Goal: Task Accomplishment & Management: Complete application form

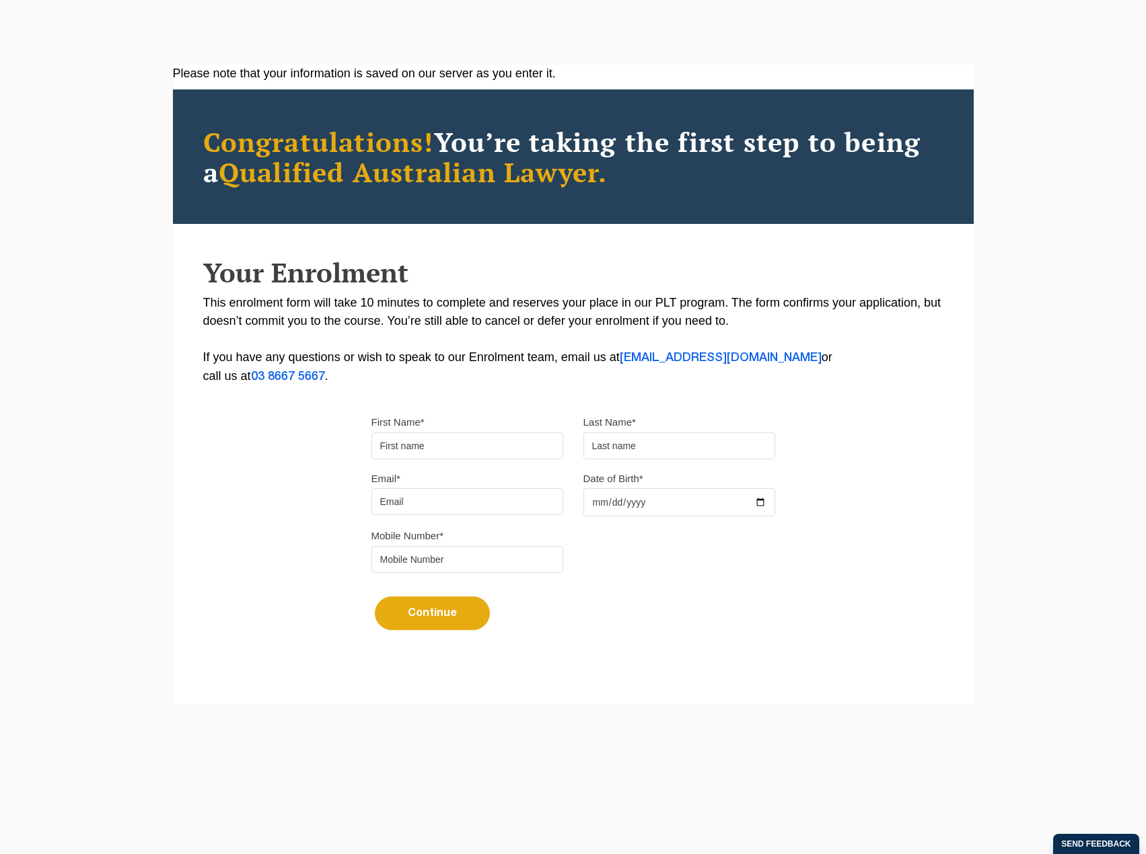
scroll to position [52, 0]
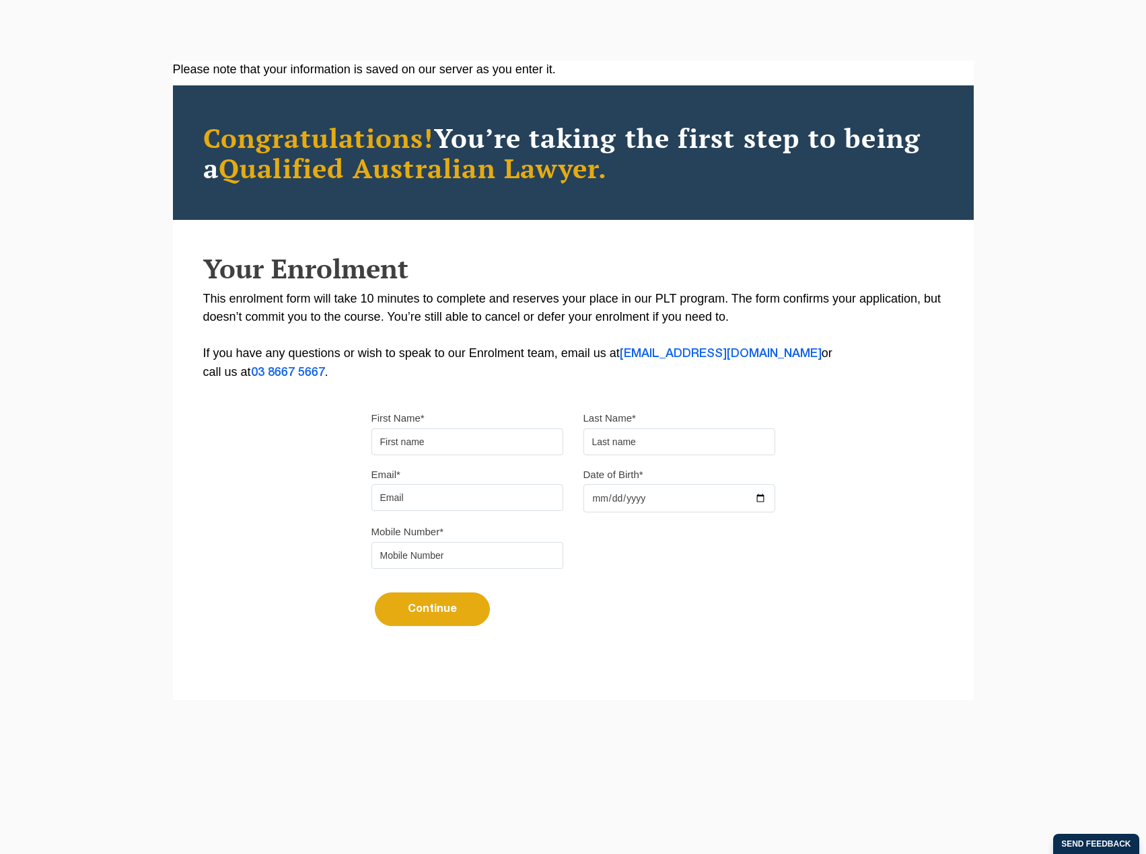
click at [474, 439] on input "First Name*" at bounding box center [467, 442] width 192 height 27
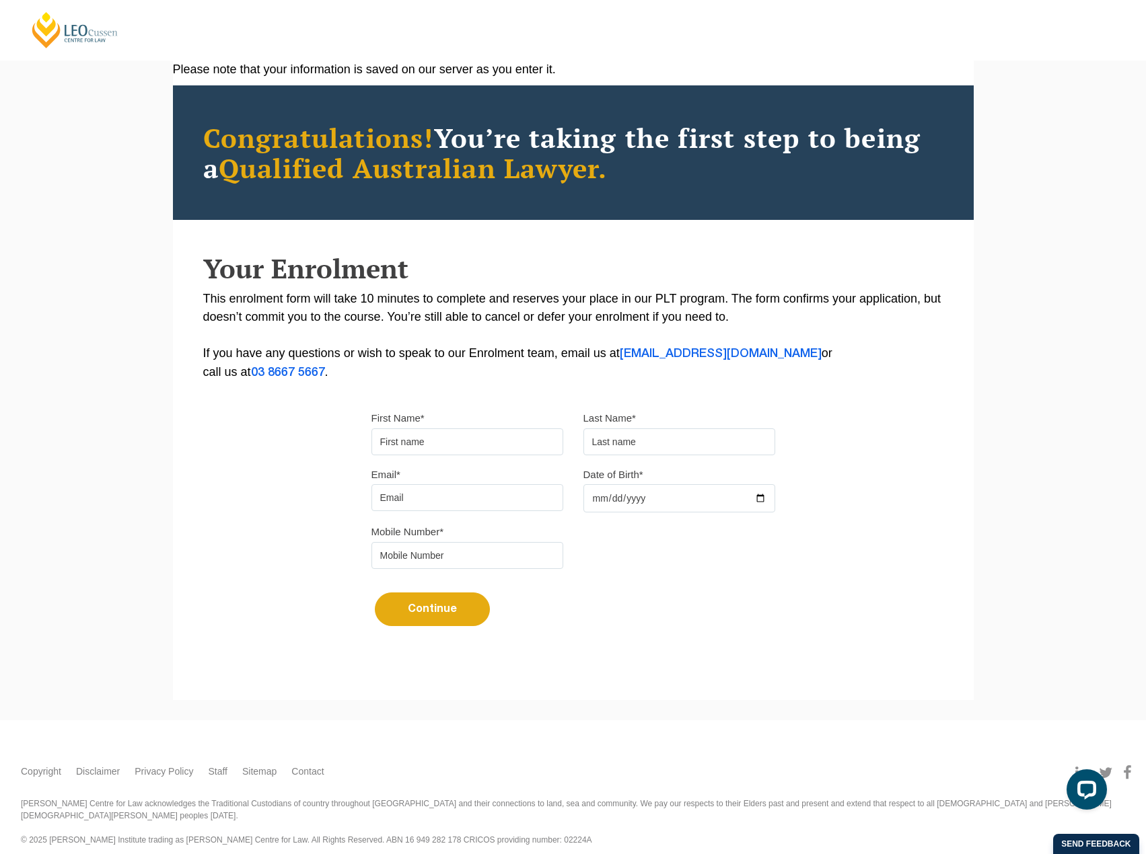
scroll to position [0, 0]
type input "[PERSON_NAME]"
click at [684, 449] on input "text" at bounding box center [679, 442] width 192 height 27
type input "test"
click at [445, 501] on input "Email*" at bounding box center [467, 497] width 192 height 27
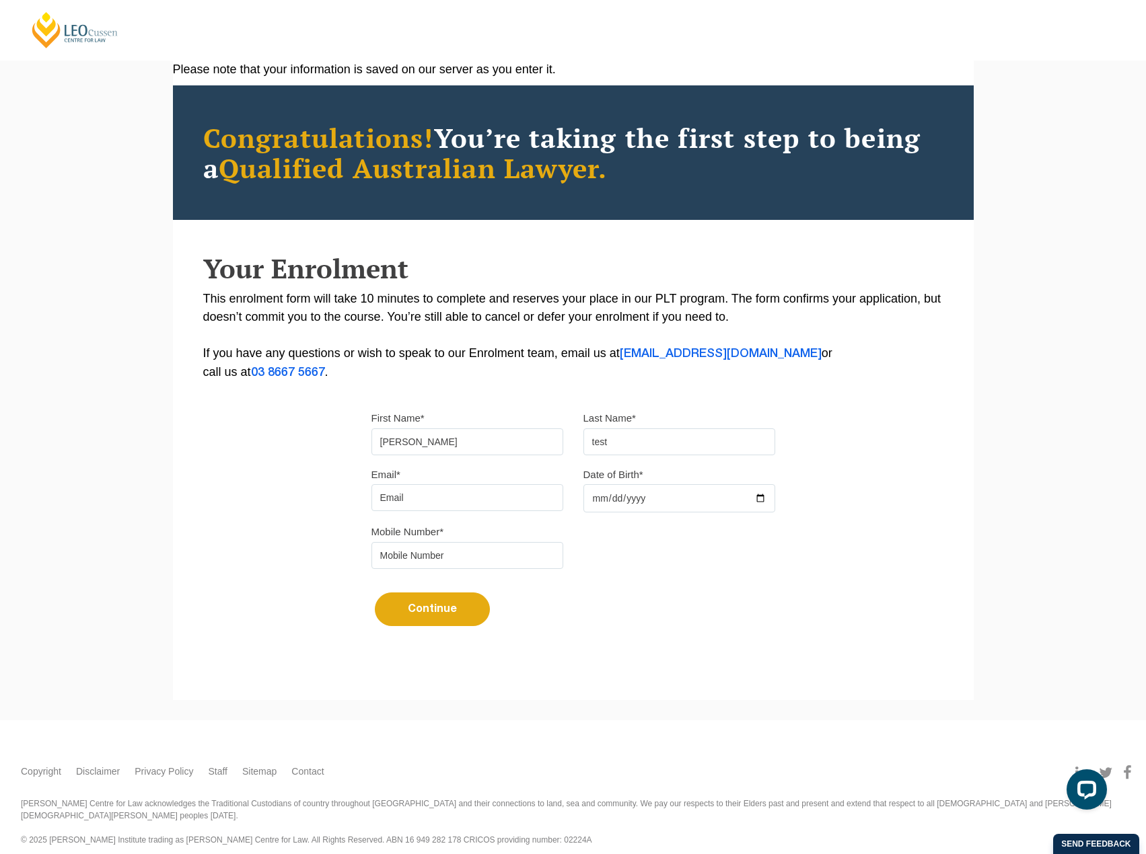
type input "[EMAIL_ADDRESS][DOMAIN_NAME]"
click at [620, 495] on input "Date of Birth*" at bounding box center [679, 498] width 192 height 28
click at [604, 500] on input "Date of Birth*" at bounding box center [679, 498] width 192 height 28
click at [603, 498] on input "Date of Birth*" at bounding box center [679, 498] width 192 height 28
type input "[DATE]"
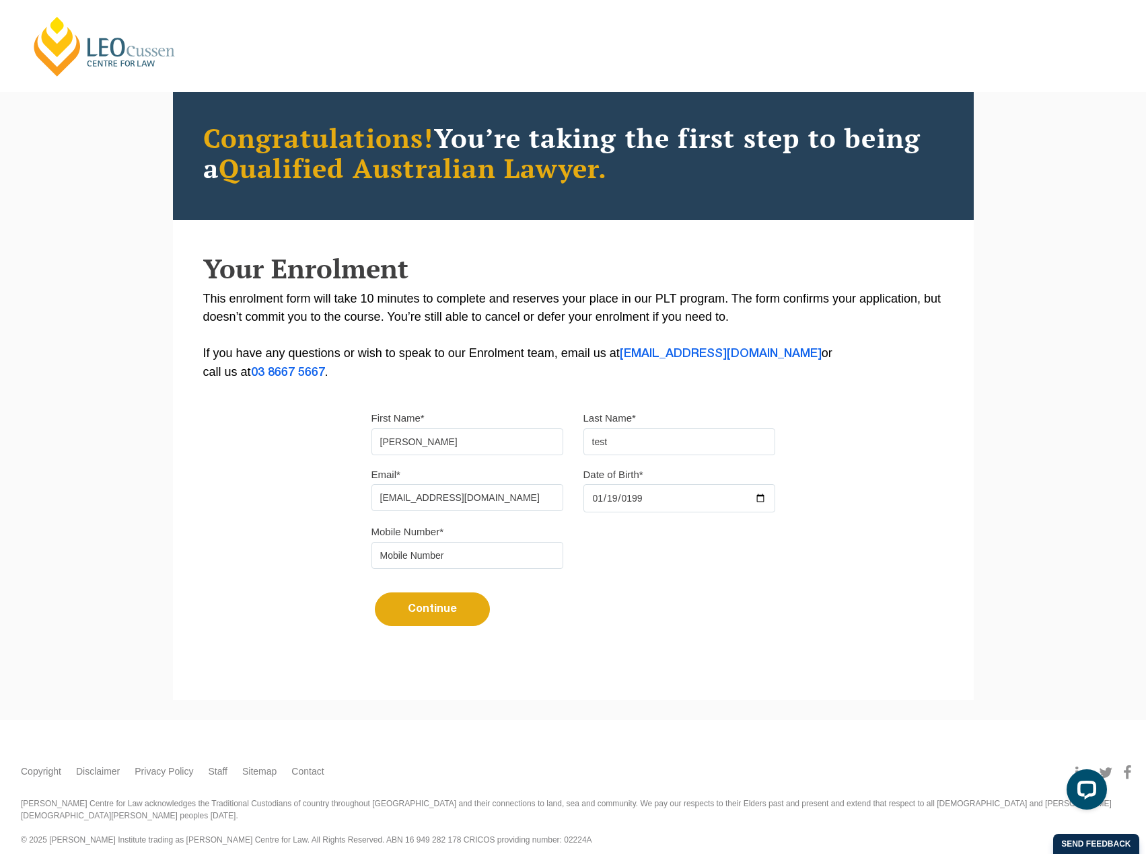
click at [645, 447] on input "test" at bounding box center [679, 442] width 192 height 27
click at [352, 462] on div "Please note that your information is saved on our server as you enter it. Congr…" at bounding box center [573, 360] width 801 height 599
type input "joske (test)"
click at [620, 553] on div "Mobile Number*" at bounding box center [573, 551] width 424 height 57
click at [517, 555] on input "tel" at bounding box center [467, 555] width 192 height 27
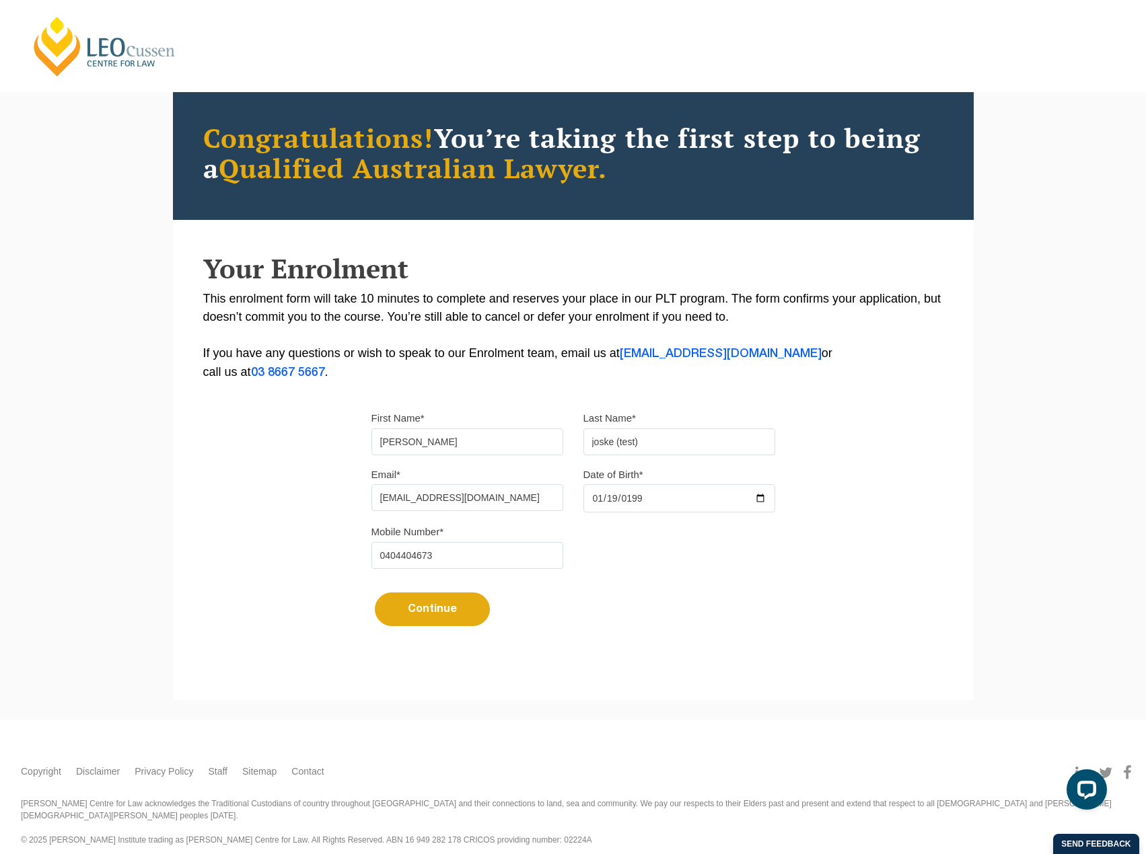
type input "0404404673"
click at [566, 574] on div "Mobile Number* [PHONE_NUMBER]" at bounding box center [573, 551] width 424 height 57
click at [462, 610] on button "Continue" at bounding box center [432, 610] width 115 height 34
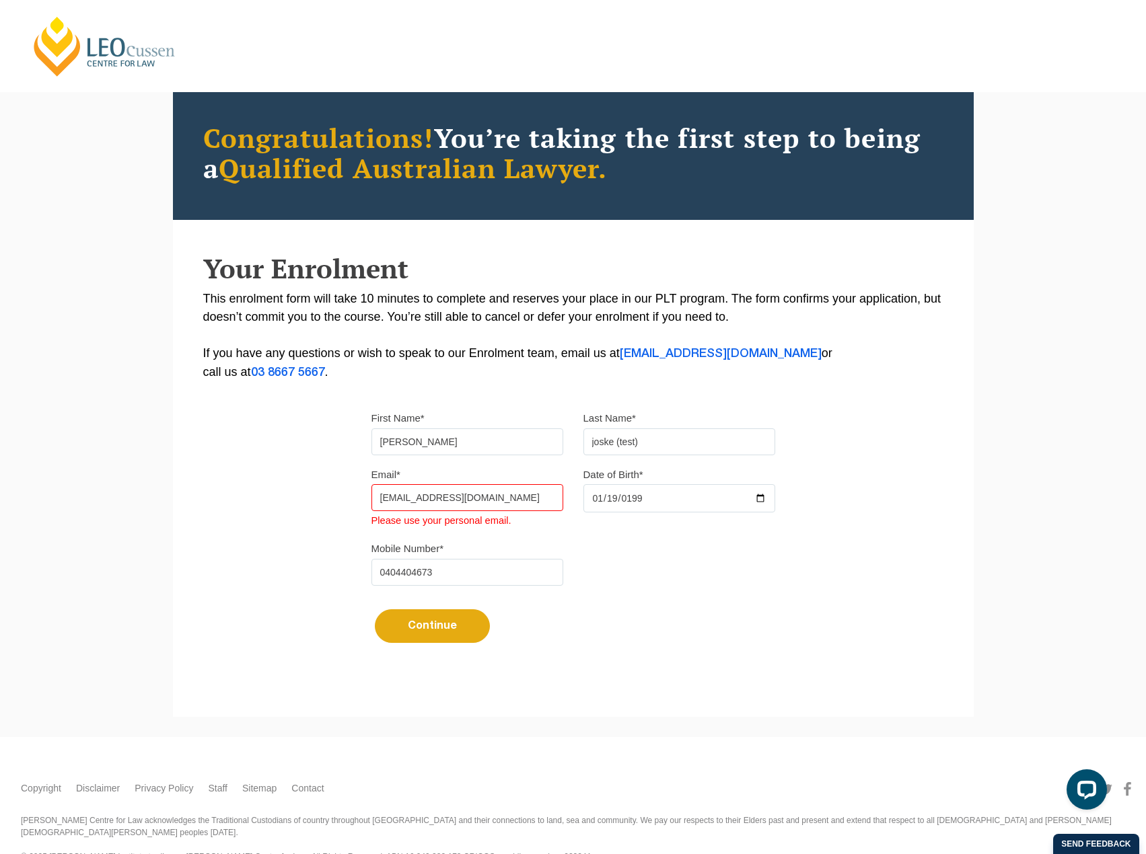
drag, startPoint x: 518, startPoint y: 497, endPoint x: 58, endPoint y: 490, distance: 460.3
click at [58, 490] on div "Please note that your information is saved on our server as you enter it. Congr…" at bounding box center [573, 388] width 1146 height 697
type input "[PERSON_NAME][EMAIL_ADDRESS][DOMAIN_NAME]"
click at [375, 610] on button "Continue" at bounding box center [432, 627] width 115 height 34
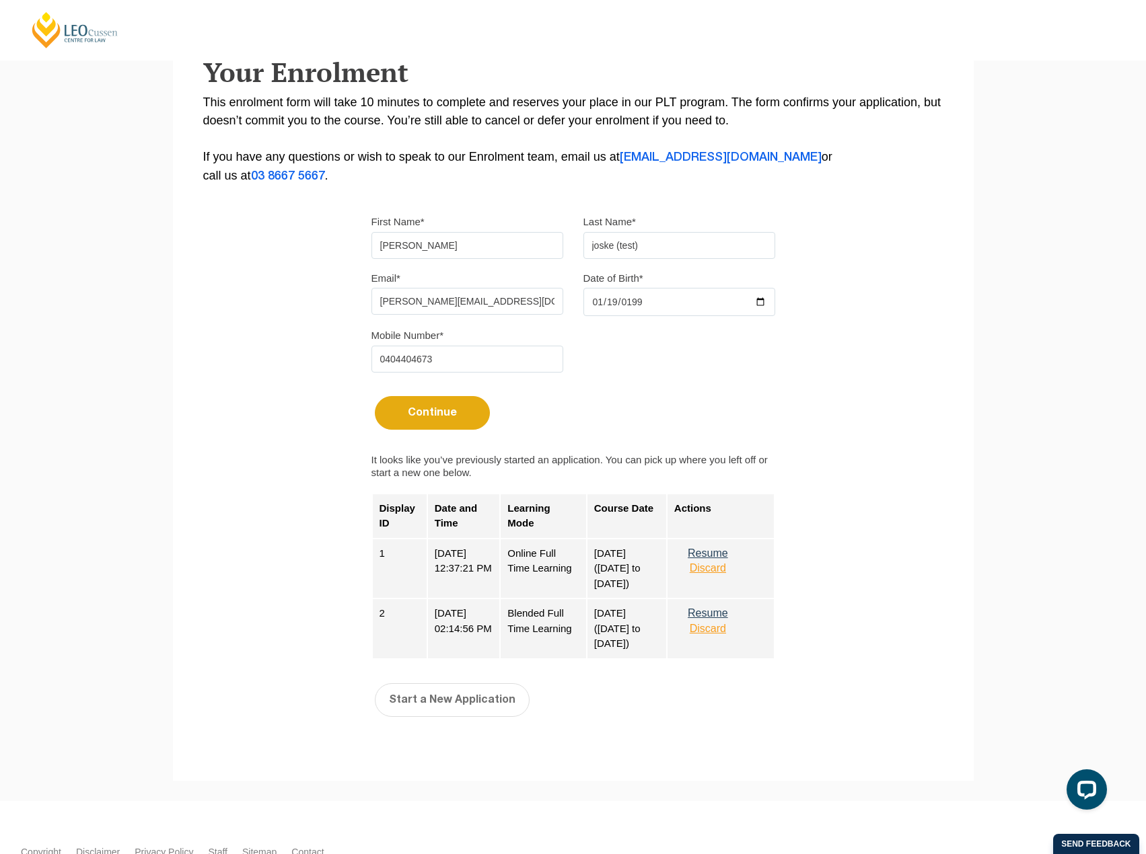
scroll to position [254, 0]
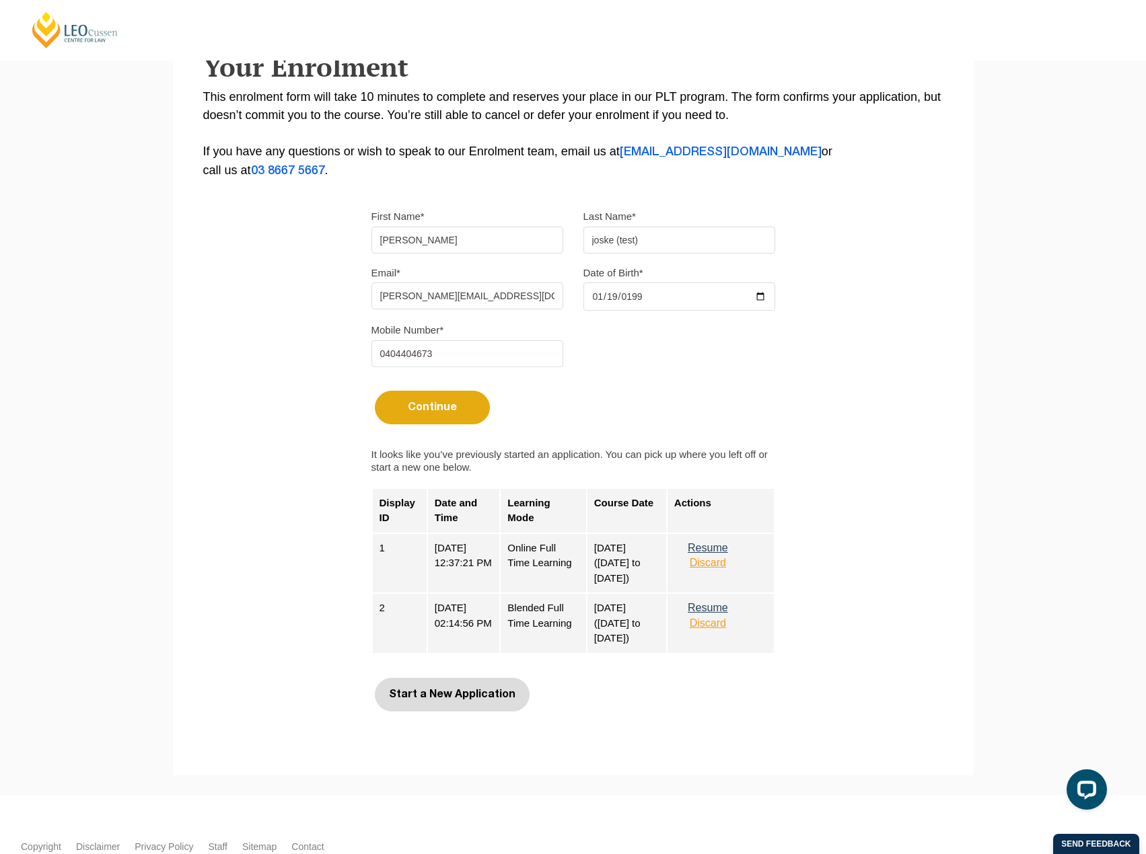
click at [478, 692] on button "Start a New Application" at bounding box center [452, 695] width 155 height 34
select select
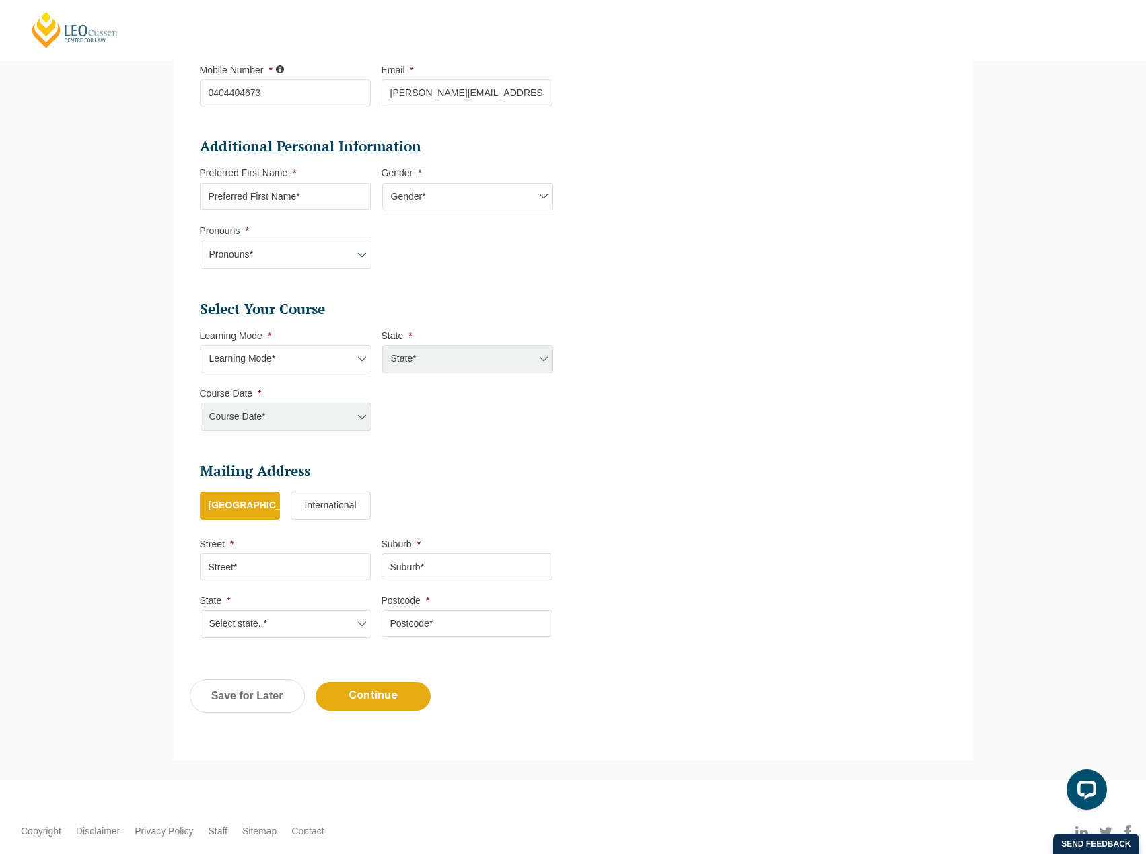
scroll to position [438, 0]
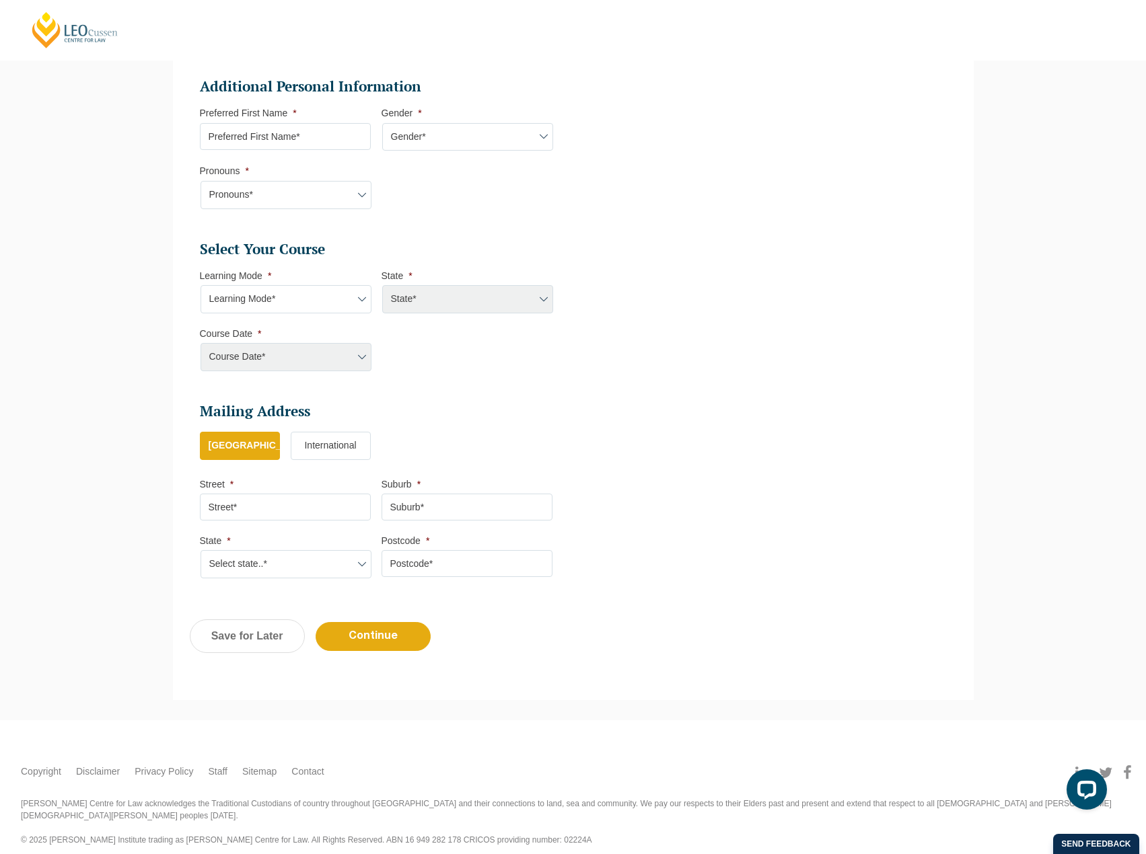
click at [338, 201] on select "Pronouns* She/Her/Hers He/Him/His They/Them/Theirs Other Prefer not to disclose" at bounding box center [286, 195] width 171 height 28
click at [768, 229] on ul "Personal Information First Name * [PERSON_NAME] Last Name * [PERSON_NAME] (test…" at bounding box center [573, 186] width 767 height 811
drag, startPoint x: 241, startPoint y: 303, endPoint x: 254, endPoint y: 312, distance: 16.0
click at [244, 305] on select "Learning Mode* Online Full Time Learning Online Part Time Learning Blended Full…" at bounding box center [286, 299] width 171 height 28
select select "Online Full Time Learning"
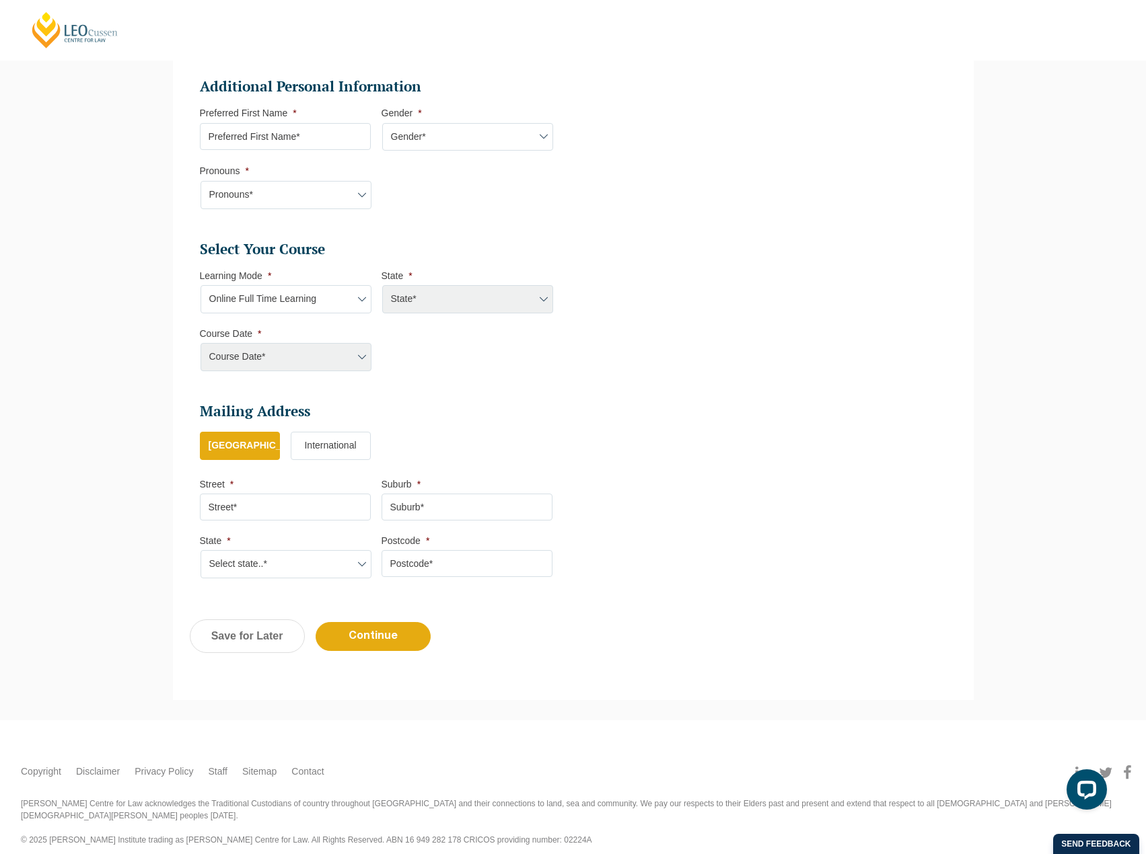
click at [201, 285] on select "Learning Mode* Online Full Time Learning Online Part Time Learning Blended Full…" at bounding box center [286, 299] width 171 height 28
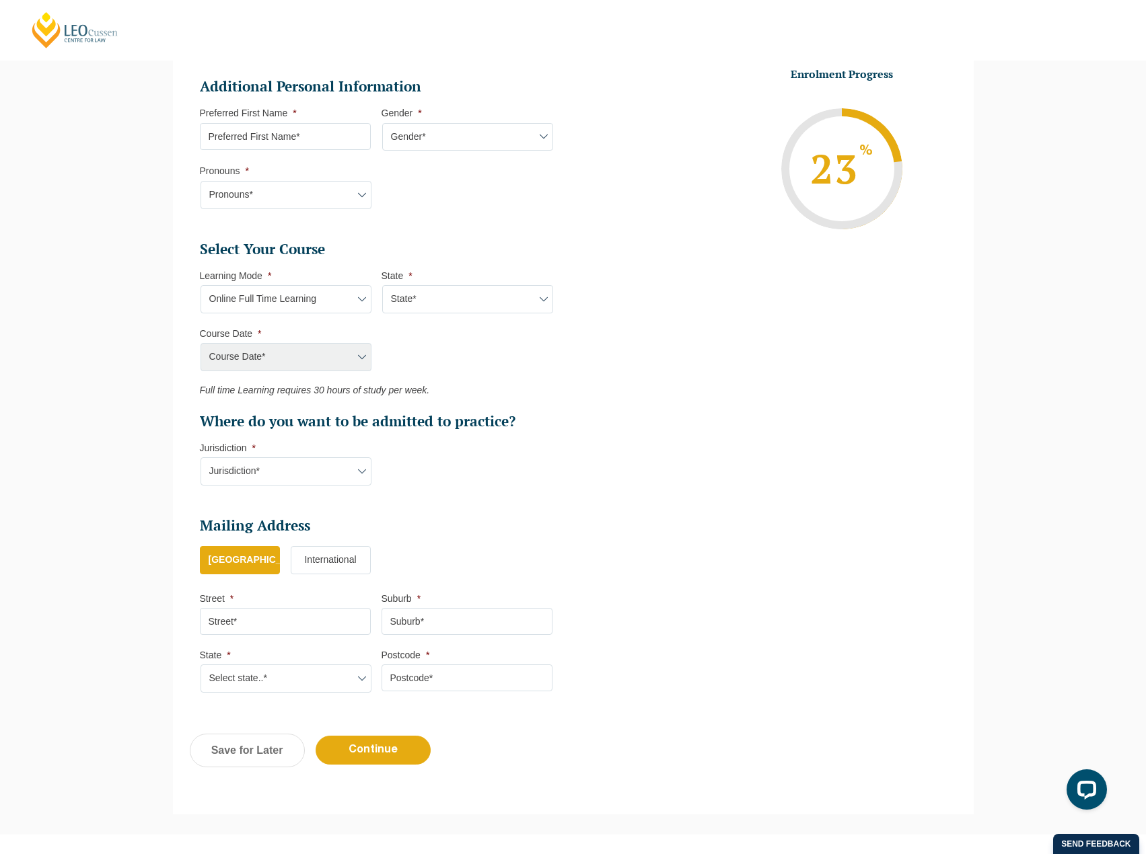
click at [295, 202] on select "Pronouns* She/Her/Hers He/Him/His They/Them/Theirs Other Prefer not to disclose" at bounding box center [286, 195] width 171 height 28
select select "She/Her/Hers"
click at [201, 181] on select "Pronouns* She/Her/Hers He/Him/His They/Them/Theirs Other Prefer not to disclose" at bounding box center [286, 195] width 171 height 28
click at [464, 137] on select "Gender* [DEMOGRAPHIC_DATA] [DEMOGRAPHIC_DATA] [DEMOGRAPHIC_DATA] [DEMOGRAPHIC_D…" at bounding box center [467, 137] width 171 height 28
select select "[DEMOGRAPHIC_DATA]"
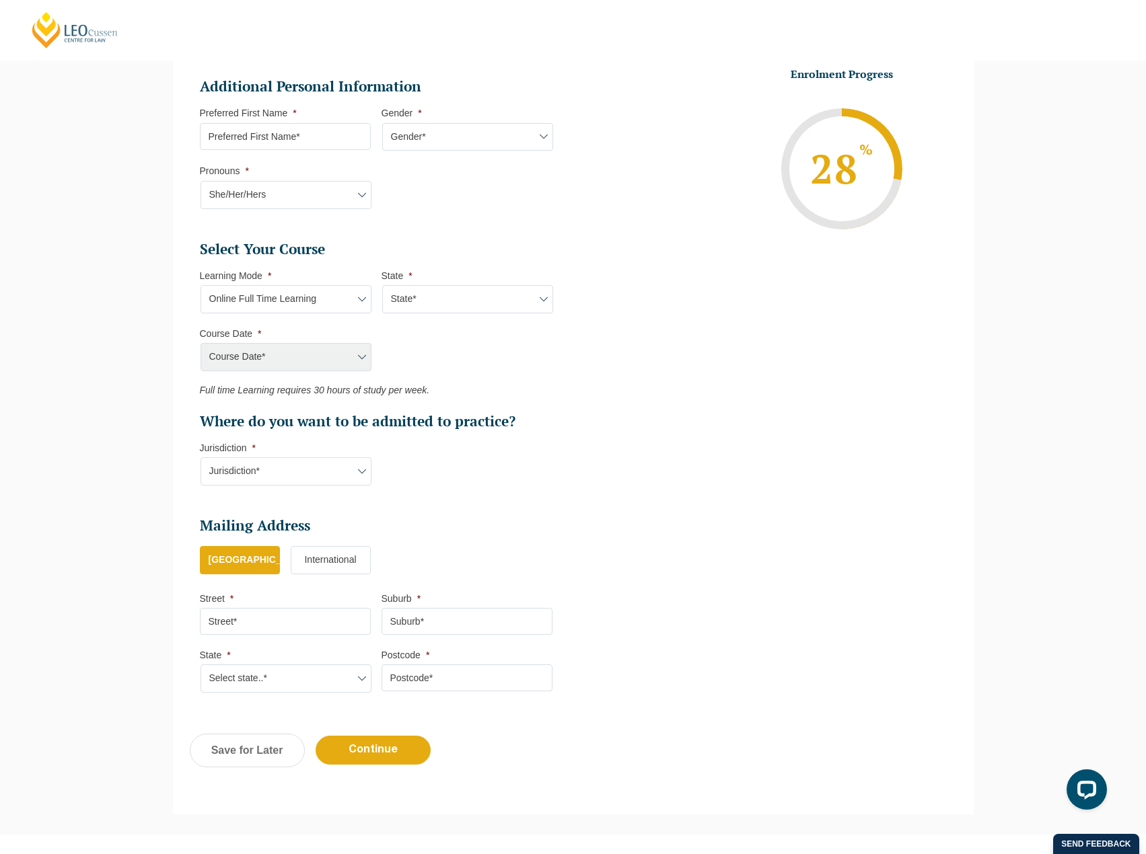
click at [382, 123] on select "Gender* [DEMOGRAPHIC_DATA] [DEMOGRAPHIC_DATA] [DEMOGRAPHIC_DATA] [DEMOGRAPHIC_D…" at bounding box center [467, 137] width 171 height 28
click at [618, 193] on li "Enrolment Progress 33 % Form Progress Download Course Guide [EMAIL_ADDRESS][DOM…" at bounding box center [754, 168] width 363 height 203
click at [264, 476] on select "Jurisdiction* VIC [GEOGRAPHIC_DATA]/[GEOGRAPHIC_DATA] SA [GEOGRAPHIC_DATA] [GEO…" at bounding box center [286, 472] width 171 height 28
select select "VIC"
click at [201, 458] on select "Jurisdiction* VIC [GEOGRAPHIC_DATA]/[GEOGRAPHIC_DATA] SA [GEOGRAPHIC_DATA] [GEO…" at bounding box center [286, 472] width 171 height 28
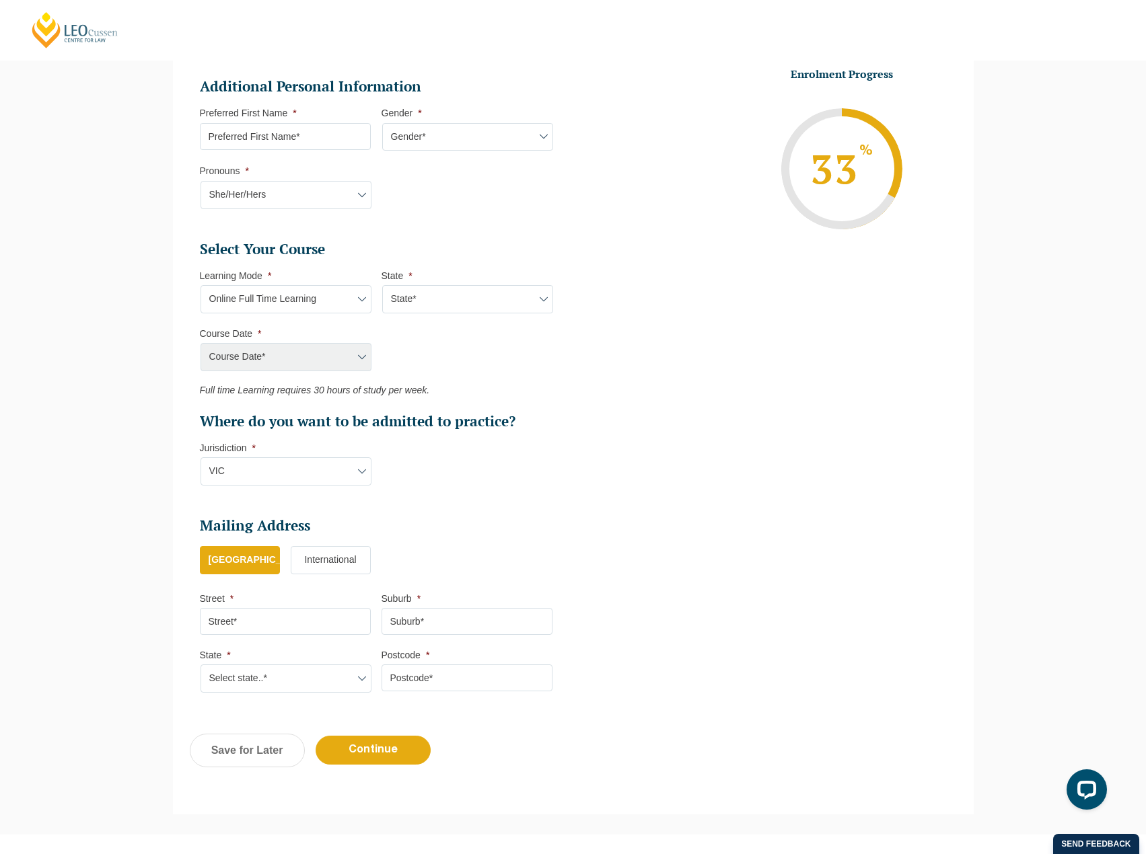
drag, startPoint x: 754, startPoint y: 551, endPoint x: 574, endPoint y: 623, distance: 194.2
click at [748, 554] on ul "Personal Information First Name * [PERSON_NAME] Last Name * [PERSON_NAME] (test…" at bounding box center [573, 244] width 767 height 926
click at [461, 632] on input "Suburb *" at bounding box center [466, 621] width 171 height 27
click at [282, 620] on input "Street *" at bounding box center [285, 621] width 171 height 27
type input "[STREET_ADDRESS][PERSON_NAME]"
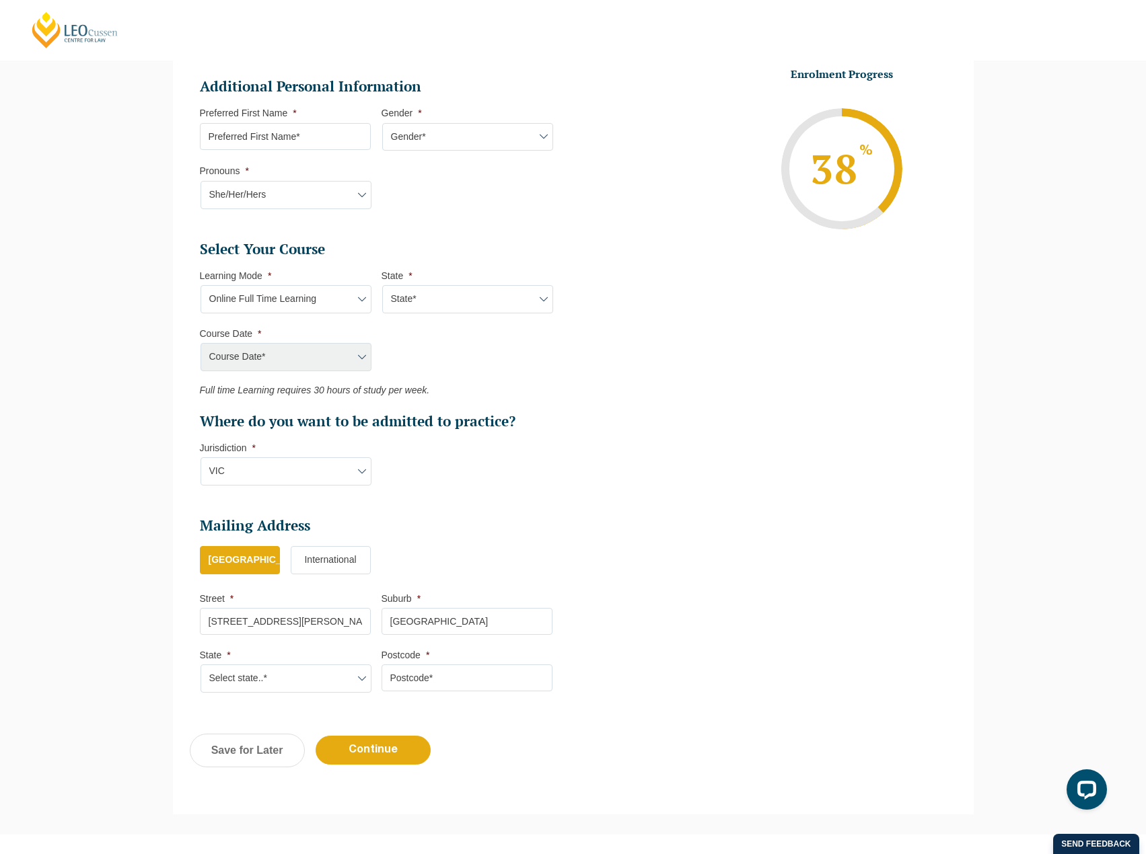
type input "[GEOGRAPHIC_DATA]"
click at [297, 676] on select "Select state..* [GEOGRAPHIC_DATA] [GEOGRAPHIC_DATA] [GEOGRAPHIC_DATA] SA [GEOGR…" at bounding box center [286, 679] width 171 height 28
select select "VIC"
click at [201, 665] on select "Select state..* [GEOGRAPHIC_DATA] [GEOGRAPHIC_DATA] [GEOGRAPHIC_DATA] SA [GEOGR…" at bounding box center [286, 679] width 171 height 28
click at [466, 688] on input "Postcode *" at bounding box center [466, 678] width 171 height 27
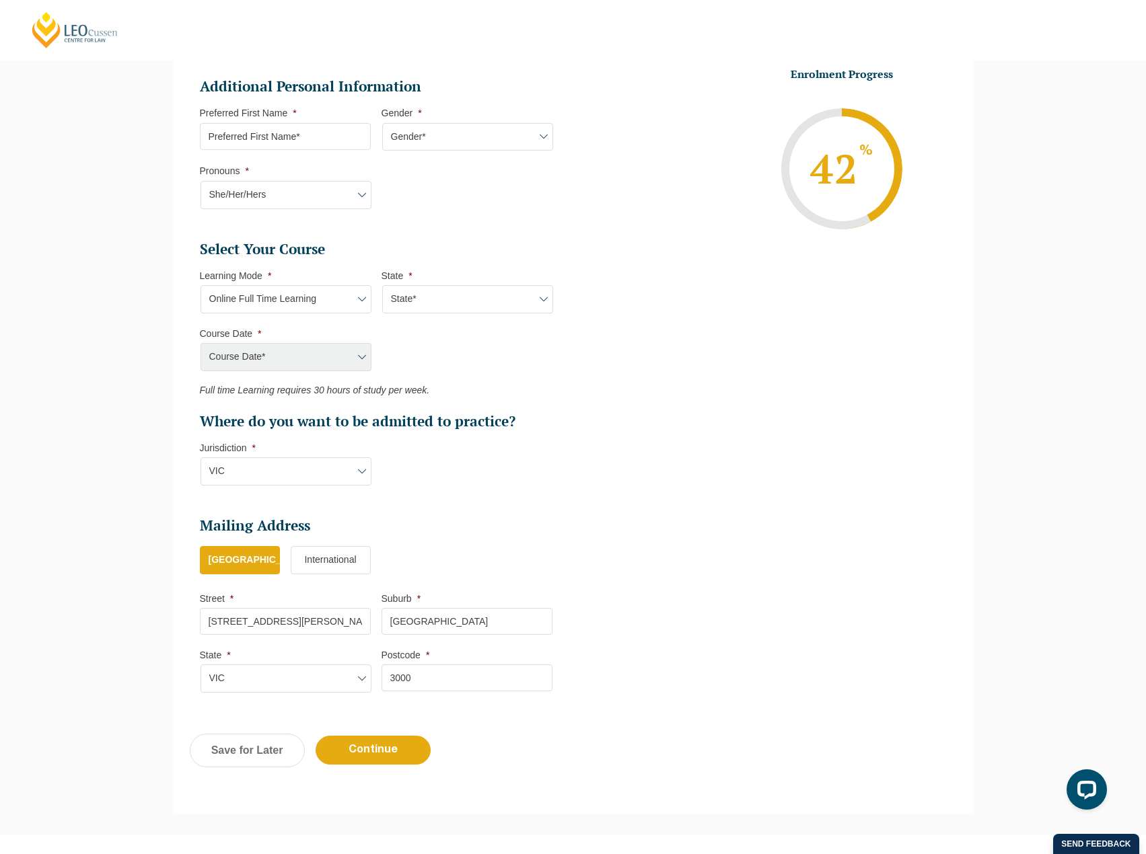
type input "3000"
click at [343, 199] on select "Pronouns* She/Her/Hers He/Him/His They/Them/Theirs Other Prefer not to disclose" at bounding box center [286, 195] width 171 height 28
select select "Prefer not to disclose"
click at [201, 181] on select "Pronouns* She/Her/Hers He/Him/His They/Them/Theirs Other Prefer not to disclose" at bounding box center [286, 195] width 171 height 28
click at [762, 505] on ul "Personal Information First Name * [PERSON_NAME] Last Name * [PERSON_NAME] (test…" at bounding box center [573, 244] width 767 height 926
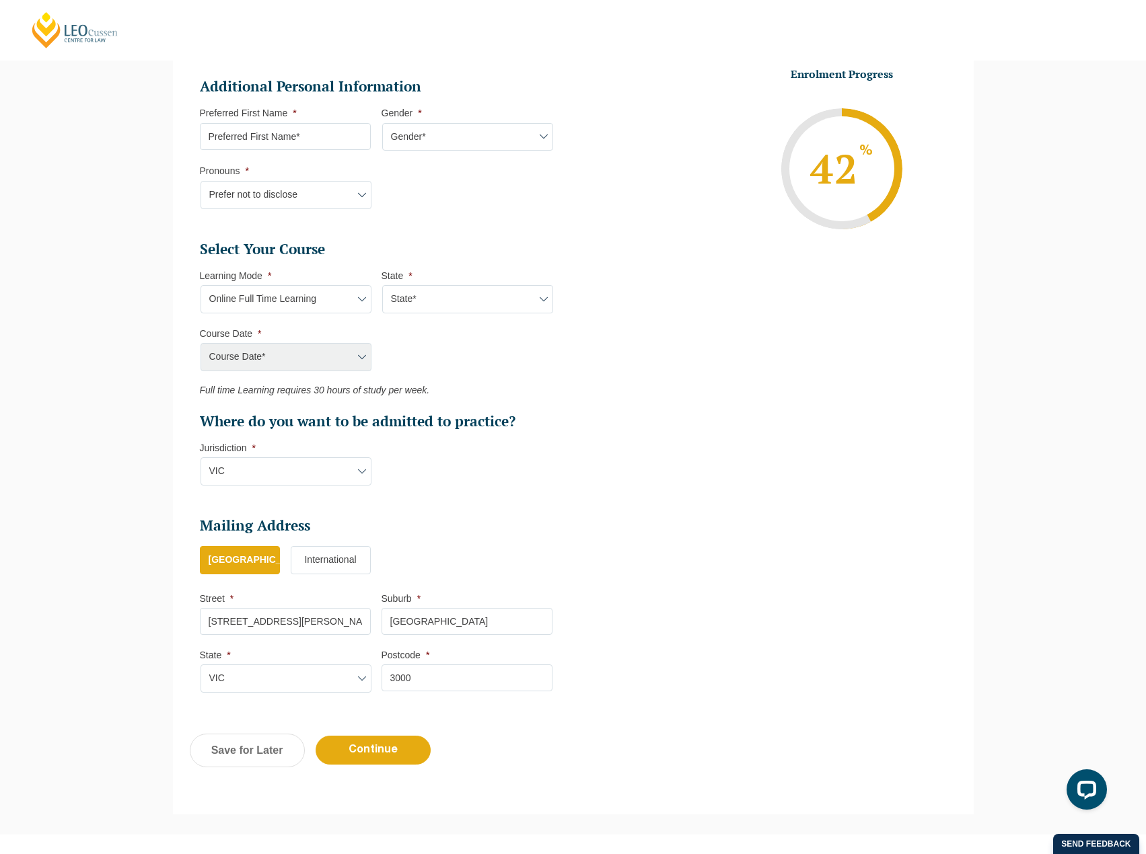
click at [627, 523] on ul "Personal Information First Name * [PERSON_NAME] Last Name * [PERSON_NAME] (test…" at bounding box center [573, 244] width 767 height 926
click at [406, 752] on input "Continue" at bounding box center [373, 750] width 115 height 29
select select "Online Full Time Learning"
select select
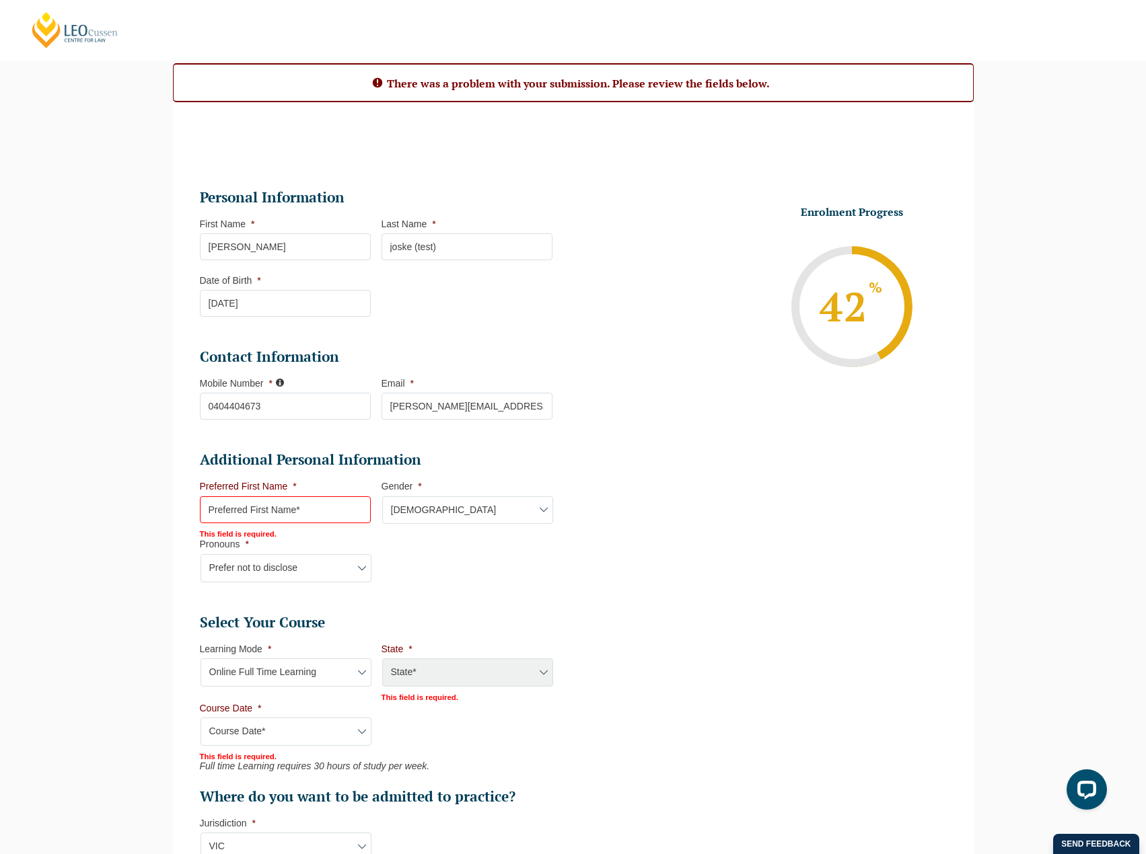
scroll to position [122, 0]
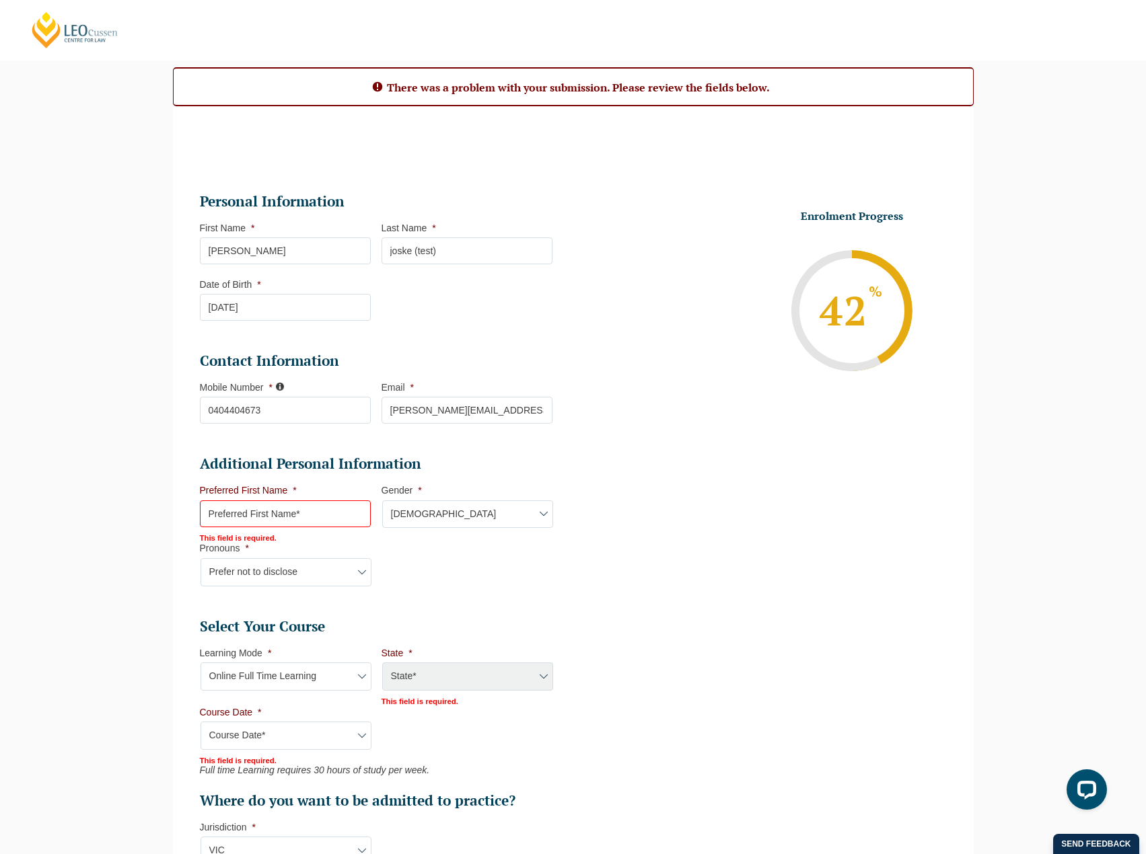
click at [269, 514] on input "Preferred First Name *" at bounding box center [285, 514] width 171 height 27
type input "[PERSON_NAME]"
drag, startPoint x: 527, startPoint y: 584, endPoint x: 351, endPoint y: 508, distance: 192.6
click at [526, 583] on li "Additional Personal Information Preferred First Name * [PERSON_NAME] This field…" at bounding box center [381, 527] width 363 height 145
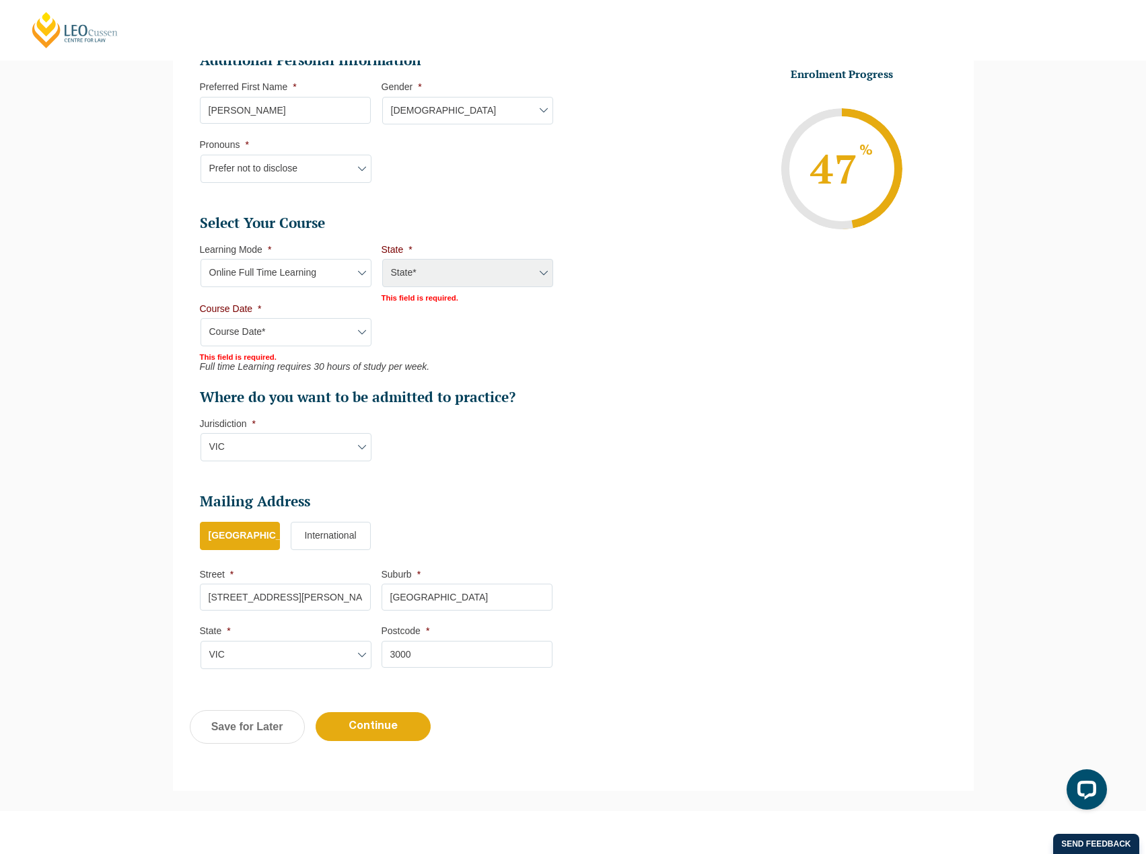
click at [741, 550] on ul "Personal Information First Name * [PERSON_NAME] Last Name * [PERSON_NAME] (test…" at bounding box center [573, 219] width 767 height 928
drag, startPoint x: 299, startPoint y: 82, endPoint x: 251, endPoint y: 92, distance: 49.4
click at [251, 92] on li "Preferred First Name * [PERSON_NAME] This field is required." at bounding box center [291, 102] width 182 height 42
click at [595, 210] on li "Enrolment Progress 47 % Form Progress Download Course Guide [EMAIL_ADDRESS][DOM…" at bounding box center [754, 168] width 363 height 203
click at [463, 276] on div "State* National ([GEOGRAPHIC_DATA]/[GEOGRAPHIC_DATA], [GEOGRAPHIC_DATA], [GEOGR…" at bounding box center [466, 274] width 171 height 30
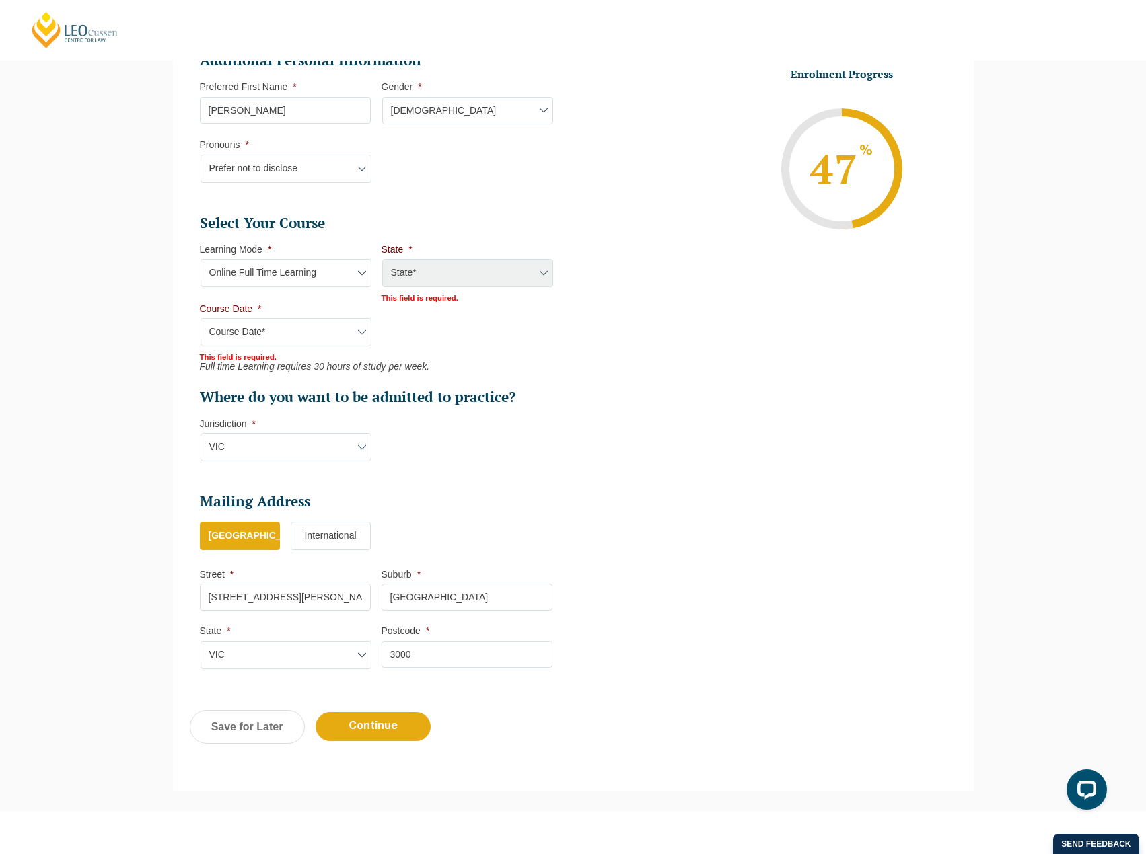
click at [305, 275] on select "Learning Mode* Online Full Time Learning Online Part Time Learning Blended Full…" at bounding box center [286, 273] width 171 height 28
click at [201, 259] on select "Learning Mode* Online Full Time Learning Online Part Time Learning Blended Full…" at bounding box center [286, 273] width 171 height 28
click at [452, 259] on div "State* National ([GEOGRAPHIC_DATA]/[GEOGRAPHIC_DATA], [GEOGRAPHIC_DATA], [GEOGR…" at bounding box center [466, 274] width 171 height 30
click at [260, 338] on select "Course Date* [PERSON_NAME] 2024 [DATE] ([DATE] to [DATE]) [DATE] ([DATE] to [DA…" at bounding box center [286, 332] width 171 height 28
click at [201, 318] on select "Course Date* [PERSON_NAME] 2024 [DATE] ([DATE] to [DATE]) [DATE] ([DATE] to [DA…" at bounding box center [286, 332] width 171 height 28
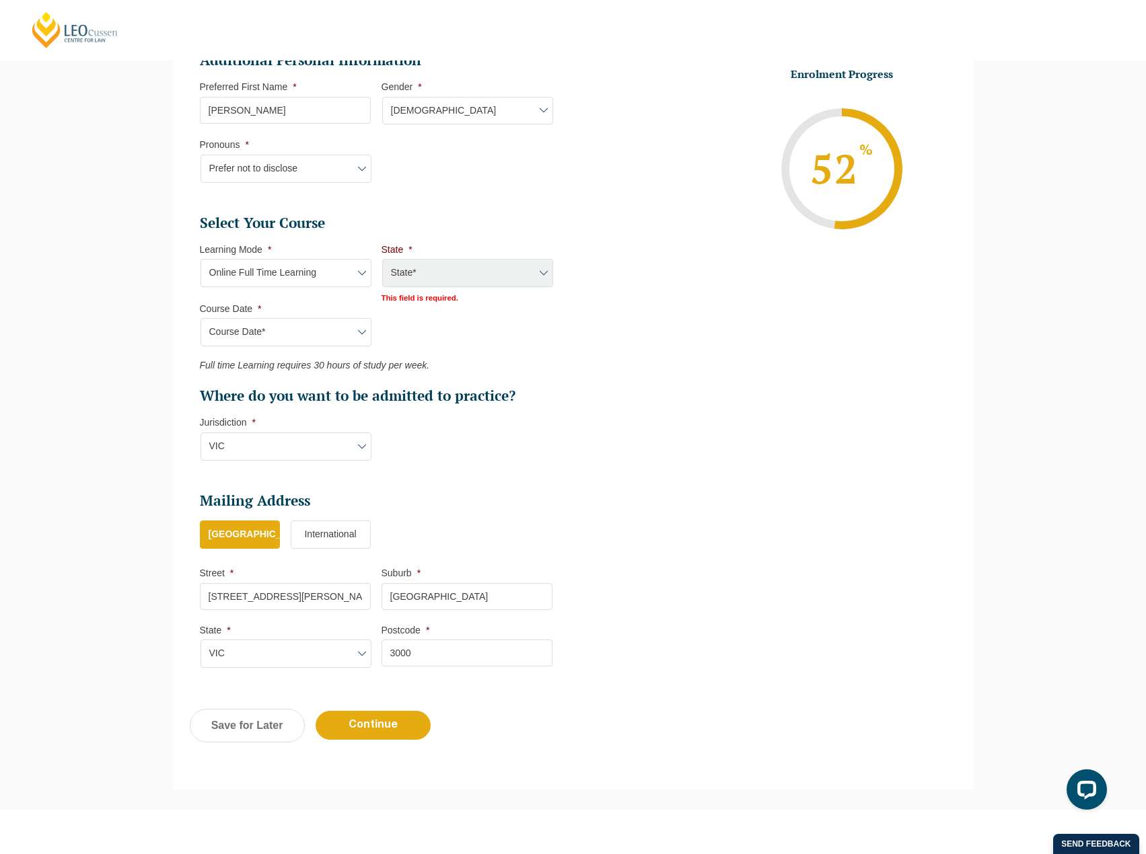
click at [266, 336] on select "Course Date* [PERSON_NAME] 2024 [DATE] ([DATE] to [DATE]) [DATE] ([DATE] to [DA…" at bounding box center [286, 332] width 171 height 28
click at [264, 331] on select "Course Date* [PERSON_NAME] 2024 [DATE] ([DATE] to [DATE]) [DATE] ([DATE] to [DA…" at bounding box center [286, 332] width 171 height 28
click at [1066, 120] on div "Please note that your information is saved on our server as you enter it. Congr…" at bounding box center [573, 223] width 1146 height 1173
click at [281, 330] on select "Course Date* [PERSON_NAME] 2024 [DATE] ([DATE] to [DATE]) [DATE] ([DATE] to [DA…" at bounding box center [286, 332] width 171 height 28
click at [1087, 303] on div "Please note that your information is saved on our server as you enter it. Congr…" at bounding box center [573, 223] width 1146 height 1173
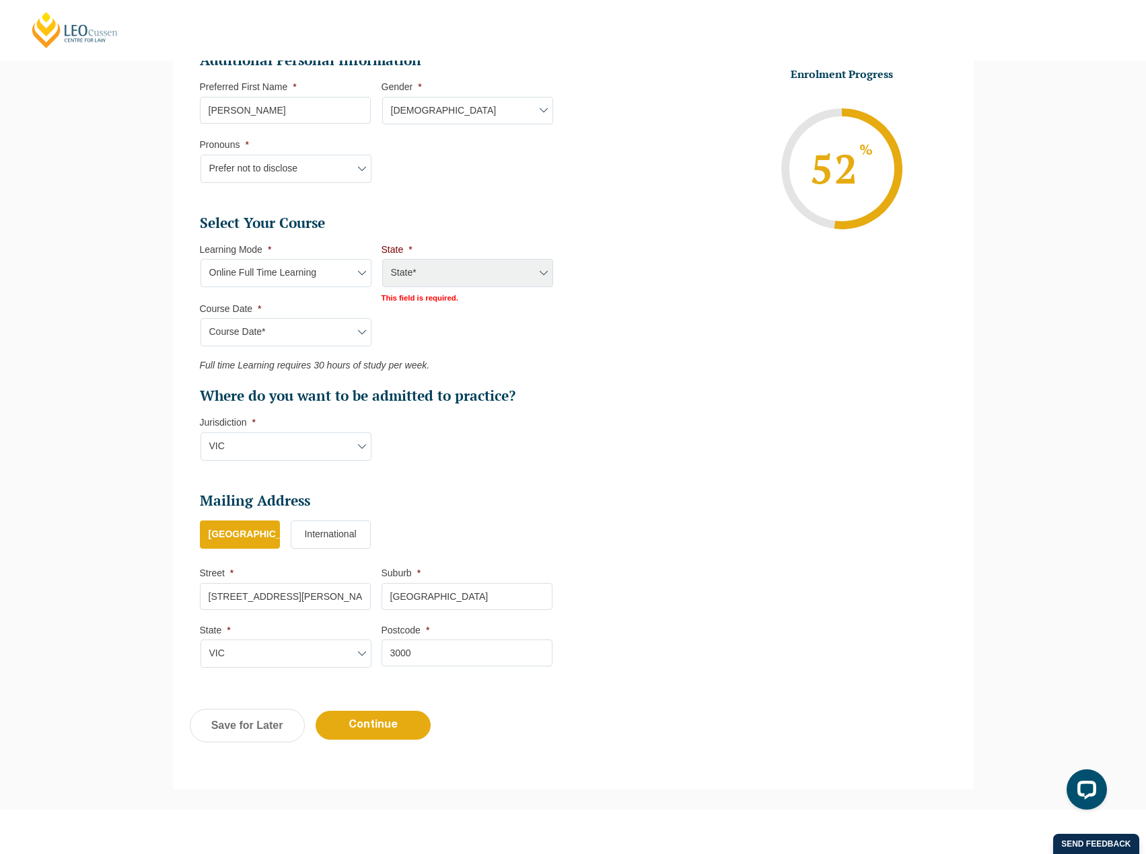
click at [312, 319] on select "Course Date* [PERSON_NAME] 2024 [DATE] ([DATE] to [DATE]) [DATE] ([DATE] to [DA…" at bounding box center [286, 332] width 171 height 28
click at [285, 334] on select "Course Date* [PERSON_NAME] 2024 [DATE] ([DATE] to [DATE]) [DATE] ([DATE] to [DA…" at bounding box center [286, 332] width 171 height 28
select select "[DATE] ([DATE] to [DATE])"
click at [201, 318] on select "Course Date* [PERSON_NAME] 2024 [DATE] ([DATE] to [DATE]) [DATE] ([DATE] to [DA…" at bounding box center [286, 332] width 171 height 28
drag, startPoint x: 632, startPoint y: 359, endPoint x: 553, endPoint y: 297, distance: 100.3
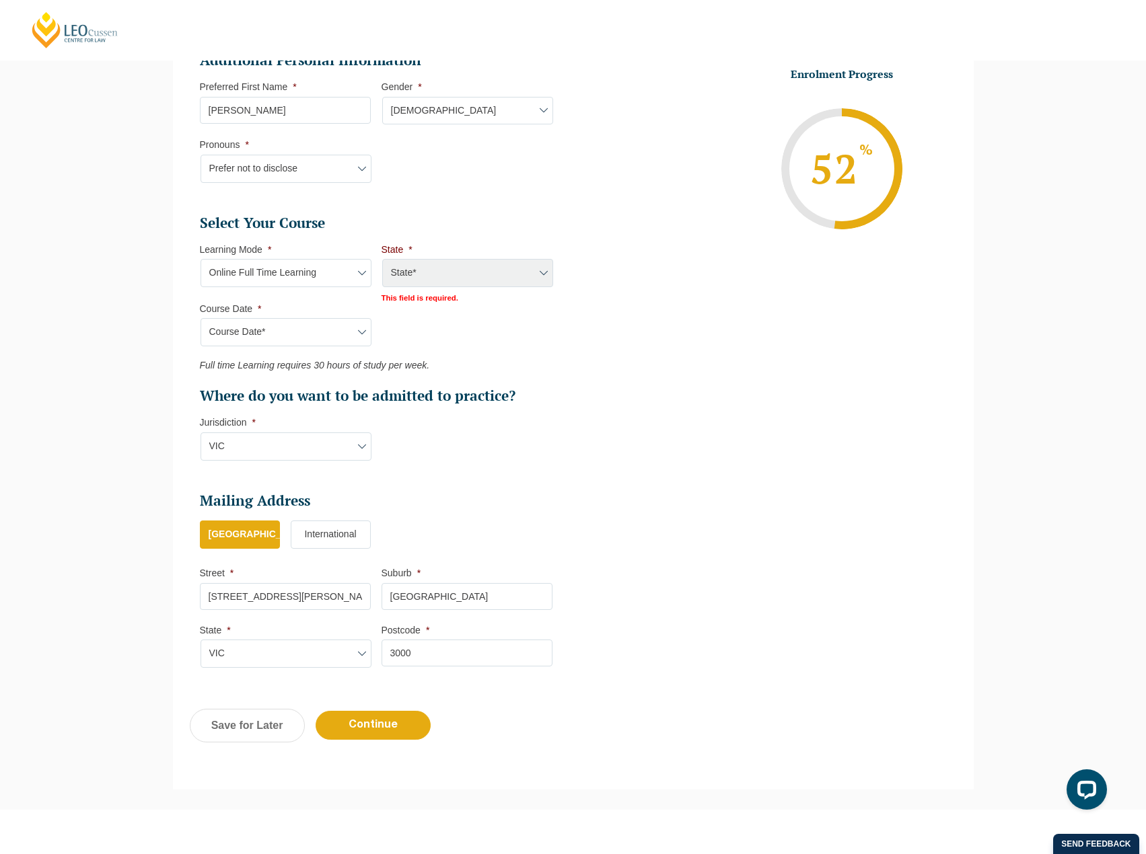
click at [628, 353] on ul "Personal Information First Name * [PERSON_NAME] Last Name * [PERSON_NAME] (test…" at bounding box center [573, 218] width 767 height 927
click at [482, 271] on div "State* National ([GEOGRAPHIC_DATA]/[GEOGRAPHIC_DATA], [GEOGRAPHIC_DATA], [GEOGR…" at bounding box center [466, 274] width 171 height 30
click at [532, 283] on div "State* National ([GEOGRAPHIC_DATA]/[GEOGRAPHIC_DATA], [GEOGRAPHIC_DATA], [GEOGR…" at bounding box center [466, 274] width 171 height 30
click at [286, 270] on select "Learning Mode* Online Full Time Learning Online Part Time Learning Blended Full…" at bounding box center [286, 273] width 171 height 28
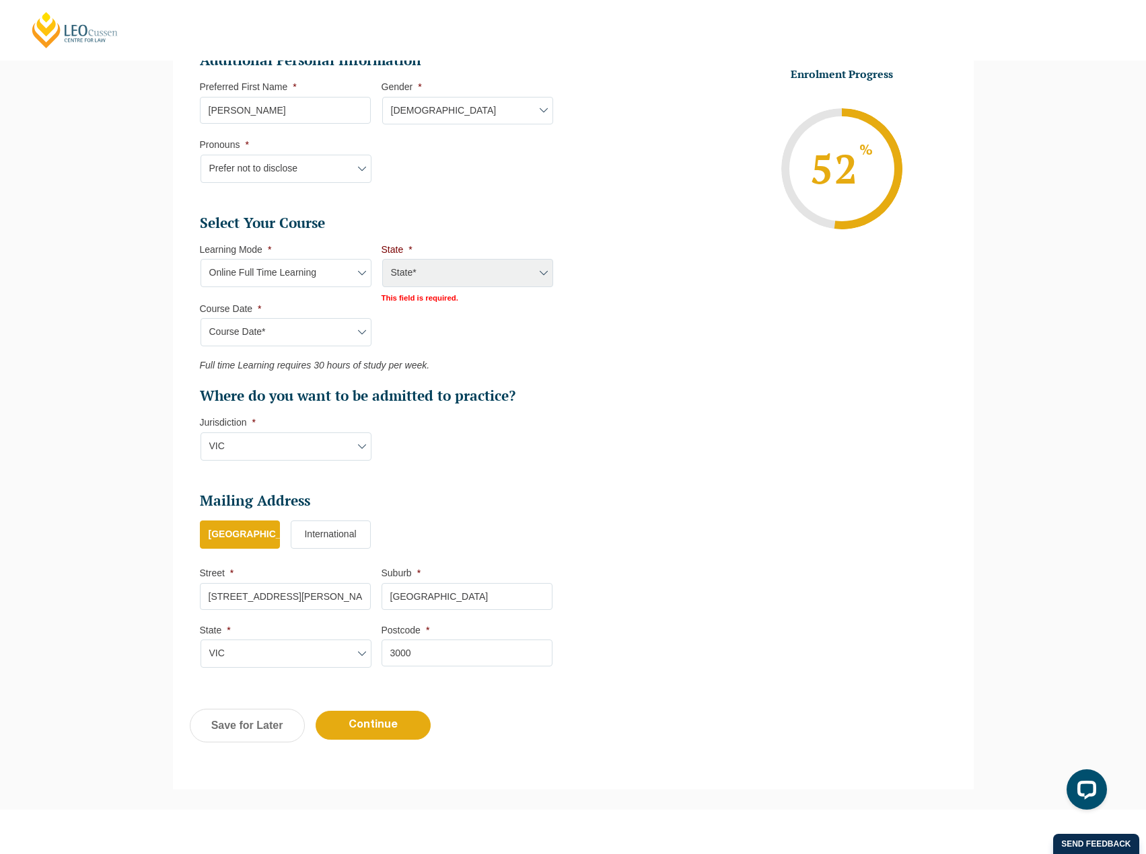
select select "Online Part Time Learning"
click at [201, 259] on select "Learning Mode* Online Full Time Learning Online Part Time Learning Blended Full…" at bounding box center [286, 273] width 171 height 28
select select
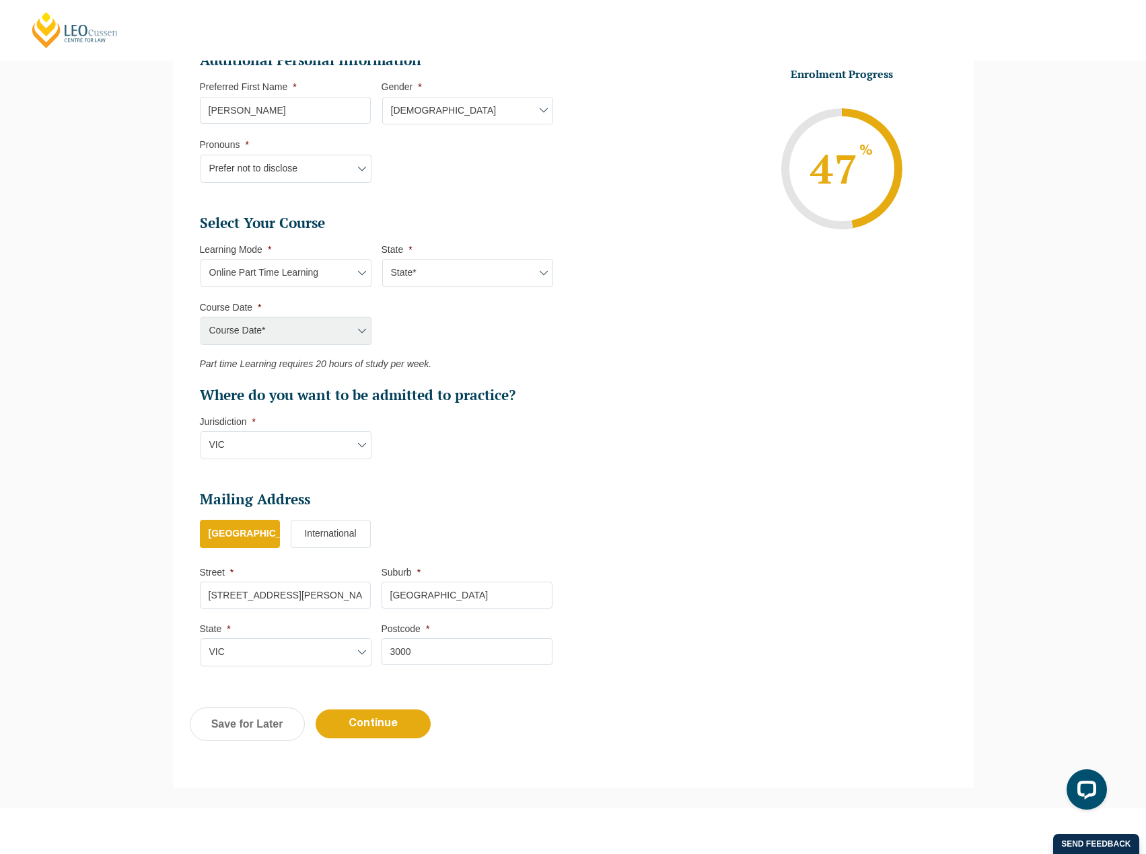
click at [460, 273] on select "State* National ([GEOGRAPHIC_DATA]/[GEOGRAPHIC_DATA], [GEOGRAPHIC_DATA], [GEOGR…" at bounding box center [467, 273] width 171 height 28
click at [299, 256] on li "Learning Mode * Learning Mode* Online Full Time Learning Online Part Time Learn…" at bounding box center [291, 266] width 182 height 44
click at [295, 269] on select "Learning Mode* Online Full Time Learning Online Part Time Learning Blended Full…" at bounding box center [286, 273] width 171 height 28
select select "Online Full Time Learning"
click at [201, 259] on select "Learning Mode* Online Full Time Learning Online Part Time Learning Blended Full…" at bounding box center [286, 273] width 171 height 28
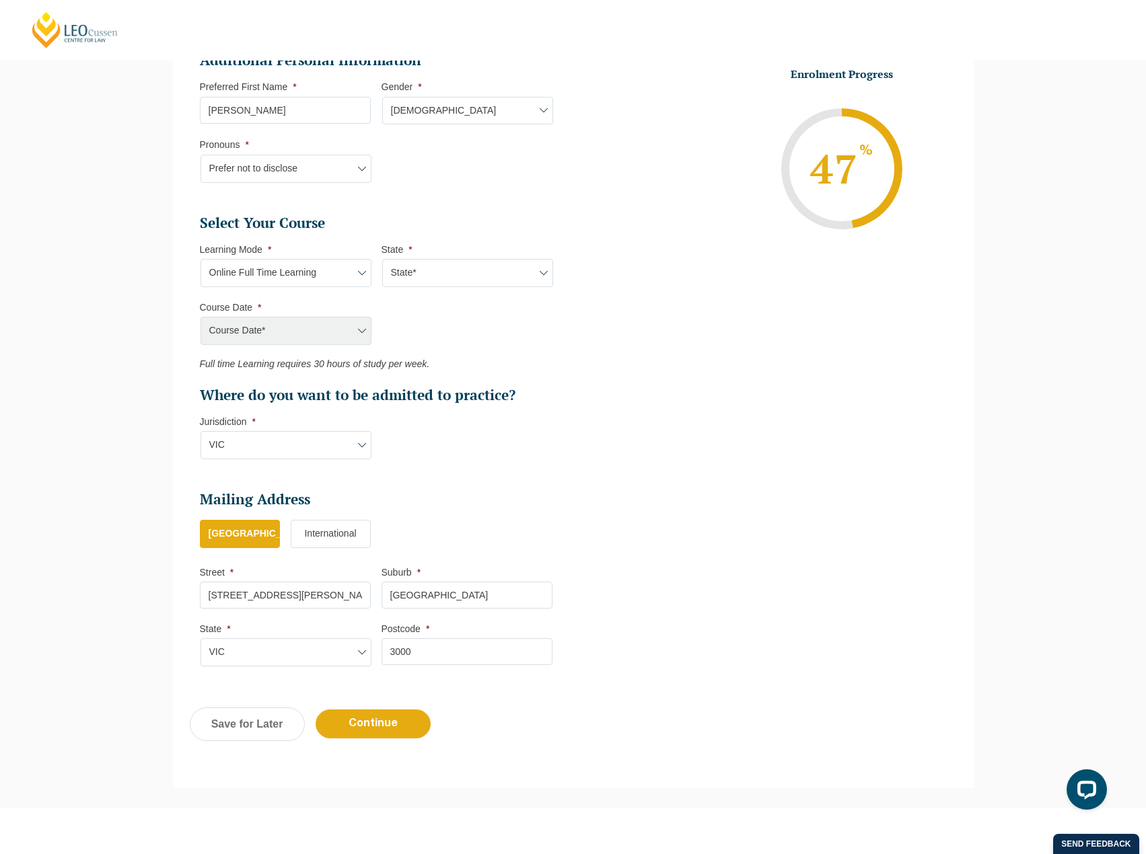
click at [281, 322] on div "Course Date* [PERSON_NAME] 2024 [DATE] ([DATE] to [DATE]) [DATE] ([DATE] to [DA…" at bounding box center [285, 331] width 171 height 28
drag, startPoint x: 329, startPoint y: 339, endPoint x: 336, endPoint y: 332, distance: 9.5
click at [329, 338] on div "Course Date* [PERSON_NAME] 2024 [DATE] ([DATE] to [DATE]) [DATE] ([DATE] to [DA…" at bounding box center [285, 331] width 171 height 28
drag, startPoint x: 336, startPoint y: 332, endPoint x: 419, endPoint y: 282, distance: 97.5
click at [340, 331] on div "Course Date* [PERSON_NAME] 2024 [DATE] ([DATE] to [DATE]) [DATE] ([DATE] to [DA…" at bounding box center [285, 331] width 171 height 28
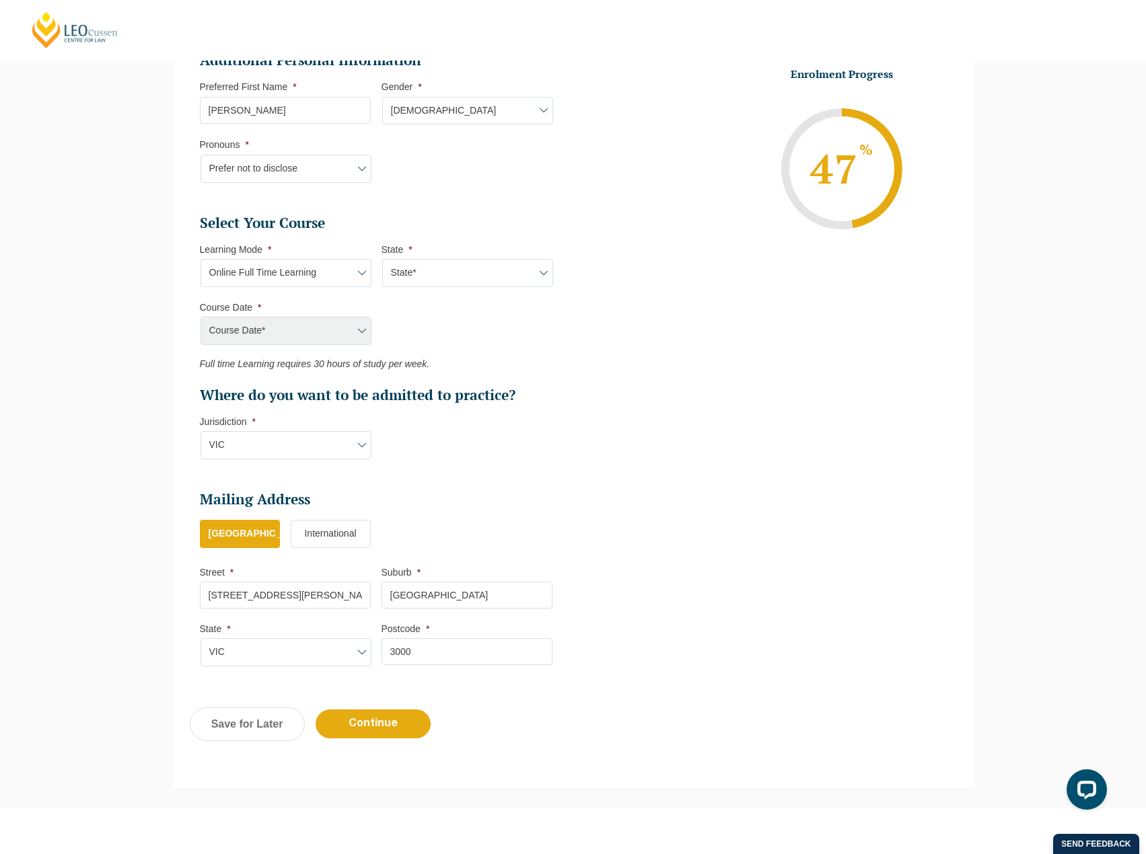
click at [431, 275] on select "State* National ([GEOGRAPHIC_DATA]/[GEOGRAPHIC_DATA], [GEOGRAPHIC_DATA], [GEOGR…" at bounding box center [467, 273] width 171 height 28
click at [382, 259] on select "State* National ([GEOGRAPHIC_DATA]/[GEOGRAPHIC_DATA], [GEOGRAPHIC_DATA], [GEOGR…" at bounding box center [467, 273] width 171 height 28
drag, startPoint x: 430, startPoint y: 223, endPoint x: 312, endPoint y: 264, distance: 124.7
click at [416, 225] on h2 "Select Your Course" at bounding box center [376, 223] width 353 height 19
click at [294, 275] on select "Learning Mode* Online Full Time Learning Online Part Time Learning Blended Full…" at bounding box center [286, 273] width 171 height 28
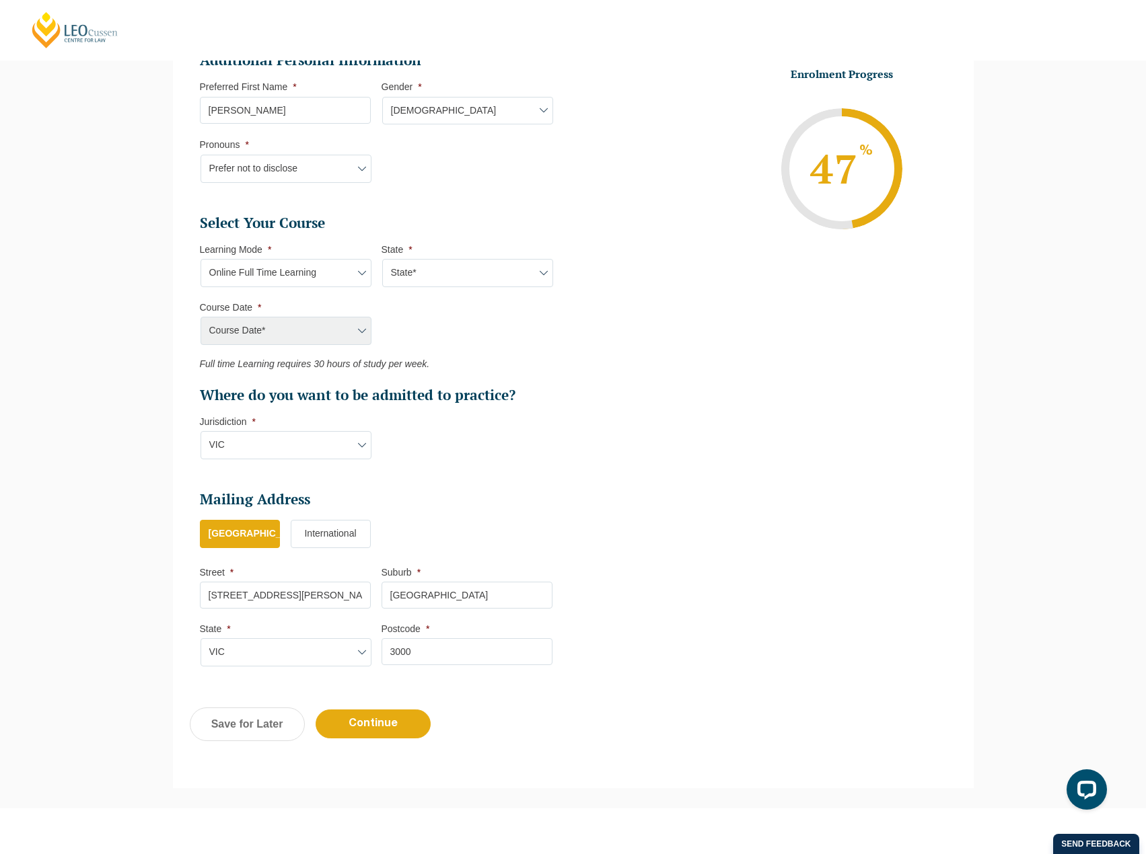
click at [476, 350] on ul "Select Your Course This field is hidden when viewing the form Only for Flinder …" at bounding box center [381, 309] width 363 height 191
click at [292, 279] on select "Learning Mode* Online Full Time Learning Online Part Time Learning Blended Full…" at bounding box center [286, 273] width 171 height 28
select select
click at [201, 285] on select "Learning Mode* Online Full Time Learning Online Part Time Learning Blended Full…" at bounding box center [286, 273] width 171 height 28
select select
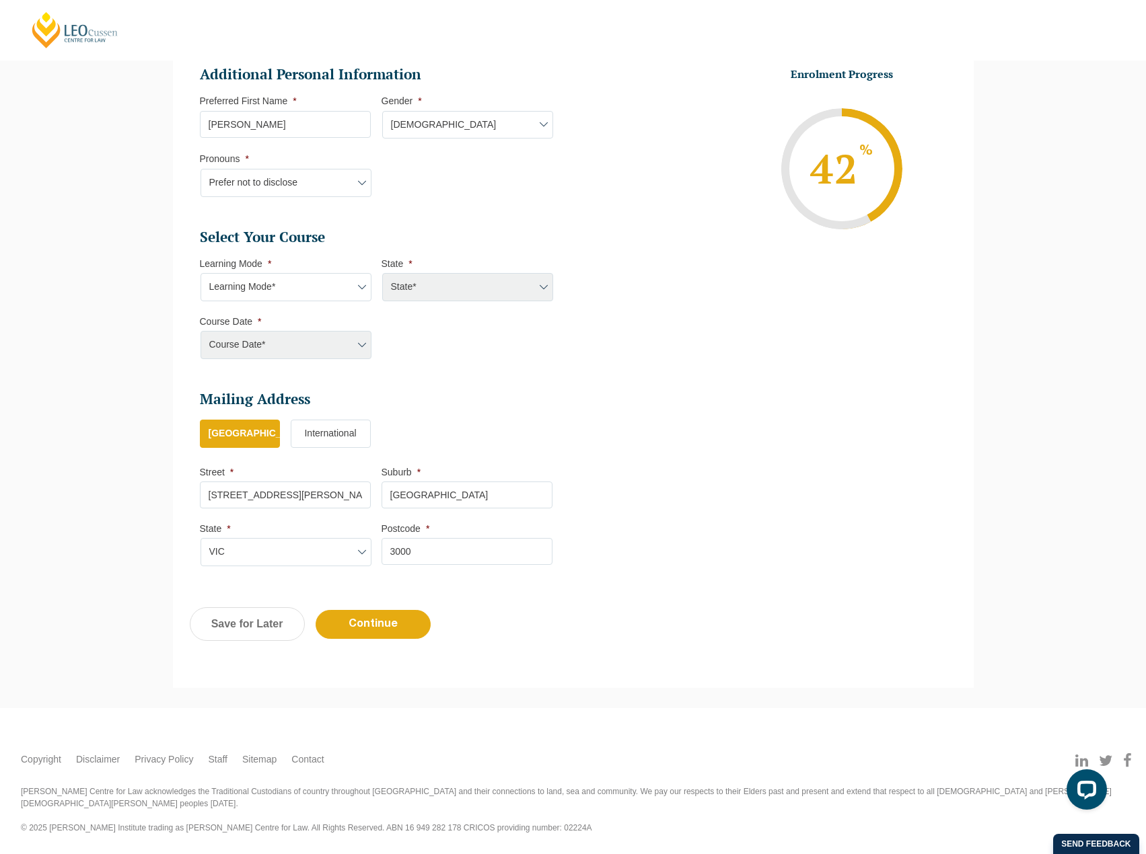
scroll to position [500, 0]
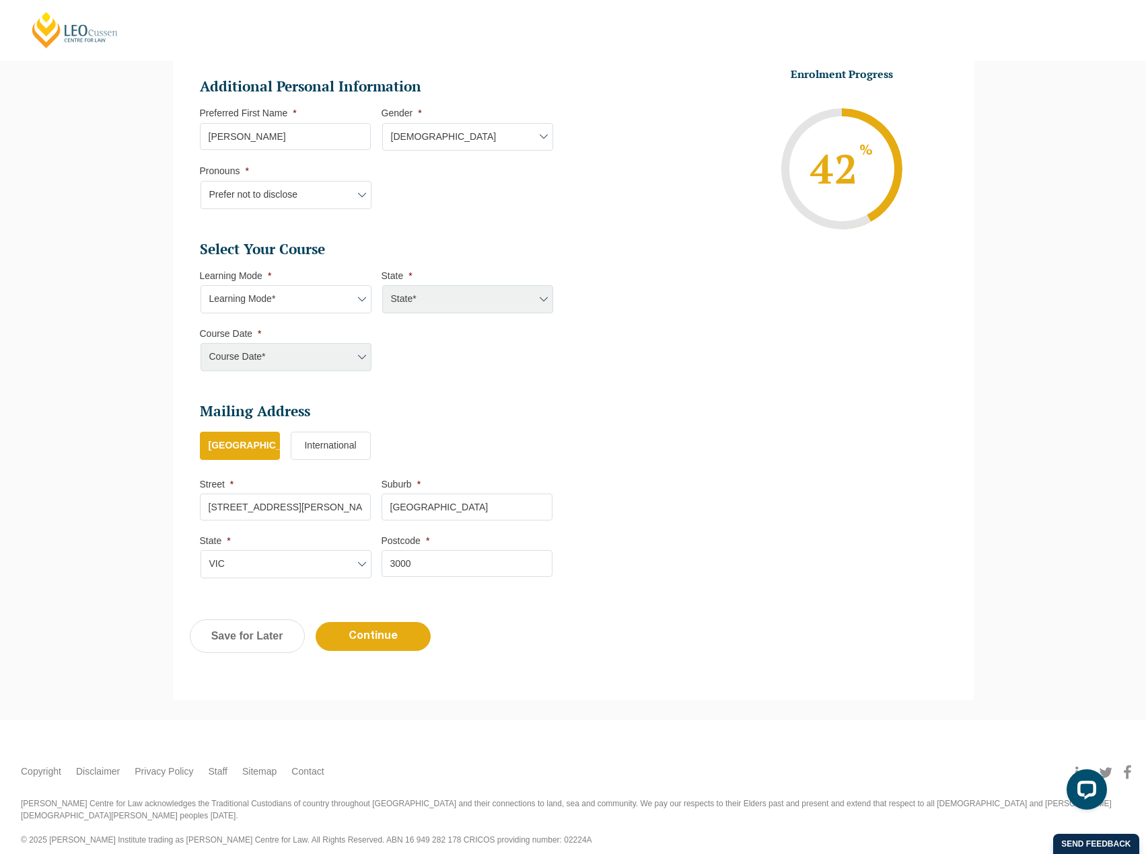
click at [287, 272] on li "Learning Mode * Learning Mode* Online Full Time Learning Online Part Time Learn…" at bounding box center [291, 292] width 182 height 44
click at [272, 349] on div "Course Date* [PERSON_NAME] 2024 [DATE] ([DATE] to [DATE]) [DATE] ([DATE] to [DA…" at bounding box center [285, 357] width 171 height 28
drag, startPoint x: 334, startPoint y: 365, endPoint x: 324, endPoint y: 327, distance: 39.8
click at [332, 359] on div "Course Date* [PERSON_NAME] 2024 [DATE] ([DATE] to [DATE]) [DATE] ([DATE] to [DA…" at bounding box center [285, 357] width 171 height 28
click at [319, 299] on select "Learning Mode* Online Full Time Learning Online Part Time Learning Blended Full…" at bounding box center [286, 299] width 171 height 28
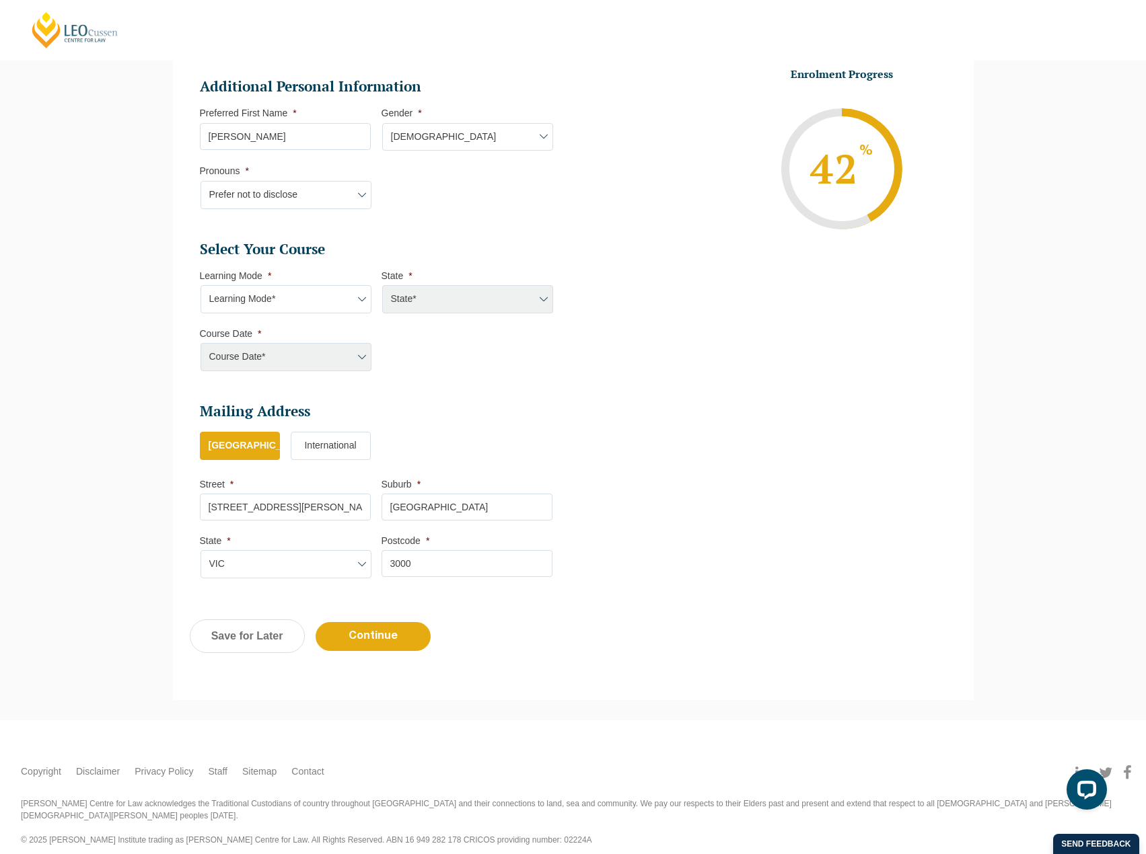
select select "Online Full Time Learning"
click at [201, 285] on select "Learning Mode* Online Full Time Learning Online Part Time Learning Blended Full…" at bounding box center [286, 299] width 171 height 28
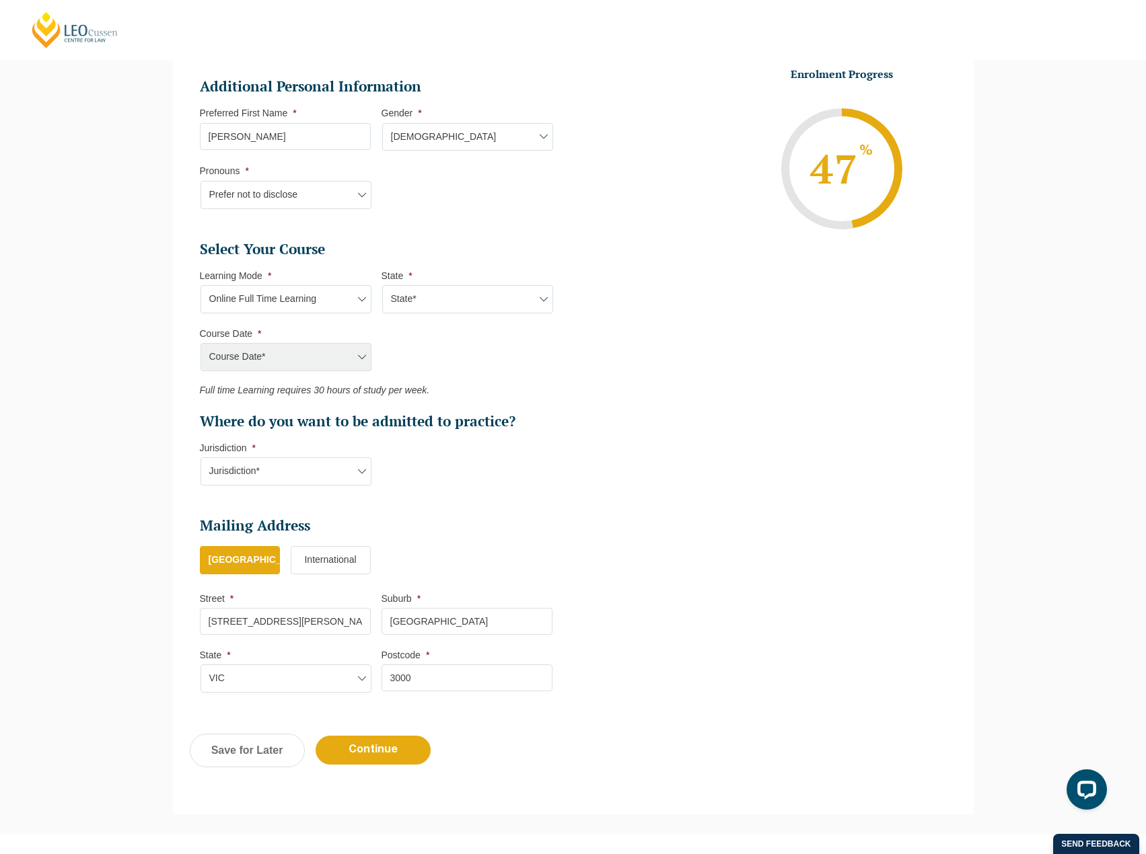
click at [294, 353] on div "Course Date* [PERSON_NAME] 2024 [DATE] ([DATE] to [DATE]) [DATE] ([DATE] to [DA…" at bounding box center [285, 357] width 171 height 28
click at [293, 355] on div "Course Date* [PERSON_NAME] 2024 [DATE] ([DATE] to [DATE]) [DATE] ([DATE] to [DA…" at bounding box center [285, 357] width 171 height 28
click at [291, 358] on div "Course Date* [PERSON_NAME] 2024 [DATE] ([DATE] to [DATE]) [DATE] ([DATE] to [DA…" at bounding box center [285, 357] width 171 height 28
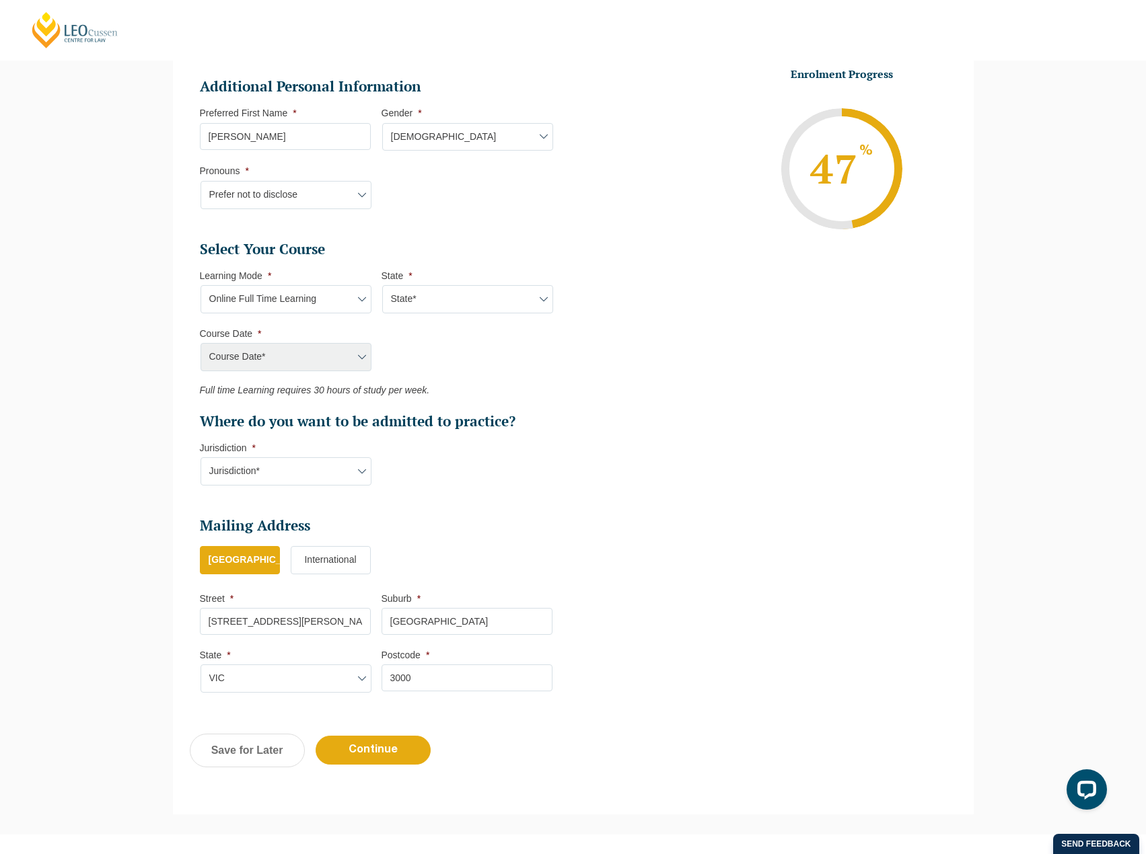
click at [291, 358] on div "Course Date* [PERSON_NAME] 2024 [DATE] ([DATE] to [DATE]) [DATE] ([DATE] to [DA…" at bounding box center [285, 357] width 171 height 28
click at [411, 302] on select "State* National ([GEOGRAPHIC_DATA]/[GEOGRAPHIC_DATA], [GEOGRAPHIC_DATA], [GEOGR…" at bounding box center [467, 299] width 171 height 28
click at [410, 252] on h2 "Select Your Course" at bounding box center [376, 249] width 353 height 19
drag, startPoint x: 392, startPoint y: 294, endPoint x: 402, endPoint y: 309, distance: 18.3
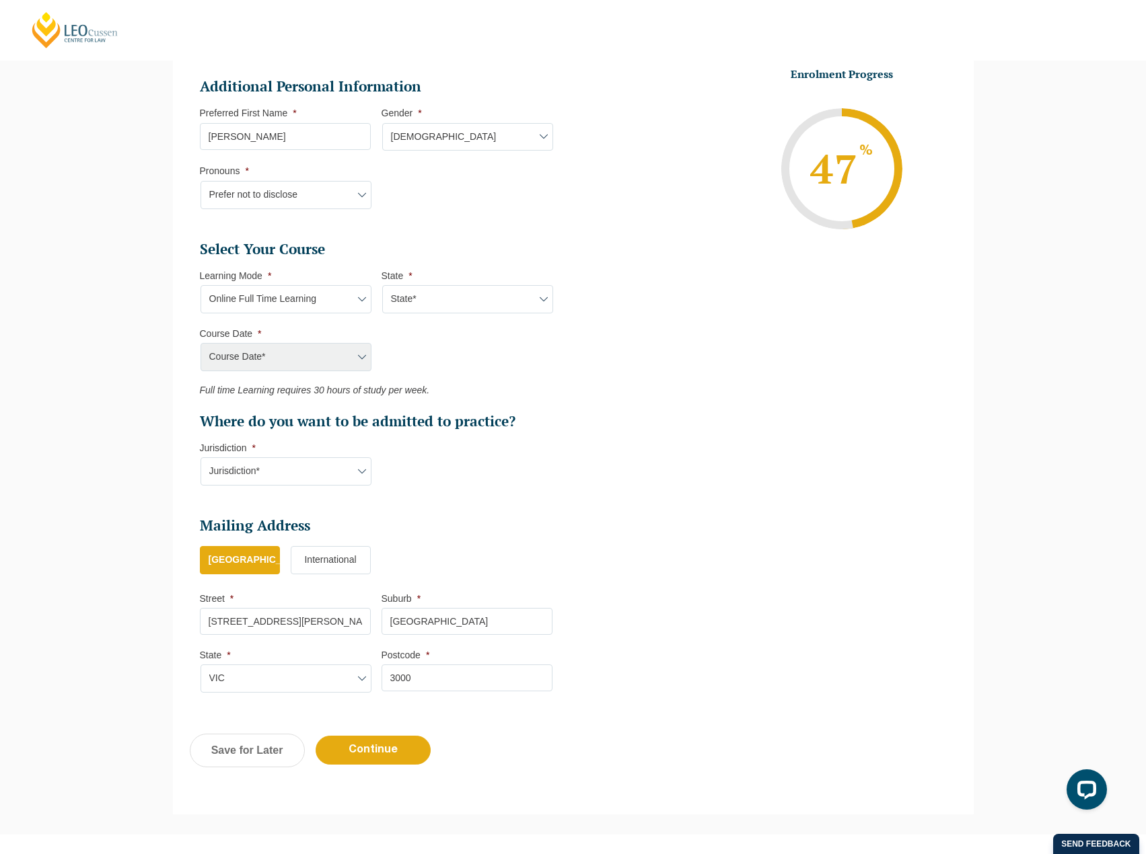
click at [392, 294] on select "State* National ([GEOGRAPHIC_DATA]/[GEOGRAPHIC_DATA], [GEOGRAPHIC_DATA], [GEOGR…" at bounding box center [467, 299] width 171 height 28
select select "National ([GEOGRAPHIC_DATA]/[GEOGRAPHIC_DATA], [GEOGRAPHIC_DATA], [GEOGRAPHIC_D…"
click at [382, 285] on select "State* National ([GEOGRAPHIC_DATA]/[GEOGRAPHIC_DATA], [GEOGRAPHIC_DATA], [GEOGR…" at bounding box center [467, 299] width 171 height 28
drag, startPoint x: 401, startPoint y: 335, endPoint x: 390, endPoint y: 337, distance: 11.0
click at [400, 335] on ul "Select Your Course This field is hidden when viewing the form Only for Flinder …" at bounding box center [381, 335] width 363 height 191
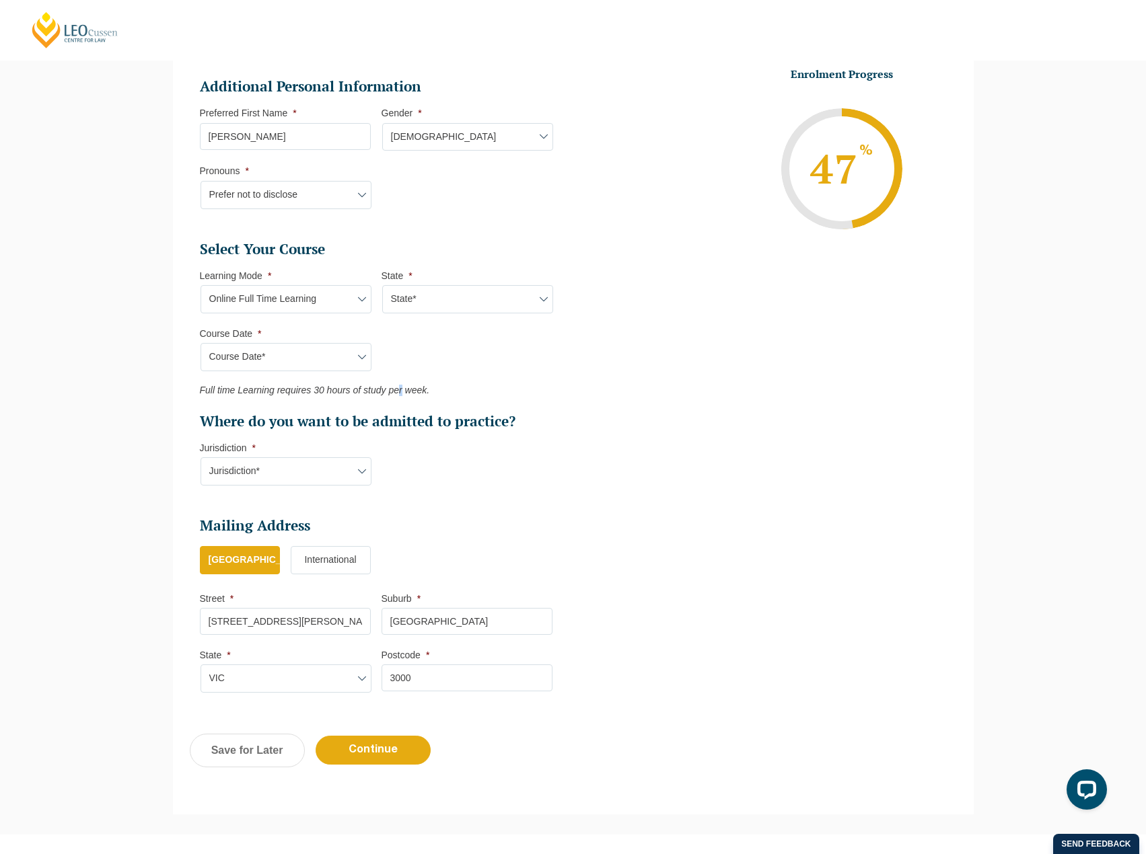
click at [314, 358] on select "Course Date* [DATE] ([DATE] to [DATE]) [DATE] ([DATE] to [DATE]) [DATE] ([DATE]…" at bounding box center [286, 357] width 171 height 28
click at [483, 338] on ul "Select Your Course This field is hidden when viewing the form Only for Flinder …" at bounding box center [381, 335] width 363 height 191
click at [330, 294] on select "Learning Mode* Online Full Time Learning Online Part Time Learning Blended Full…" at bounding box center [286, 299] width 171 height 28
select select
click at [201, 285] on select "Learning Mode* Online Full Time Learning Online Part Time Learning Blended Full…" at bounding box center [286, 299] width 171 height 28
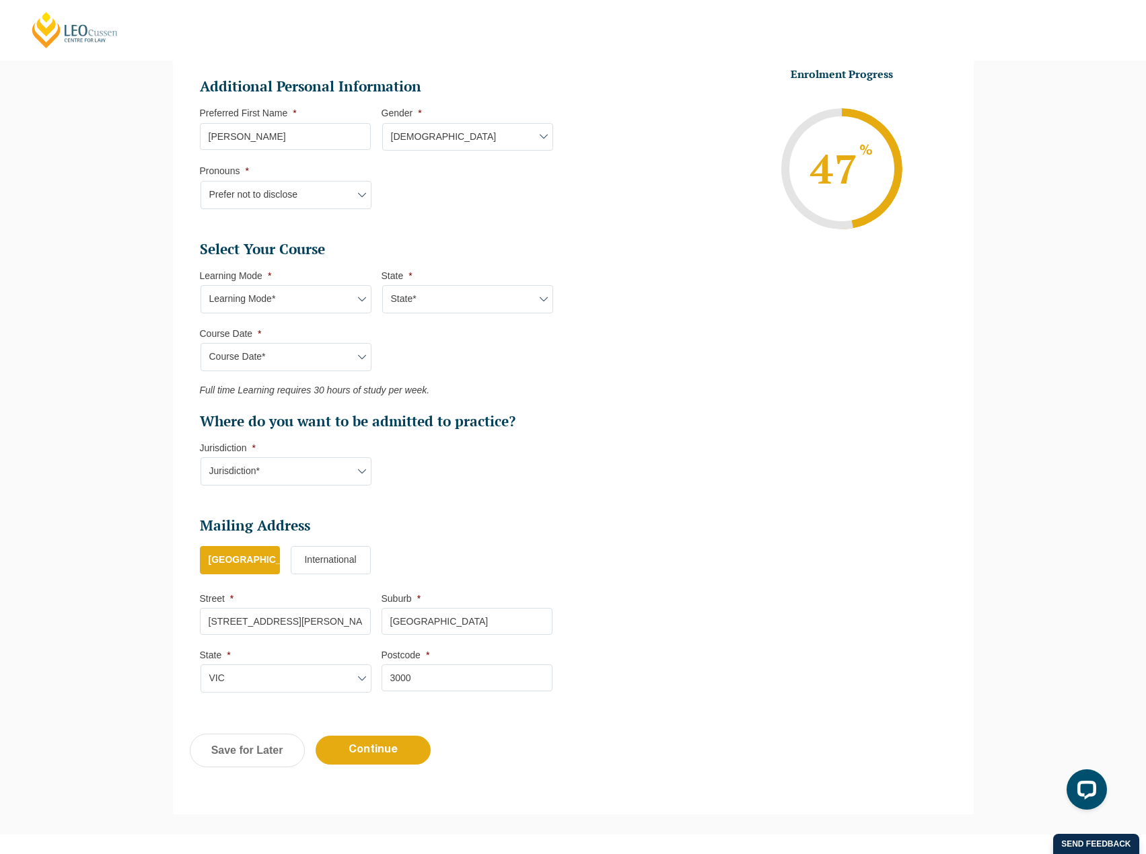
select select
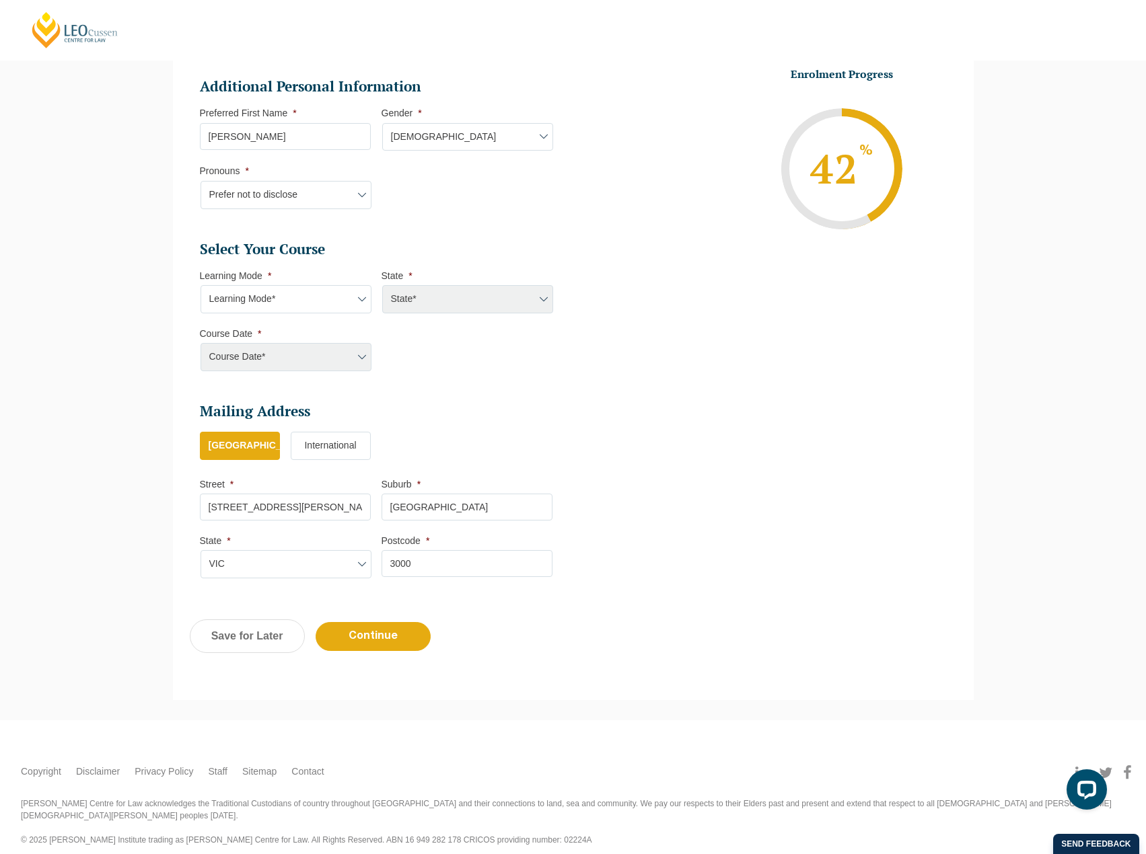
click at [414, 304] on div "State*" at bounding box center [466, 299] width 171 height 28
click at [320, 305] on select "Learning Mode* Online Full Time Learning Online Part Time Learning Blended Full…" at bounding box center [286, 299] width 171 height 28
click at [398, 242] on h2 "Select Your Course" at bounding box center [376, 249] width 353 height 19
drag, startPoint x: 511, startPoint y: 242, endPoint x: 387, endPoint y: 291, distance: 133.8
click at [507, 243] on h2 "Select Your Course" at bounding box center [376, 249] width 353 height 19
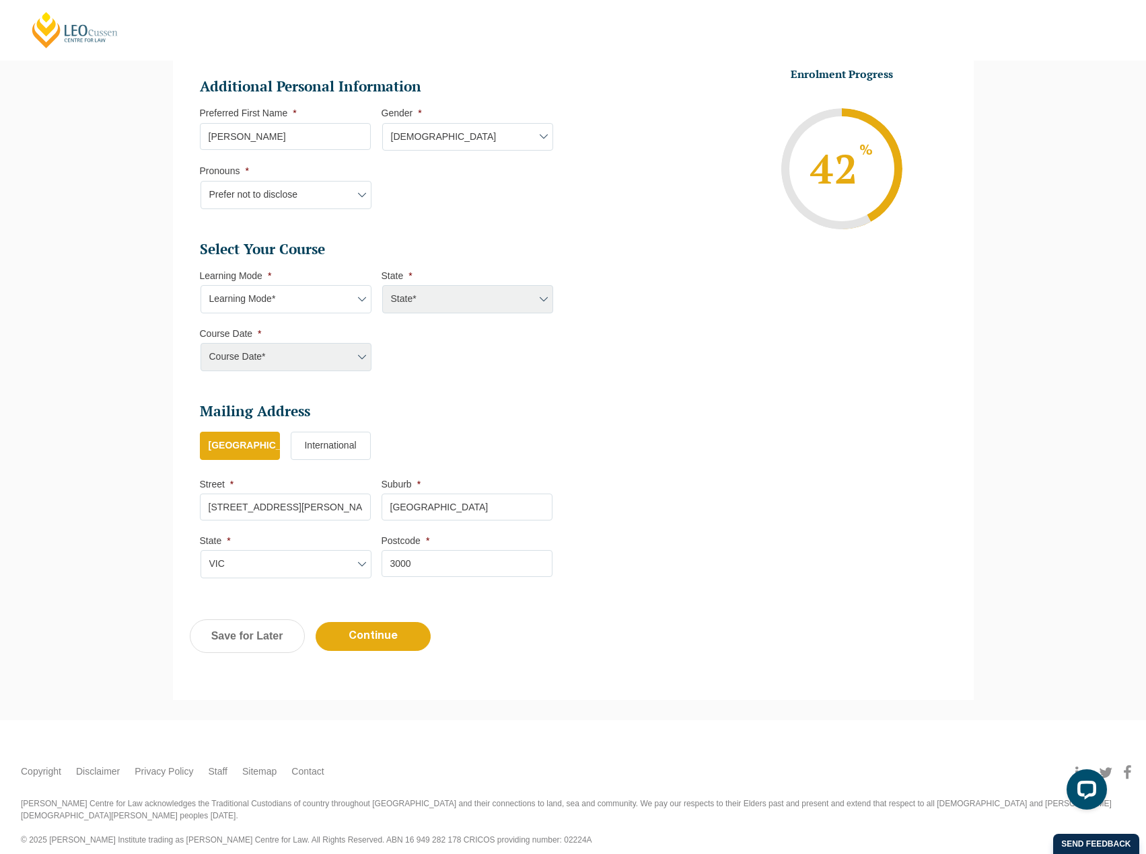
click at [321, 305] on select "Learning Mode* Online Full Time Learning Online Part Time Learning Blended Full…" at bounding box center [286, 299] width 171 height 28
select select "Online Full Time Learning"
click at [201, 285] on select "Learning Mode* Online Full Time Learning Online Part Time Learning Blended Full…" at bounding box center [286, 299] width 171 height 28
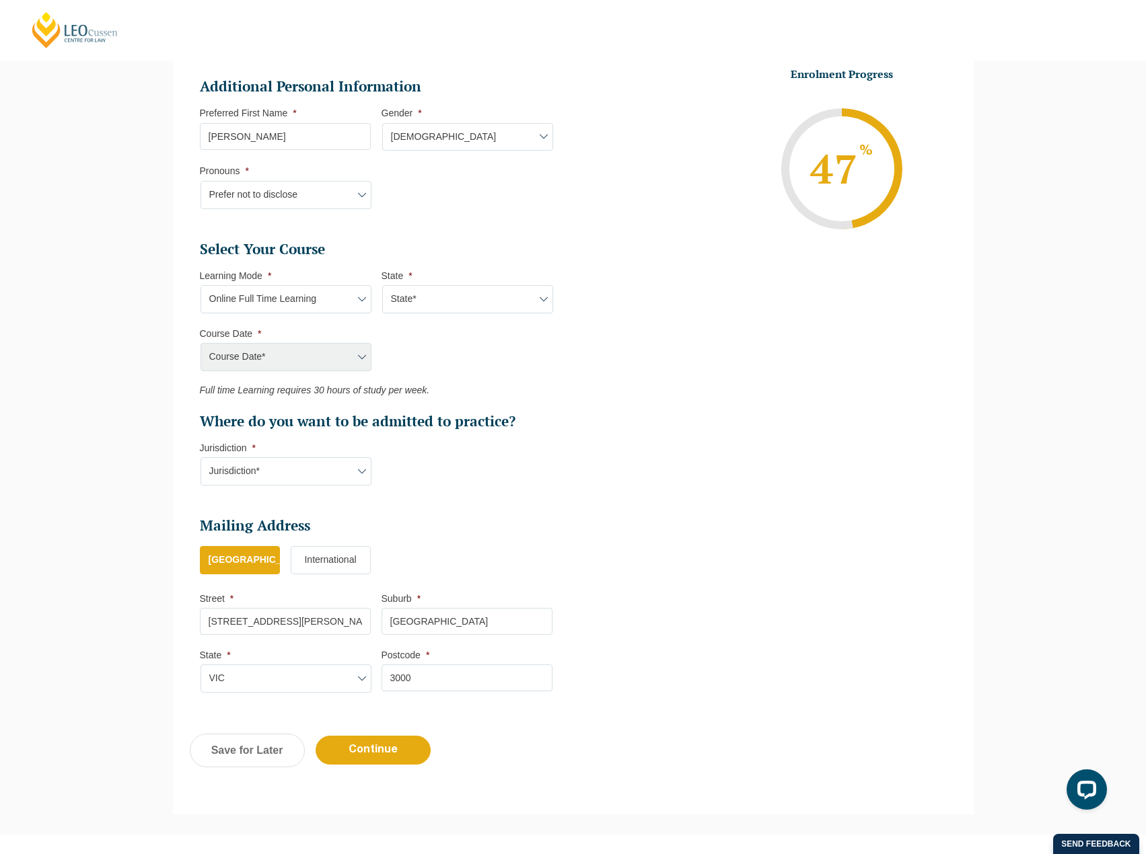
drag, startPoint x: 513, startPoint y: 364, endPoint x: 390, endPoint y: 374, distance: 123.5
click at [511, 364] on ul "Select Your Course This field is hidden when viewing the form Only for Flinder …" at bounding box center [381, 335] width 363 height 191
click at [303, 368] on div "Course Date* [DATE] ([DATE] to [DATE]) [DATE] ([DATE] to [DATE]) [DATE] ([DATE]…" at bounding box center [285, 357] width 171 height 28
click at [300, 362] on div "Course Date* [DATE] ([DATE] to [DATE]) [DATE] ([DATE] to [DATE]) [DATE] ([DATE]…" at bounding box center [285, 357] width 171 height 28
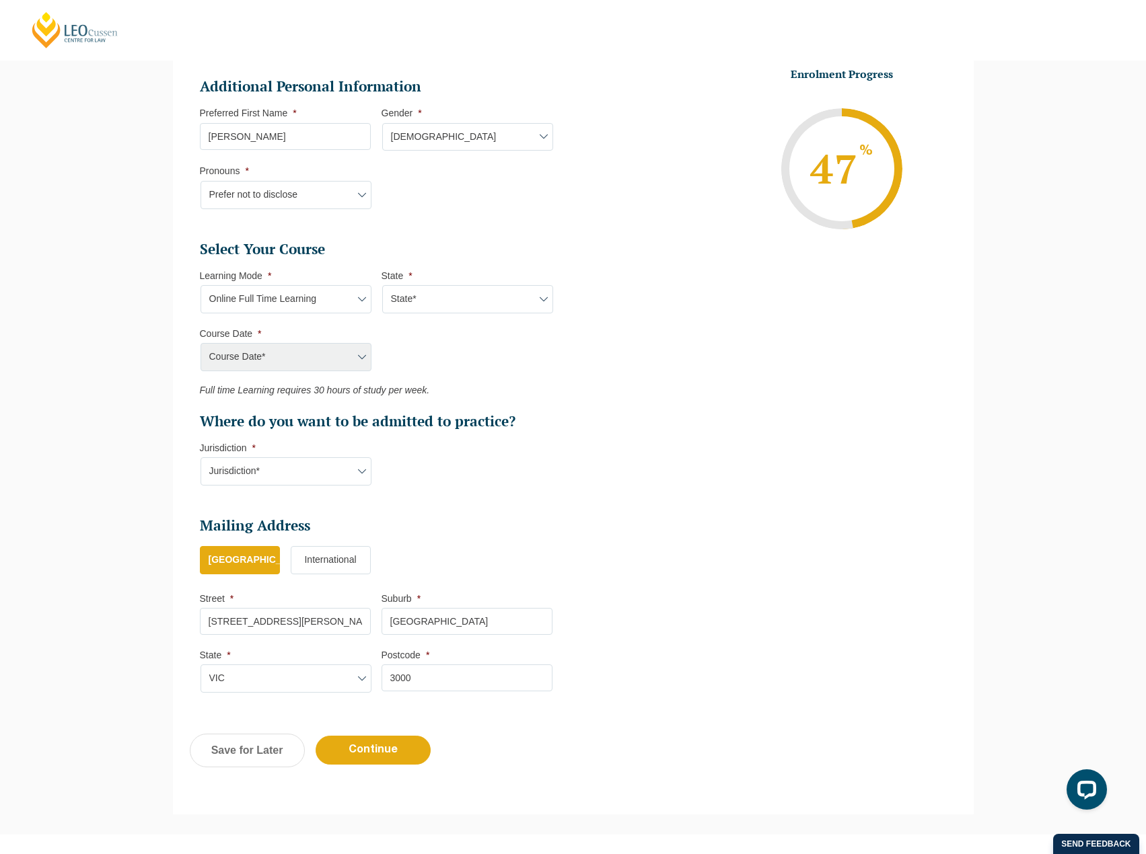
click at [300, 362] on div "Course Date* [DATE] ([DATE] to [DATE]) [DATE] ([DATE] to [DATE]) [DATE] ([DATE]…" at bounding box center [285, 357] width 171 height 28
click at [426, 314] on ul "Select Your Course This field is hidden when viewing the form Only for Flinder …" at bounding box center [381, 335] width 363 height 191
click at [427, 304] on select "State* National ([GEOGRAPHIC_DATA]/[GEOGRAPHIC_DATA], [GEOGRAPHIC_DATA], [GEOGR…" at bounding box center [467, 299] width 171 height 28
select select "National ([GEOGRAPHIC_DATA]/[GEOGRAPHIC_DATA], [GEOGRAPHIC_DATA], [GEOGRAPHIC_D…"
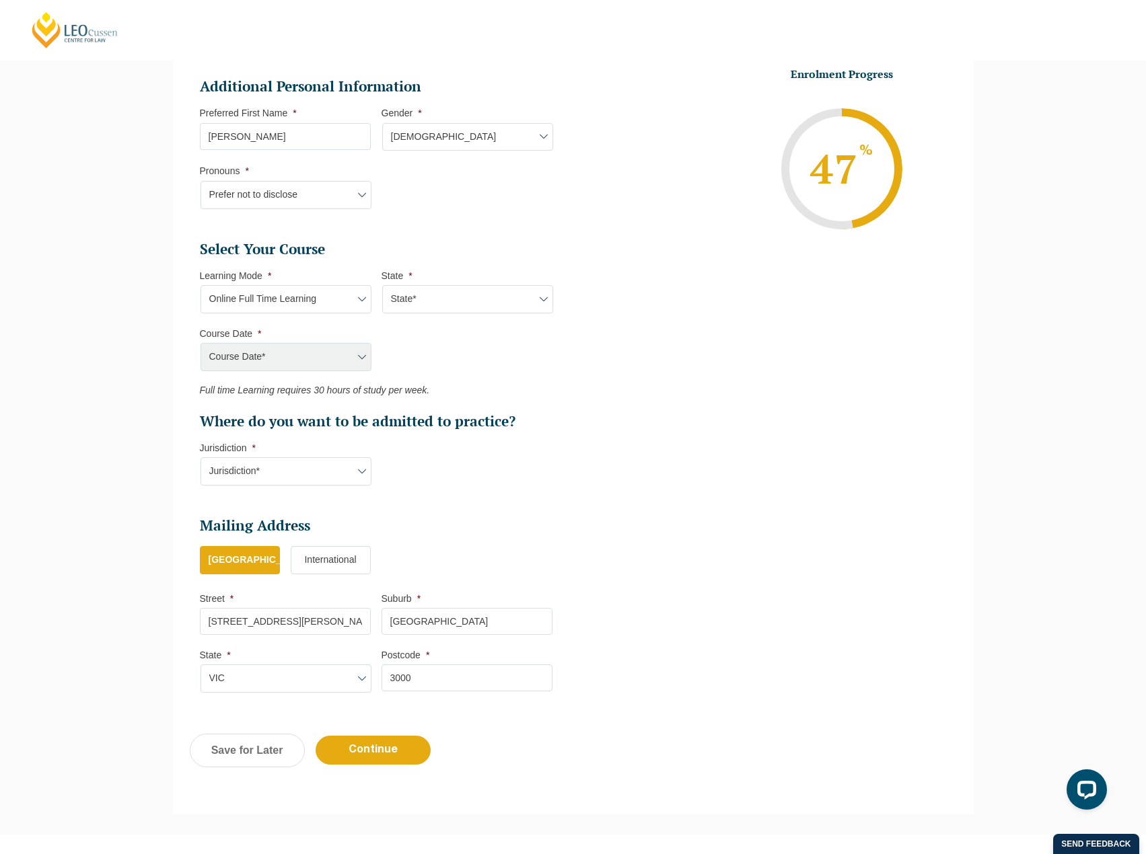
click at [382, 285] on select "State* National ([GEOGRAPHIC_DATA]/[GEOGRAPHIC_DATA], [GEOGRAPHIC_DATA], [GEOGR…" at bounding box center [467, 299] width 171 height 28
drag, startPoint x: 422, startPoint y: 357, endPoint x: 342, endPoint y: 368, distance: 80.9
click at [418, 358] on ul "Select Your Course This field is hidden when viewing the form Only for Flinder …" at bounding box center [381, 335] width 363 height 191
click at [334, 368] on select "Course Date* [DATE] ([DATE] to [DATE]) [DATE] ([DATE] to [DATE]) [DATE] ([DATE]…" at bounding box center [286, 357] width 171 height 28
click at [432, 349] on ul "Select Your Course This field is hidden when viewing the form Only for Flinder …" at bounding box center [381, 335] width 363 height 191
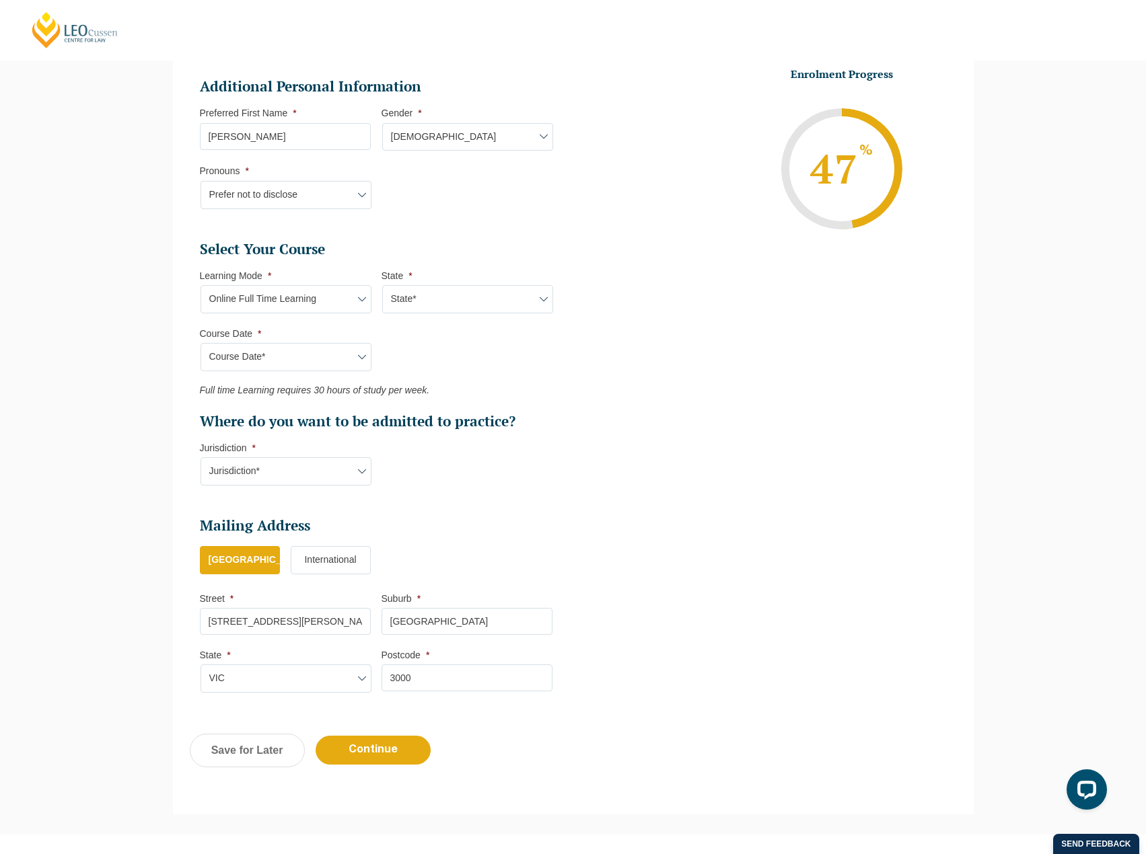
drag, startPoint x: 262, startPoint y: 304, endPoint x: 266, endPoint y: 312, distance: 8.7
click at [262, 304] on select "Learning Mode* Online Full Time Learning Online Part Time Learning Blended Full…" at bounding box center [286, 299] width 171 height 28
select select "Blended Full Time Learning"
click at [201, 285] on select "Learning Mode* Online Full Time Learning Online Part Time Learning Blended Full…" at bounding box center [286, 299] width 171 height 28
select select
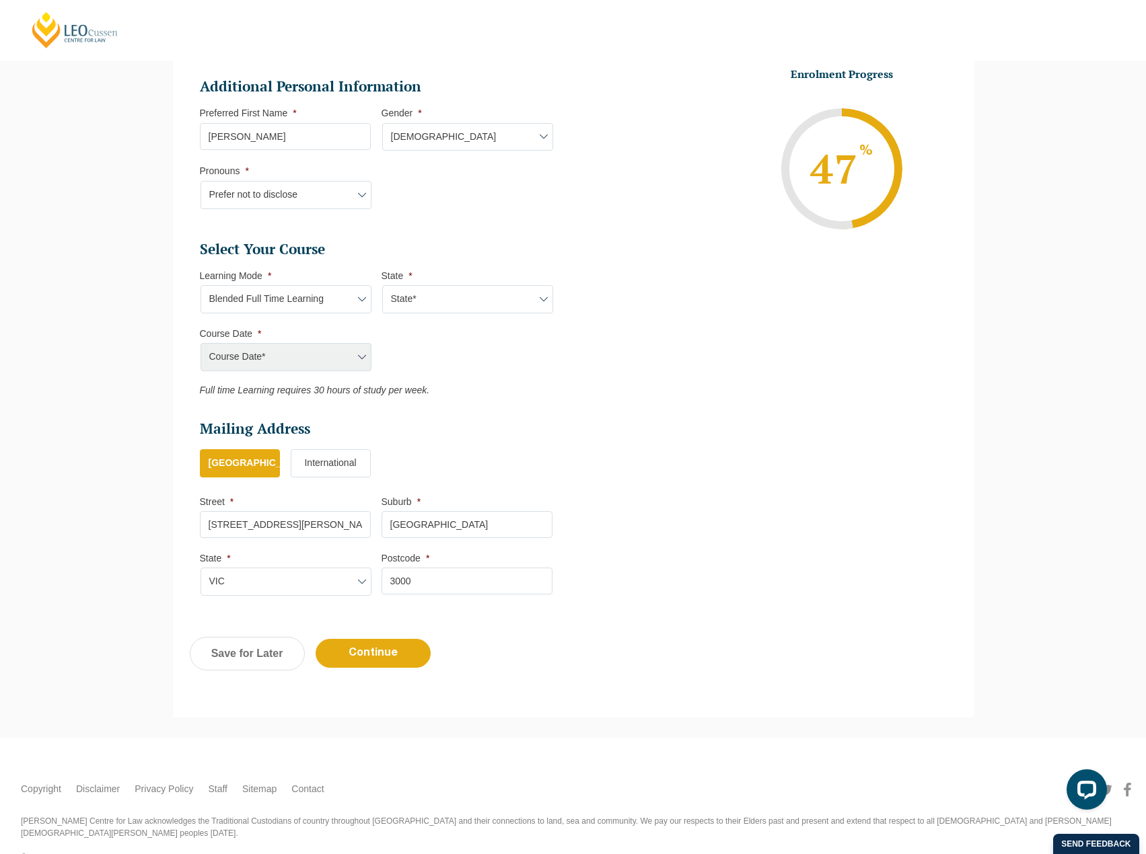
click at [298, 325] on ul "Select Your Course This field is hidden when viewing the form Only for Flinder …" at bounding box center [381, 318] width 363 height 156
click at [297, 356] on div "Course Date* [DATE] ([DATE] to [DATE]) [DATE] ([DATE] to [DATE]) [DATE] ([DATE]…" at bounding box center [285, 357] width 171 height 28
click at [291, 305] on select "Learning Mode* Online Full Time Learning Online Part Time Learning Blended Full…" at bounding box center [286, 299] width 171 height 28
click at [201, 285] on select "Learning Mode* Online Full Time Learning Online Part Time Learning Blended Full…" at bounding box center [286, 299] width 171 height 28
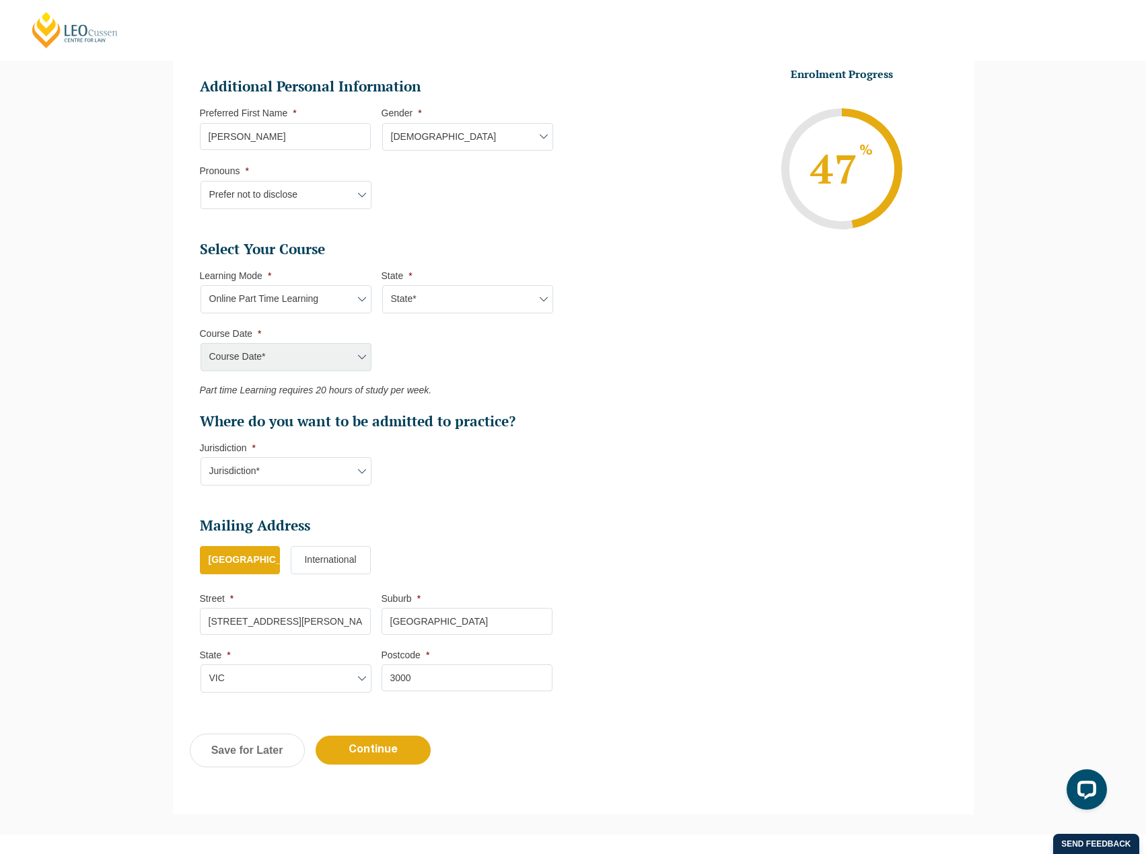
click at [279, 303] on select "Learning Mode* Online Full Time Learning Online Part Time Learning Blended Full…" at bounding box center [286, 299] width 171 height 28
select select "Onsite Full Time Learning"
click at [201, 285] on select "Learning Mode* Online Full Time Learning Online Part Time Learning Blended Full…" at bounding box center [286, 299] width 171 height 28
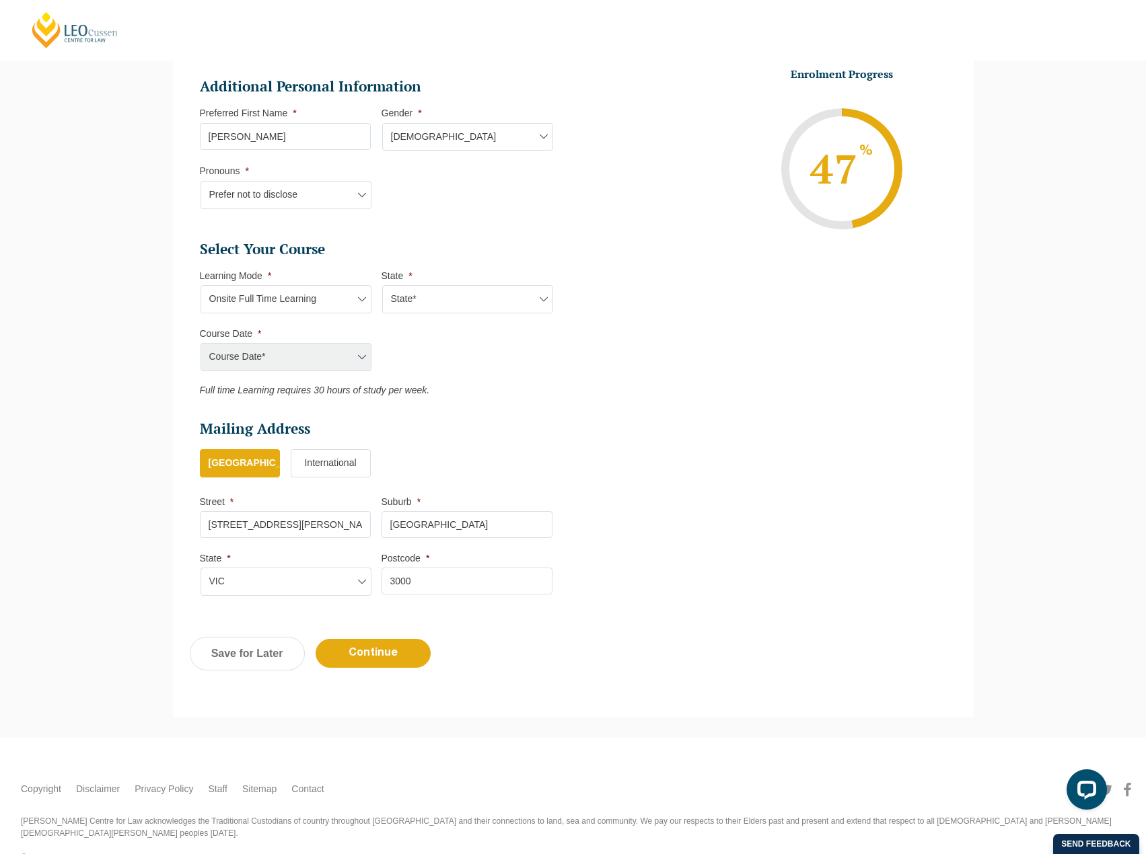
click at [270, 295] on select "Learning Mode* Online Full Time Learning Online Part Time Learning Blended Full…" at bounding box center [286, 299] width 171 height 28
select select
click at [201, 285] on select "Learning Mode* Online Full Time Learning Online Part Time Learning Blended Full…" at bounding box center [286, 299] width 171 height 28
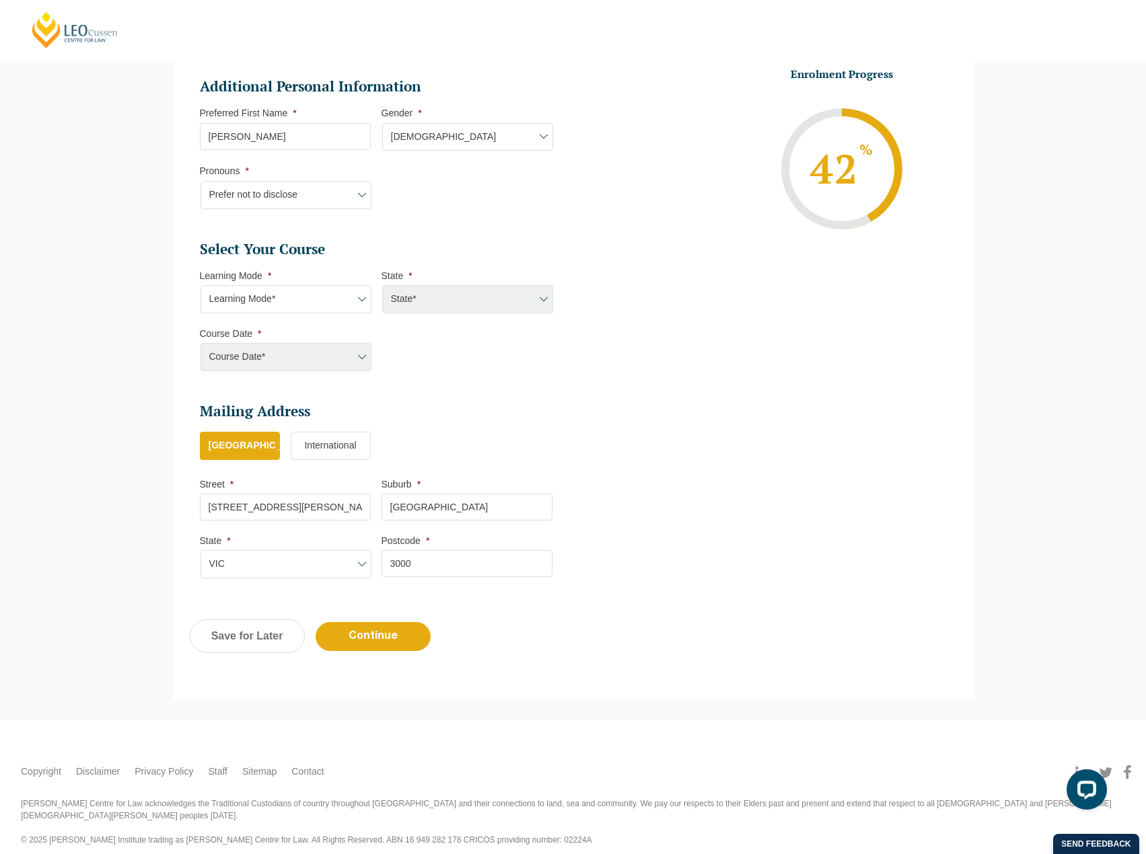
click at [451, 220] on li "Additional Personal Information Preferred First Name * [PERSON_NAME] This field…" at bounding box center [381, 149] width 363 height 145
click at [285, 488] on li "Street * [STREET_ADDRESS][PERSON_NAME]" at bounding box center [291, 499] width 182 height 42
click at [293, 505] on input "[STREET_ADDRESS][PERSON_NAME]" at bounding box center [285, 507] width 171 height 27
click at [504, 444] on ul "[GEOGRAPHIC_DATA] International" at bounding box center [381, 453] width 363 height 42
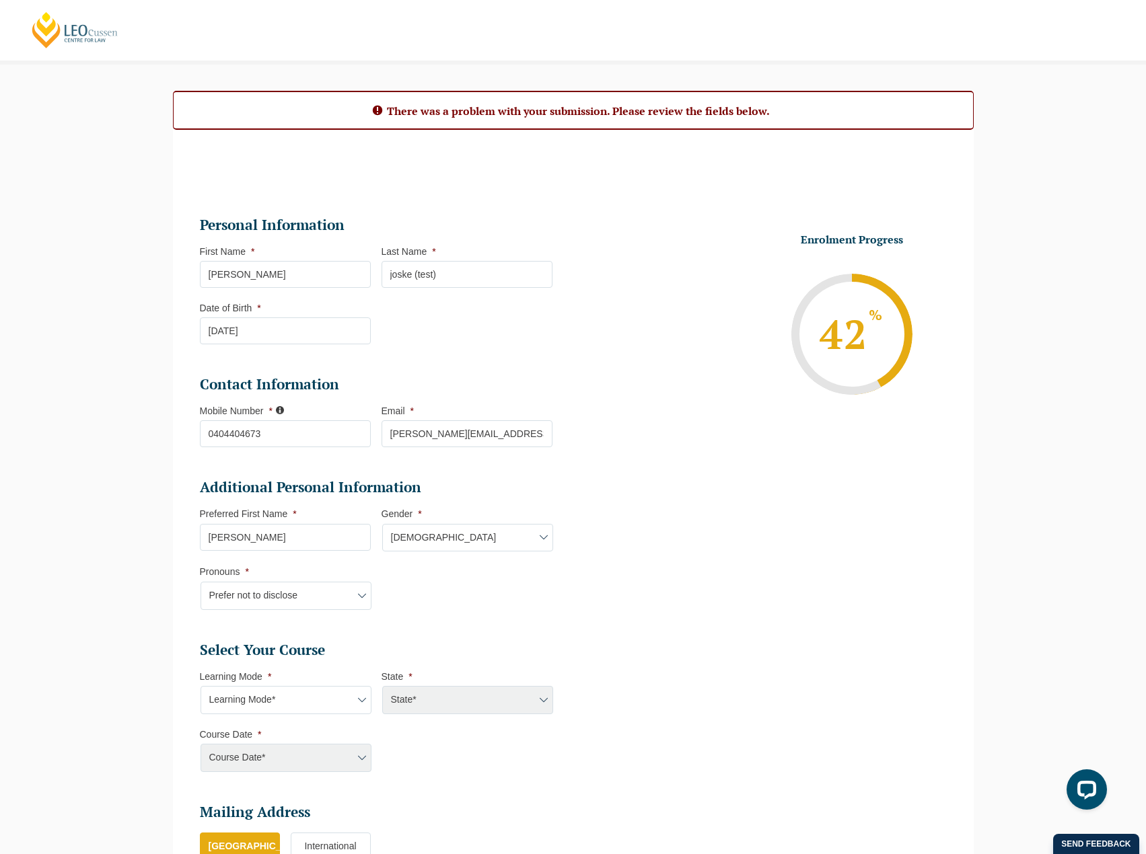
scroll to position [96, 0]
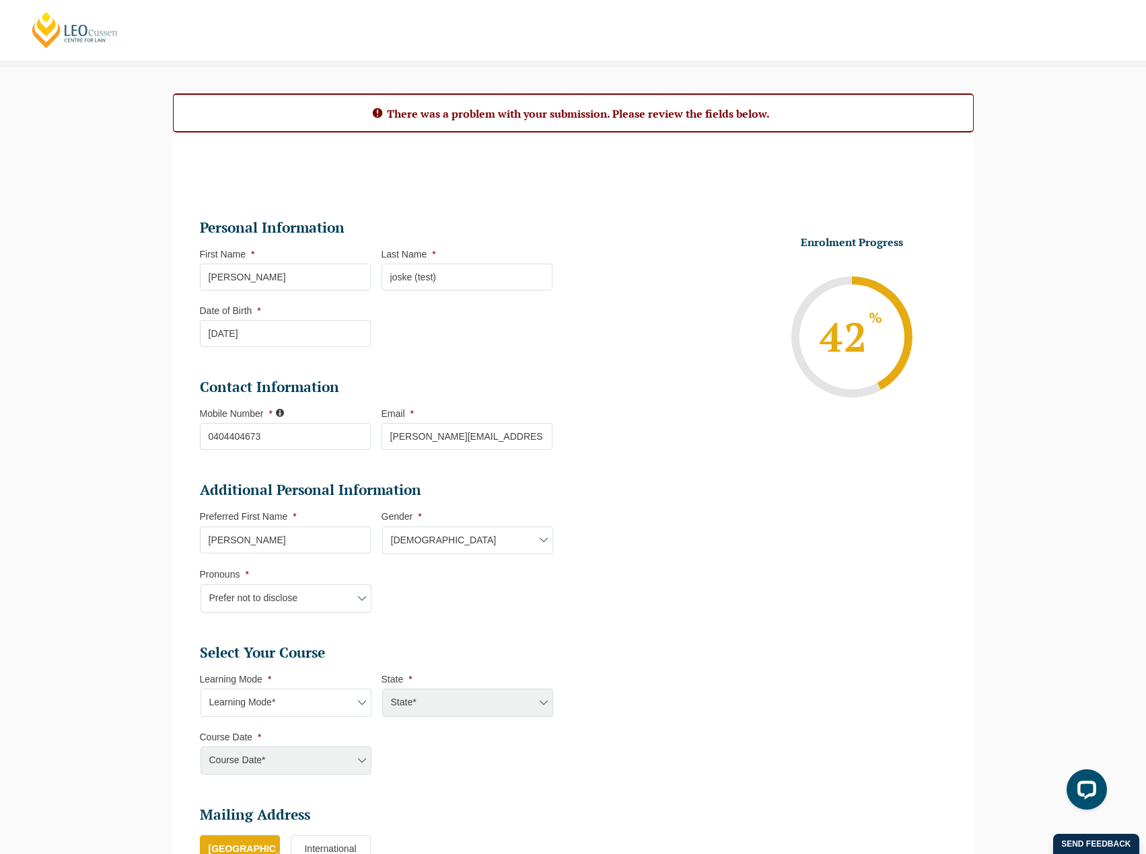
click at [618, 552] on ul "Personal Information First Name * [PERSON_NAME] Last Name * [PERSON_NAME] (test…" at bounding box center [573, 590] width 767 height 811
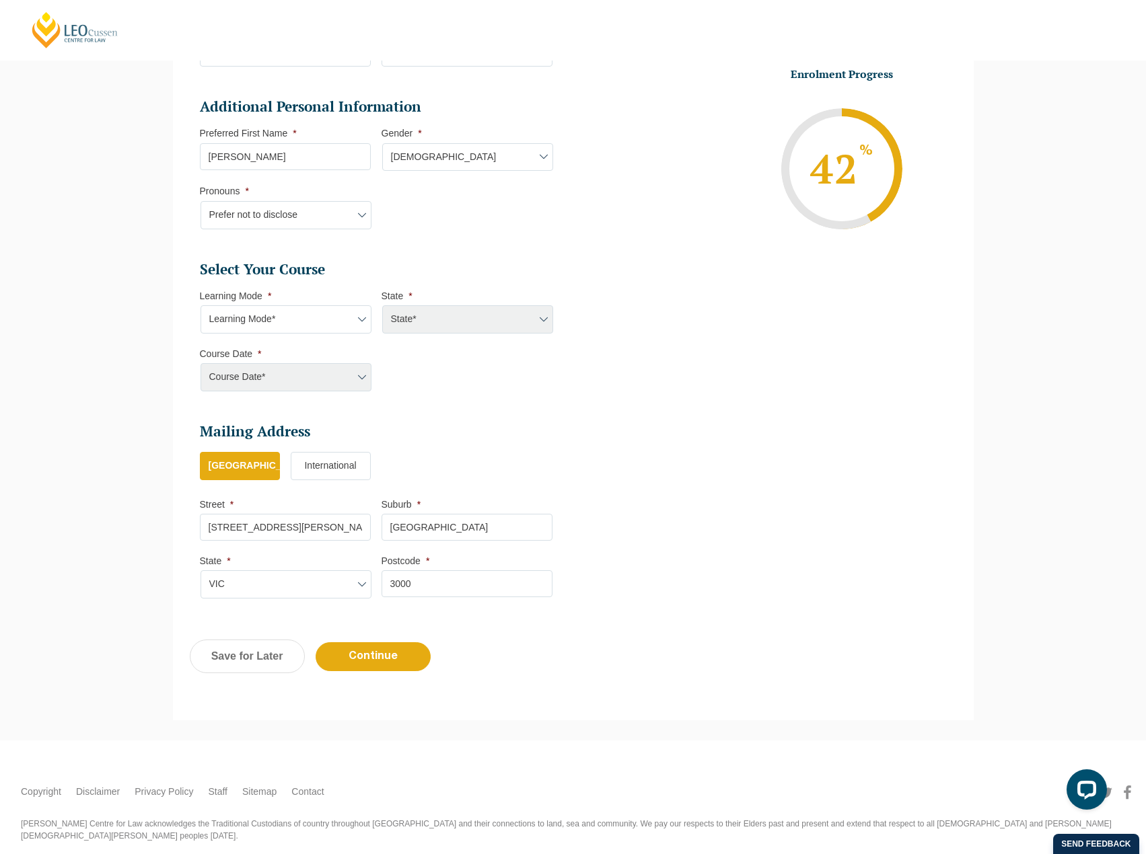
scroll to position [500, 0]
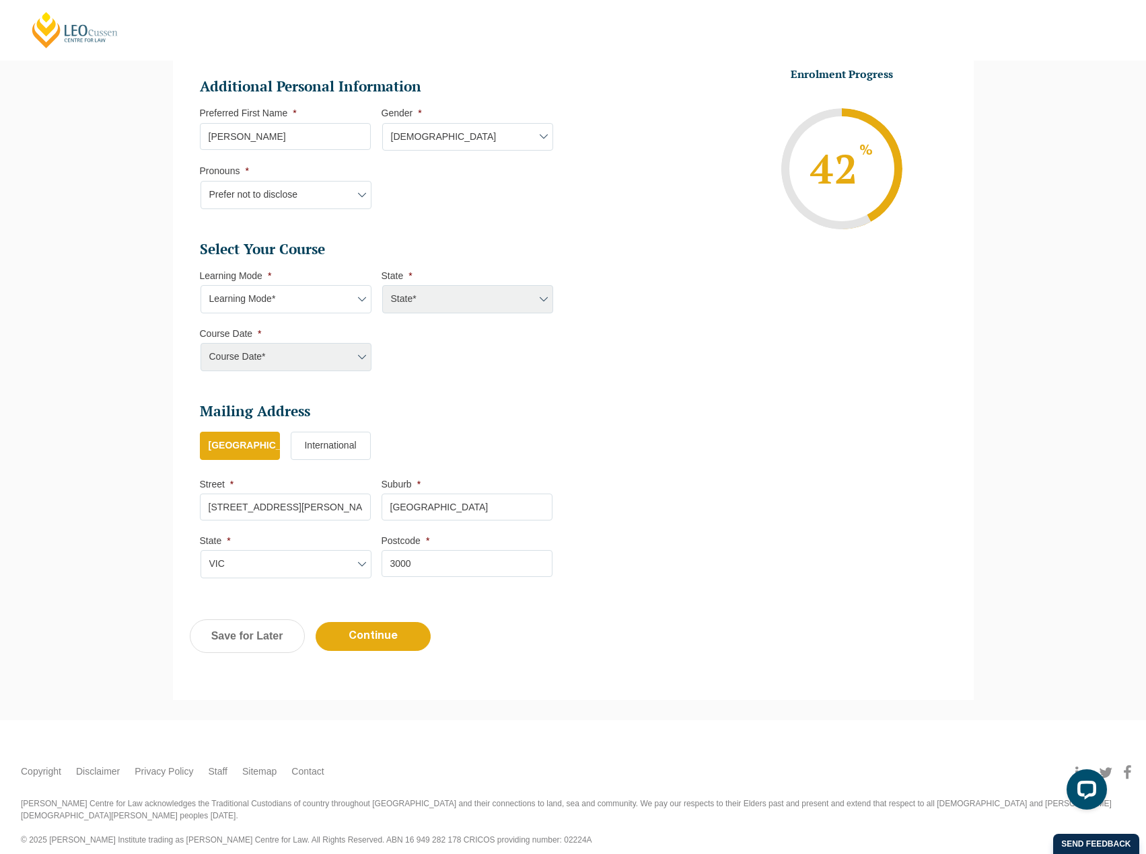
drag, startPoint x: 470, startPoint y: 352, endPoint x: 449, endPoint y: 394, distance: 47.2
click at [469, 355] on li "Select Your Course This field is hidden when viewing the form Only for Flinder …" at bounding box center [381, 312] width 363 height 145
click at [394, 635] on input "Continue" at bounding box center [373, 636] width 115 height 29
select select
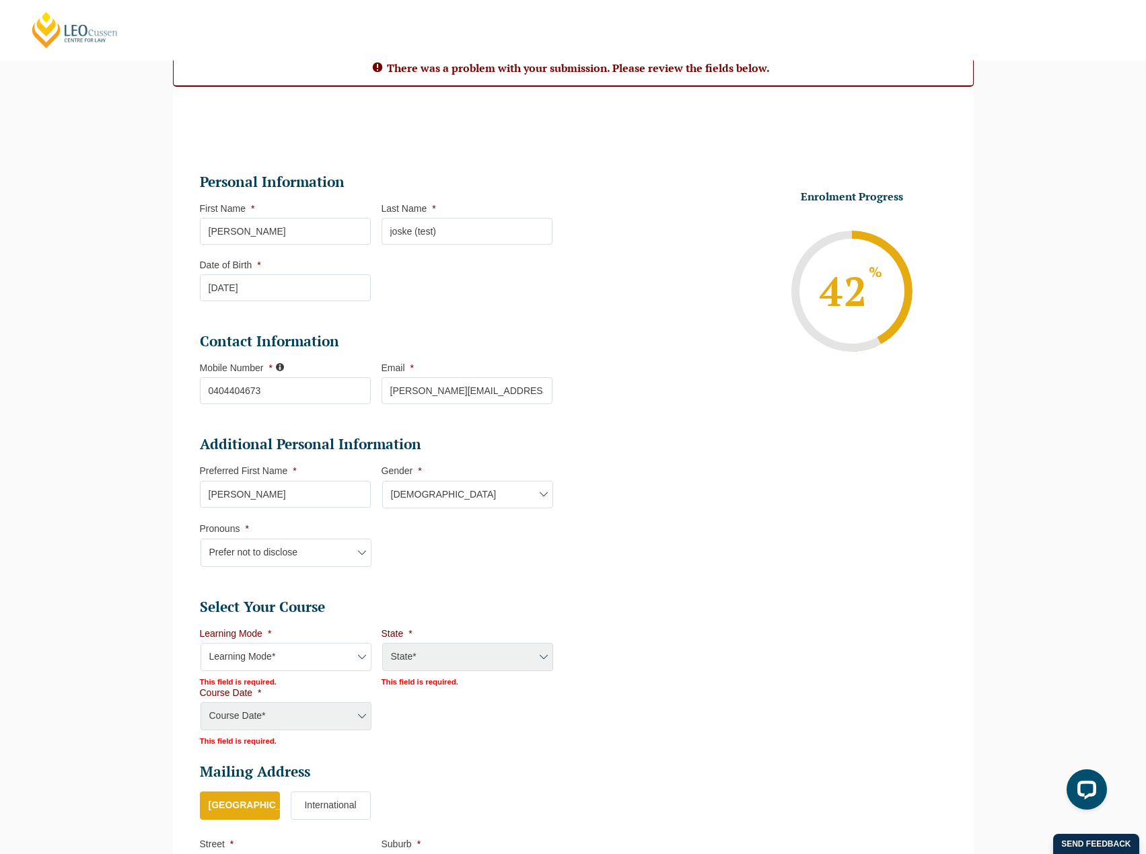
scroll to position [122, 0]
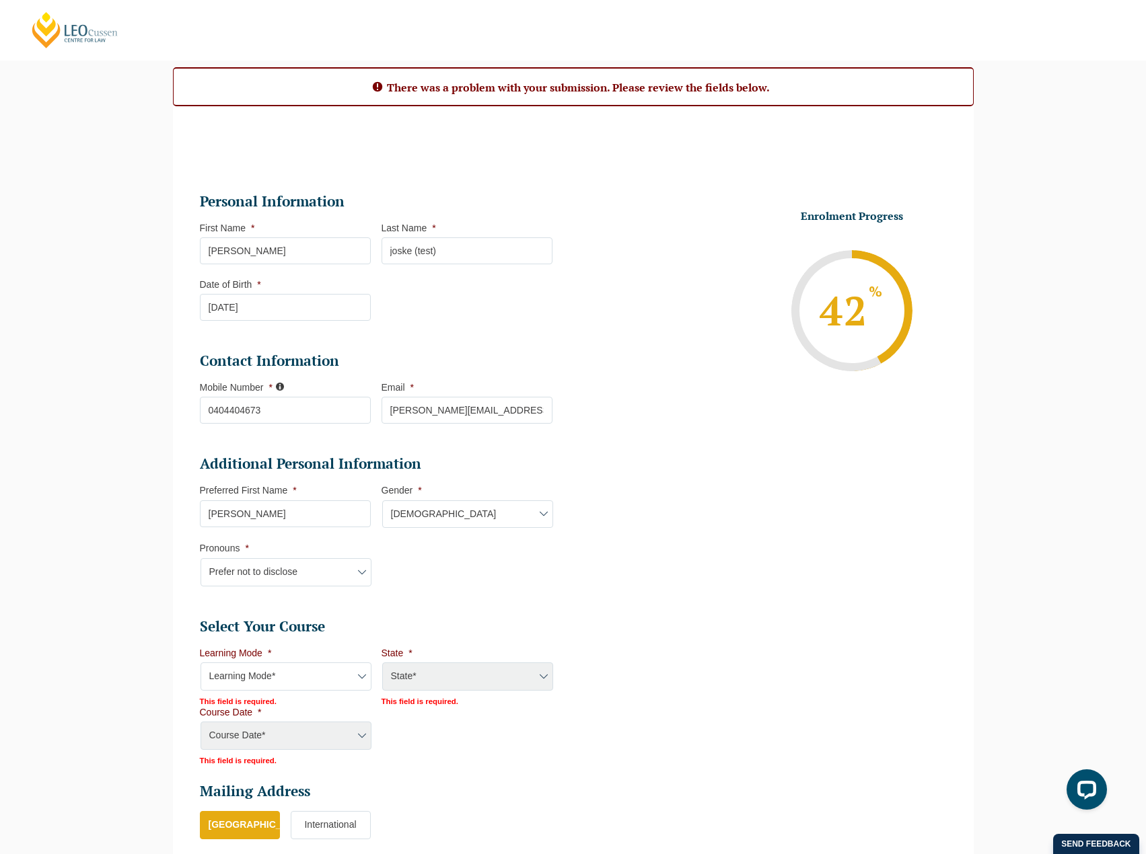
click at [289, 734] on div "Course Date* [PERSON_NAME] 2024 [DATE] ([DATE] to [DATE]) [DATE] ([DATE] to [DA…" at bounding box center [285, 737] width 171 height 30
click at [523, 743] on li "Select Your Course This field is hidden when viewing the form Only for Flinder …" at bounding box center [381, 692] width 363 height 148
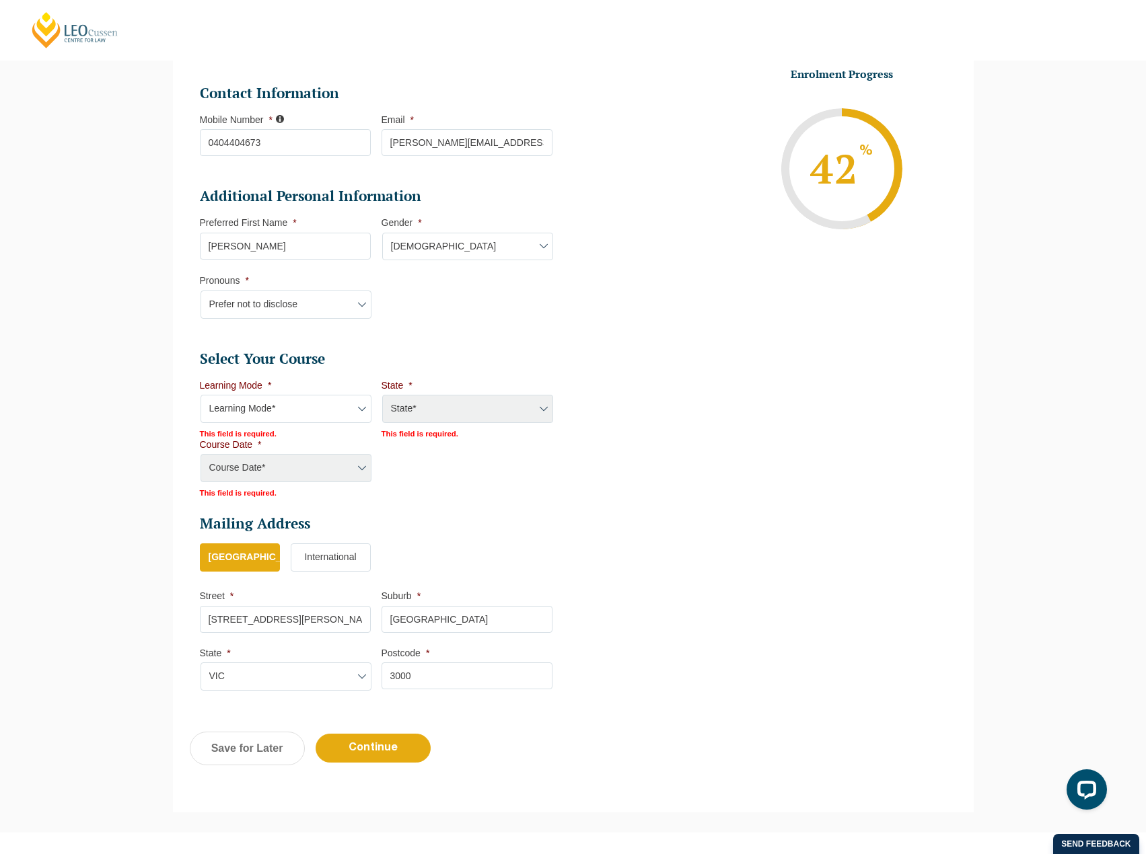
scroll to position [392, 0]
click at [561, 495] on li "Select Your Course This field is hidden when viewing the form Only for Flinder …" at bounding box center [381, 423] width 363 height 148
click at [318, 411] on select "Learning Mode* Online Full Time Learning Online Part Time Learning Blended Full…" at bounding box center [286, 408] width 171 height 28
select select "Online Full Time Learning"
click at [201, 394] on select "Learning Mode* Online Full Time Learning Online Part Time Learning Blended Full…" at bounding box center [286, 408] width 171 height 28
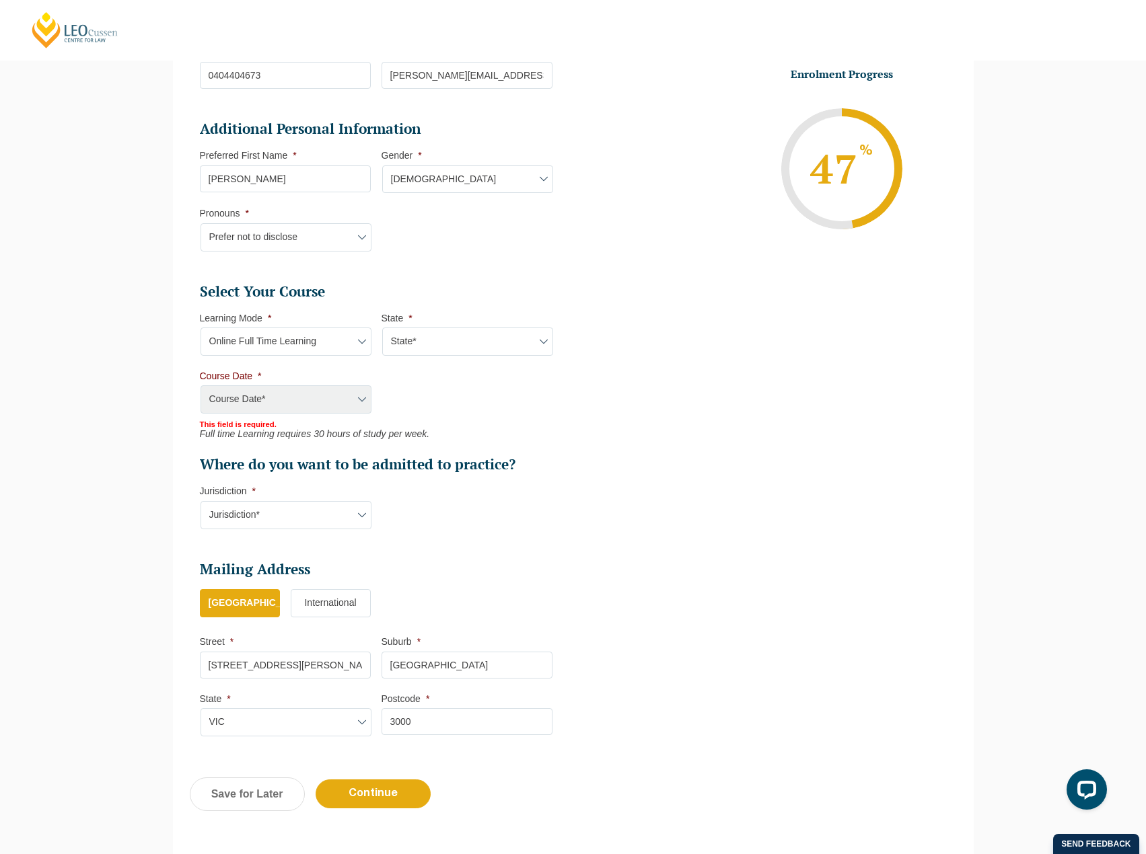
scroll to position [593, 0]
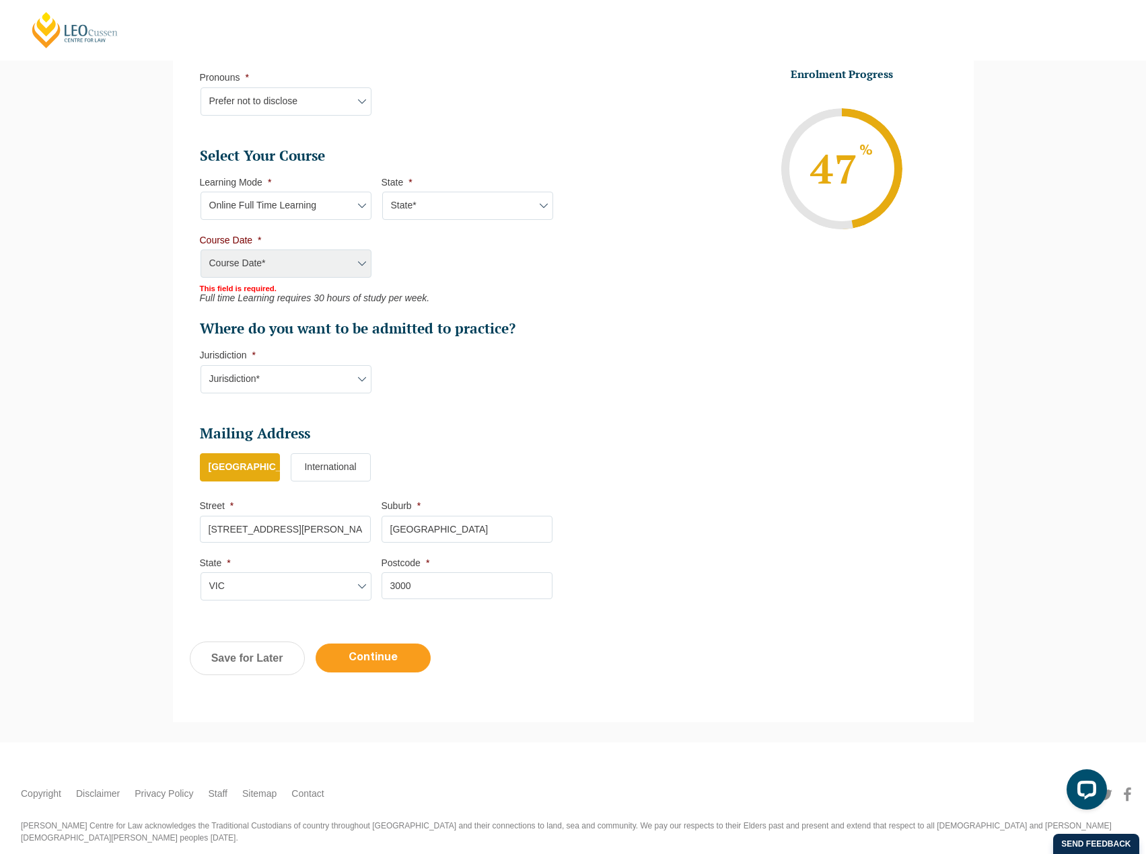
click at [384, 658] on input "Continue" at bounding box center [373, 658] width 115 height 29
select select "Online Full Time Learning"
select select
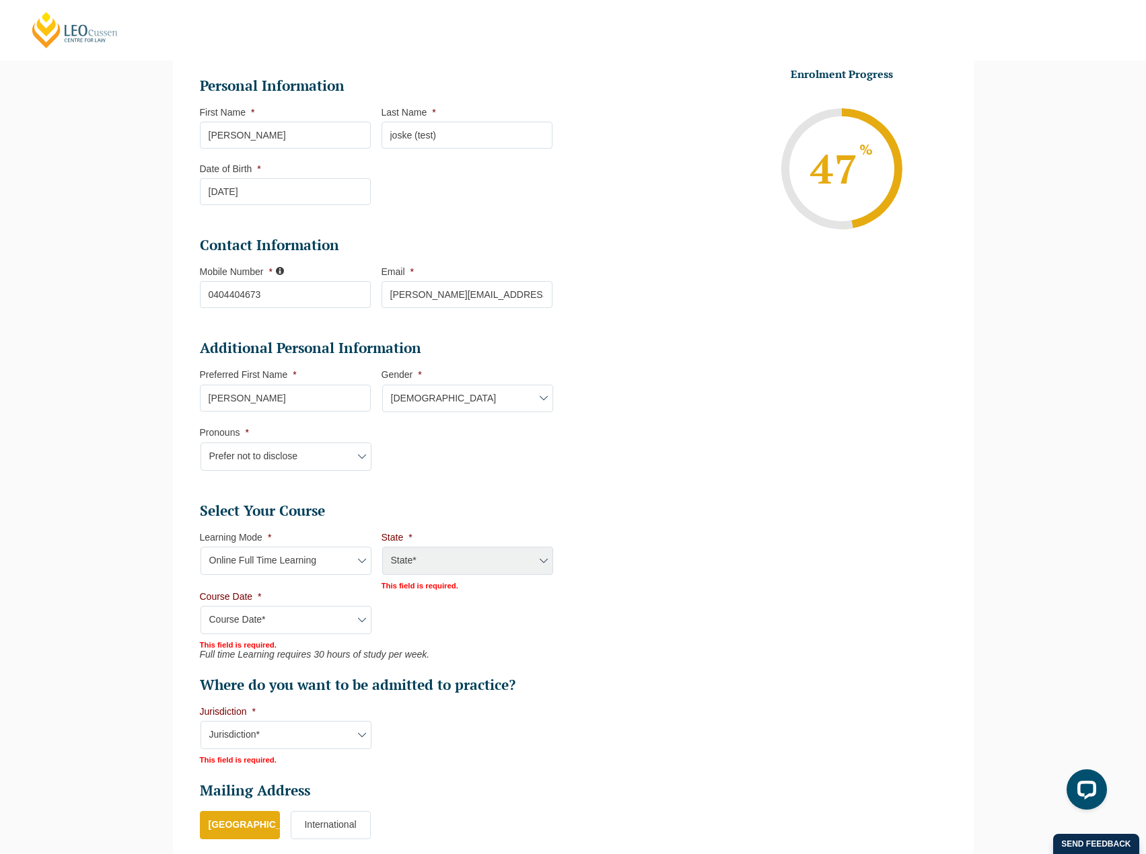
scroll to position [257, 0]
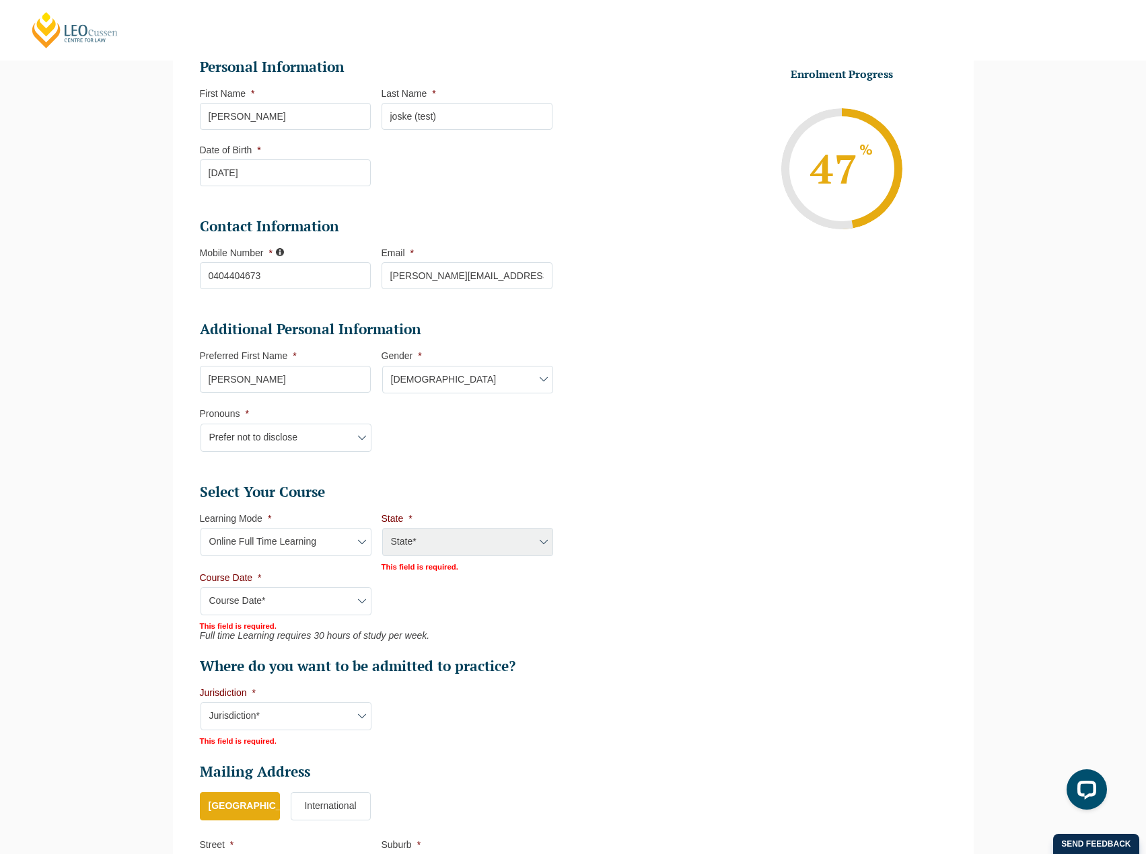
click at [689, 307] on ul "Personal Information First Name * [PERSON_NAME] Last Name * [PERSON_NAME] (test…" at bounding box center [573, 488] width 767 height 929
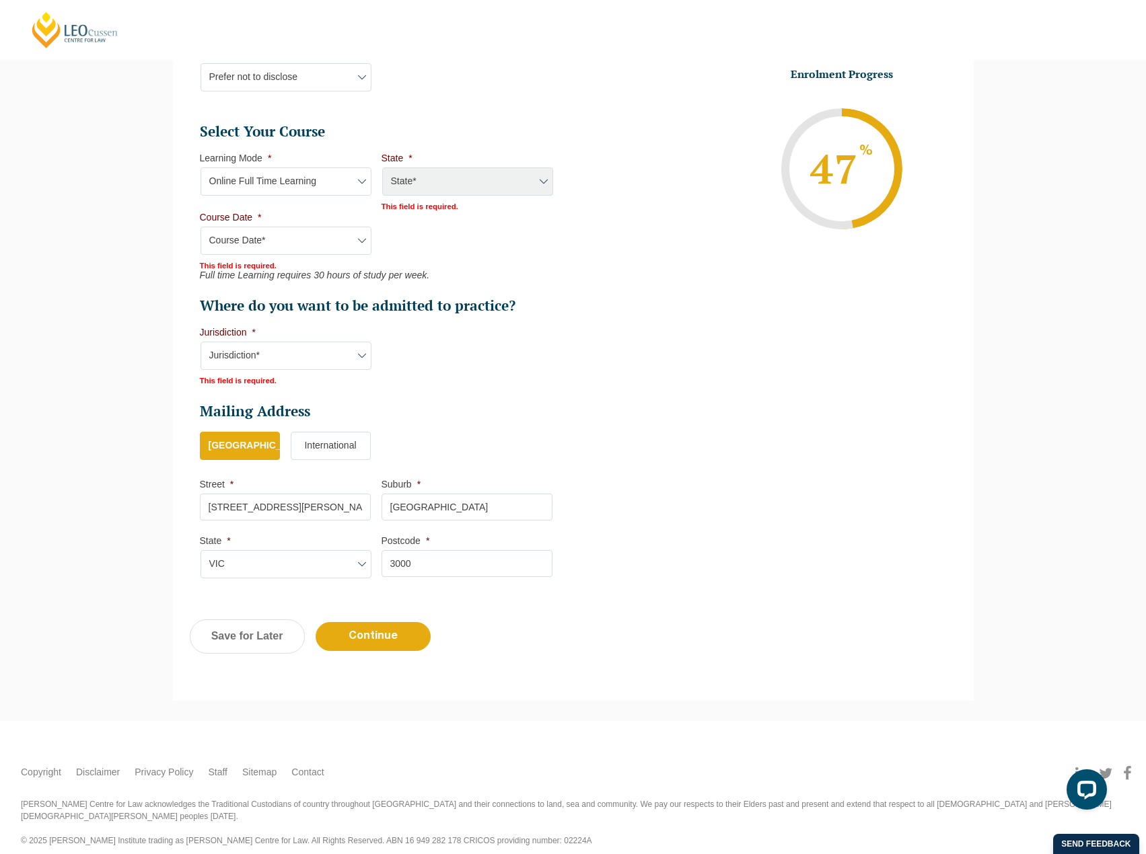
scroll to position [618, 0]
click at [296, 238] on select "Course Date* [PERSON_NAME] 2024 [DATE] ([DATE] to [DATE]) [DATE] ([DATE] to [DA…" at bounding box center [286, 240] width 171 height 28
click at [573, 184] on li "Personal Information First Name * [PERSON_NAME] Last Name * [PERSON_NAME] (test…" at bounding box center [382, 136] width 384 height 912
click at [307, 178] on select "Learning Mode* Online Full Time Learning Online Part Time Learning Blended Full…" at bounding box center [286, 181] width 171 height 28
click at [201, 167] on select "Learning Mode* Online Full Time Learning Online Part Time Learning Blended Full…" at bounding box center [286, 181] width 171 height 28
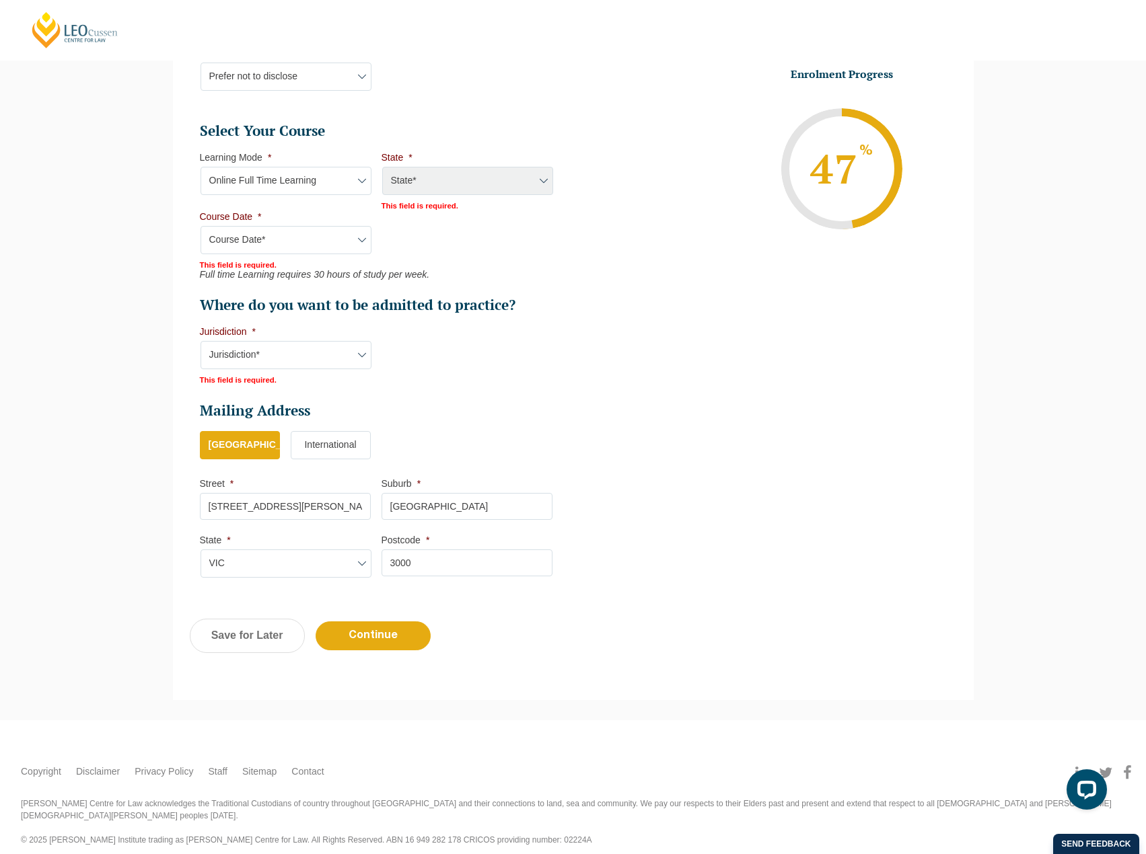
click at [314, 242] on select "Course Date* [PERSON_NAME] 2024 [DATE] ([DATE] to [DATE]) [DATE] ([DATE] to [DA…" at bounding box center [286, 240] width 171 height 28
click at [312, 183] on select "Learning Mode* Online Full Time Learning Online Part Time Learning Blended Full…" at bounding box center [286, 181] width 171 height 28
click at [201, 168] on select "Learning Mode* Online Full Time Learning Online Part Time Learning Blended Full…" at bounding box center [286, 181] width 171 height 28
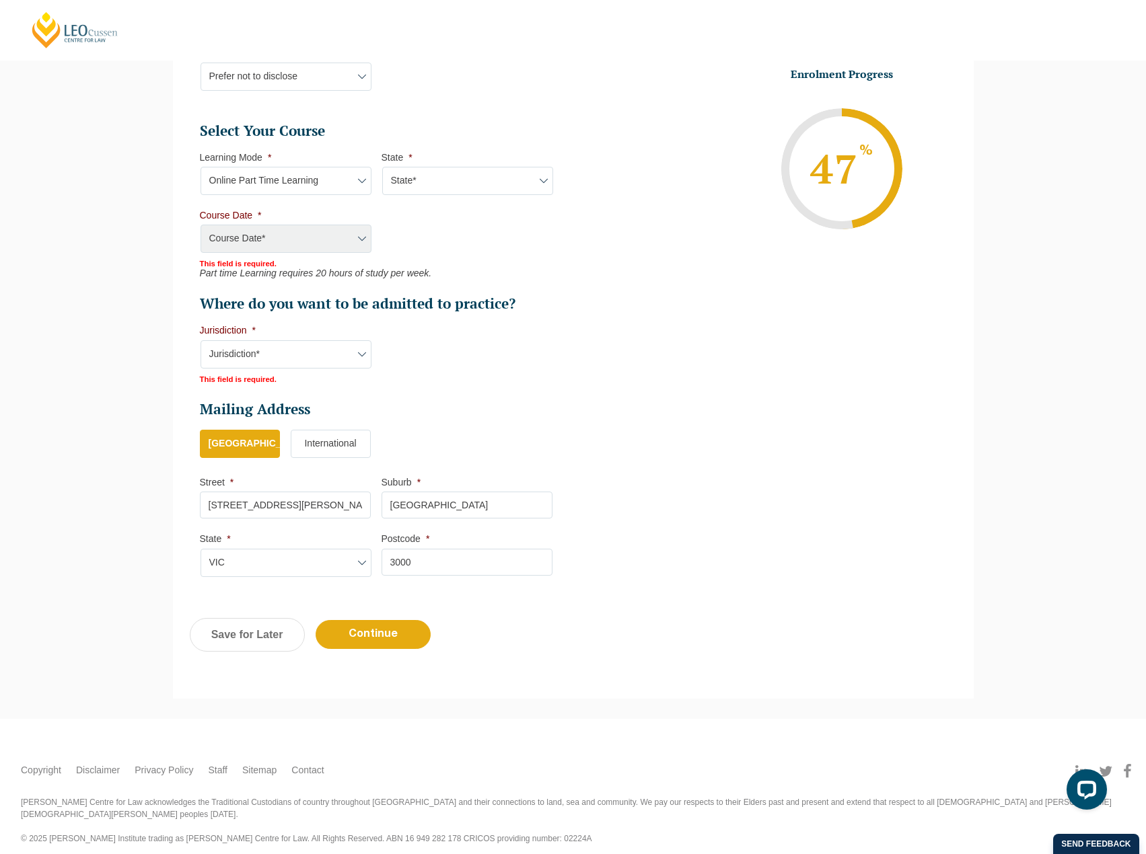
scroll to position [617, 0]
click at [290, 186] on select "Learning Mode* Online Full Time Learning Online Part Time Learning Blended Full…" at bounding box center [286, 182] width 171 height 28
select select "Online Full Time Learning"
click at [201, 168] on select "Learning Mode* Online Full Time Learning Online Part Time Learning Blended Full…" at bounding box center [286, 182] width 171 height 28
click at [445, 137] on h2 "Select Your Course" at bounding box center [376, 132] width 353 height 19
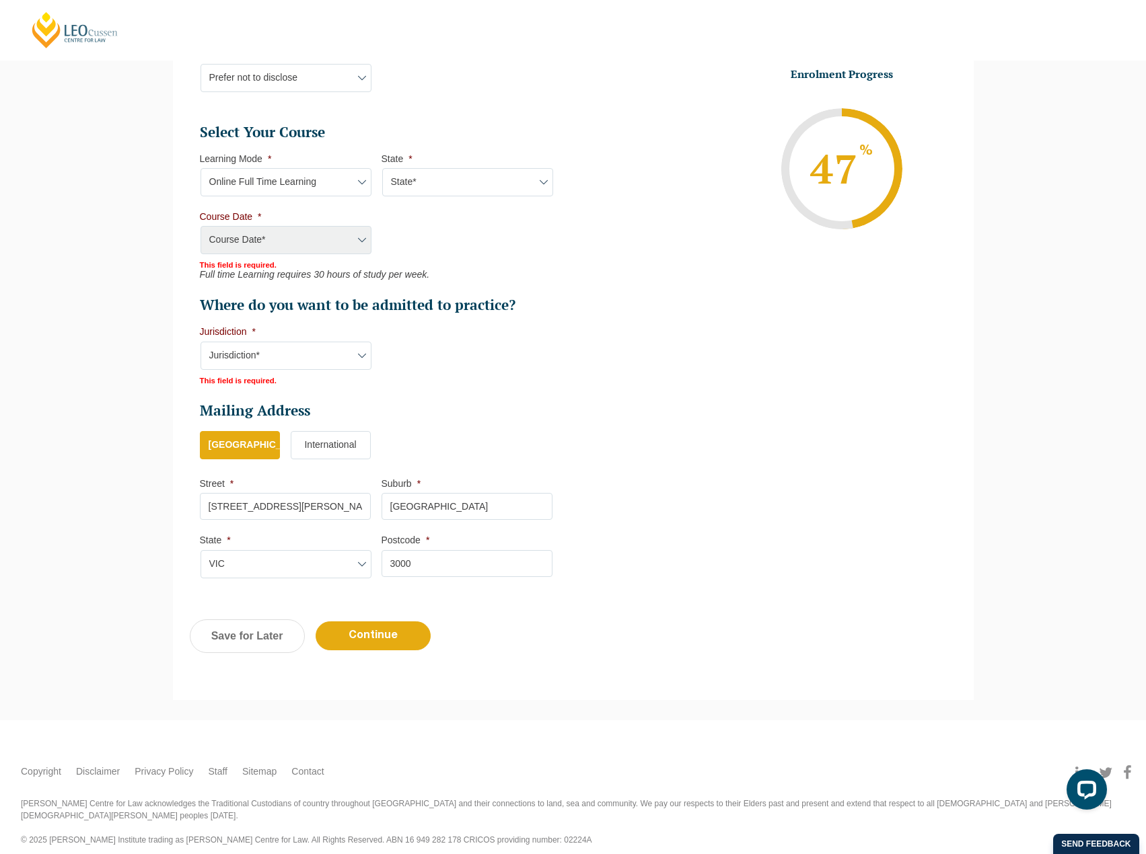
click at [407, 185] on select "State* National ([GEOGRAPHIC_DATA]/[GEOGRAPHIC_DATA], [GEOGRAPHIC_DATA], [GEOGR…" at bounding box center [467, 182] width 171 height 28
select select "National ([GEOGRAPHIC_DATA]/[GEOGRAPHIC_DATA], [GEOGRAPHIC_DATA], [GEOGRAPHIC_D…"
click at [382, 169] on select "State* National ([GEOGRAPHIC_DATA]/[GEOGRAPHIC_DATA], [GEOGRAPHIC_DATA], [GEOGR…" at bounding box center [467, 182] width 171 height 28
drag, startPoint x: 400, startPoint y: 227, endPoint x: 330, endPoint y: 245, distance: 72.1
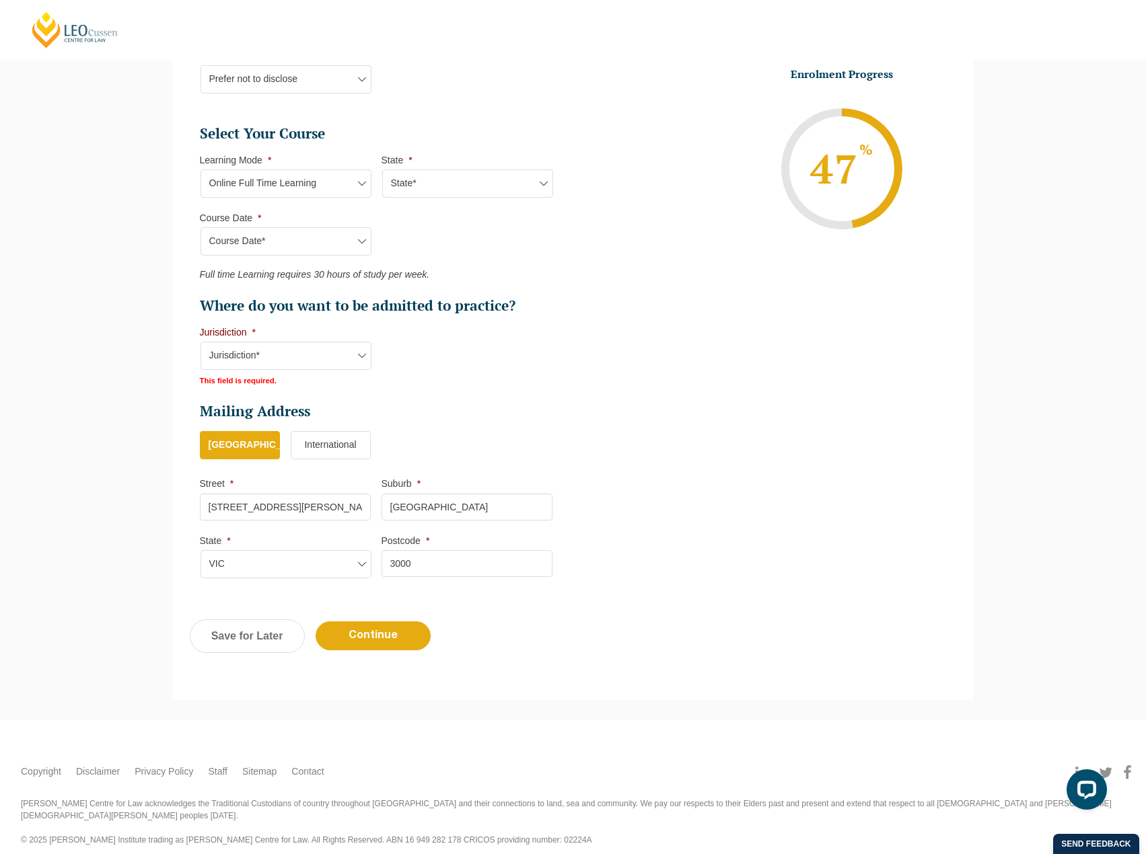
click at [397, 230] on ul "Select Your Course This field is hidden when viewing the form Only for Flinder …" at bounding box center [381, 219] width 363 height 191
click at [326, 244] on select "Course Date* [DATE] ([DATE] to [DATE]) [DATE] ([DATE] to [DATE]) [DATE] ([DATE]…" at bounding box center [286, 241] width 171 height 28
select select "[DATE] ([DATE] to [DATE])"
click at [201, 227] on select "Course Date* [DATE] ([DATE] to [DATE]) [DATE] ([DATE] to [DATE]) [DATE] ([DATE]…" at bounding box center [286, 241] width 171 height 28
type input "Intake [DATE] FT"
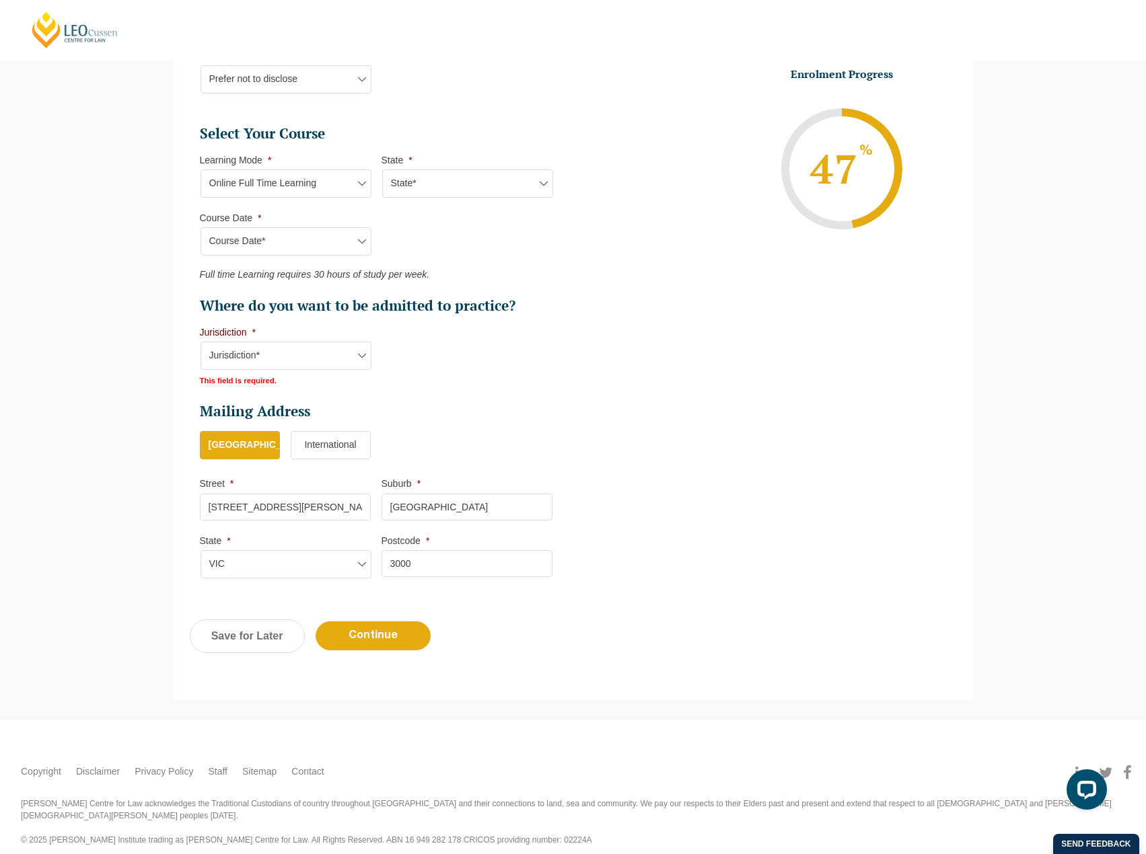
type input "Practical Legal Training (NAT)"
select select "NAT PLT (DEC) 2025 Full Time Online"
click at [572, 307] on li "Personal Information First Name * [PERSON_NAME] Last Name * [PERSON_NAME] (test…" at bounding box center [382, 137] width 384 height 910
click at [316, 350] on select "Jurisdiction* VIC [GEOGRAPHIC_DATA]/[GEOGRAPHIC_DATA] SA [GEOGRAPHIC_DATA] [GEO…" at bounding box center [286, 356] width 171 height 28
select select "VIC"
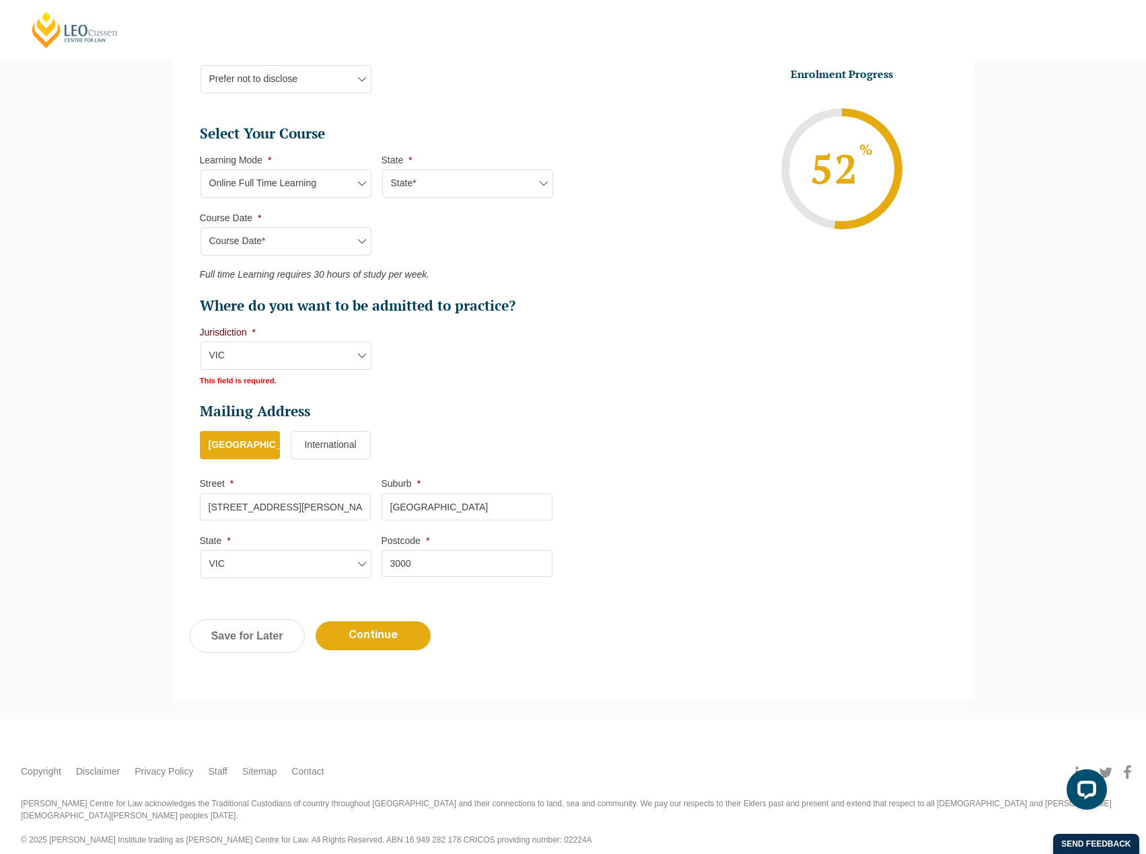
click at [201, 342] on select "Jurisdiction* VIC [GEOGRAPHIC_DATA]/[GEOGRAPHIC_DATA] SA [GEOGRAPHIC_DATA] [GEO…" at bounding box center [286, 356] width 171 height 28
drag, startPoint x: 560, startPoint y: 337, endPoint x: 838, endPoint y: 659, distance: 425.5
click at [571, 346] on li "Personal Information First Name * [PERSON_NAME] Last Name * [PERSON_NAME] (test…" at bounding box center [382, 138] width 384 height 909
click at [795, 379] on ul "Personal Information First Name * [PERSON_NAME] Last Name * [PERSON_NAME] (test…" at bounding box center [573, 130] width 767 height 926
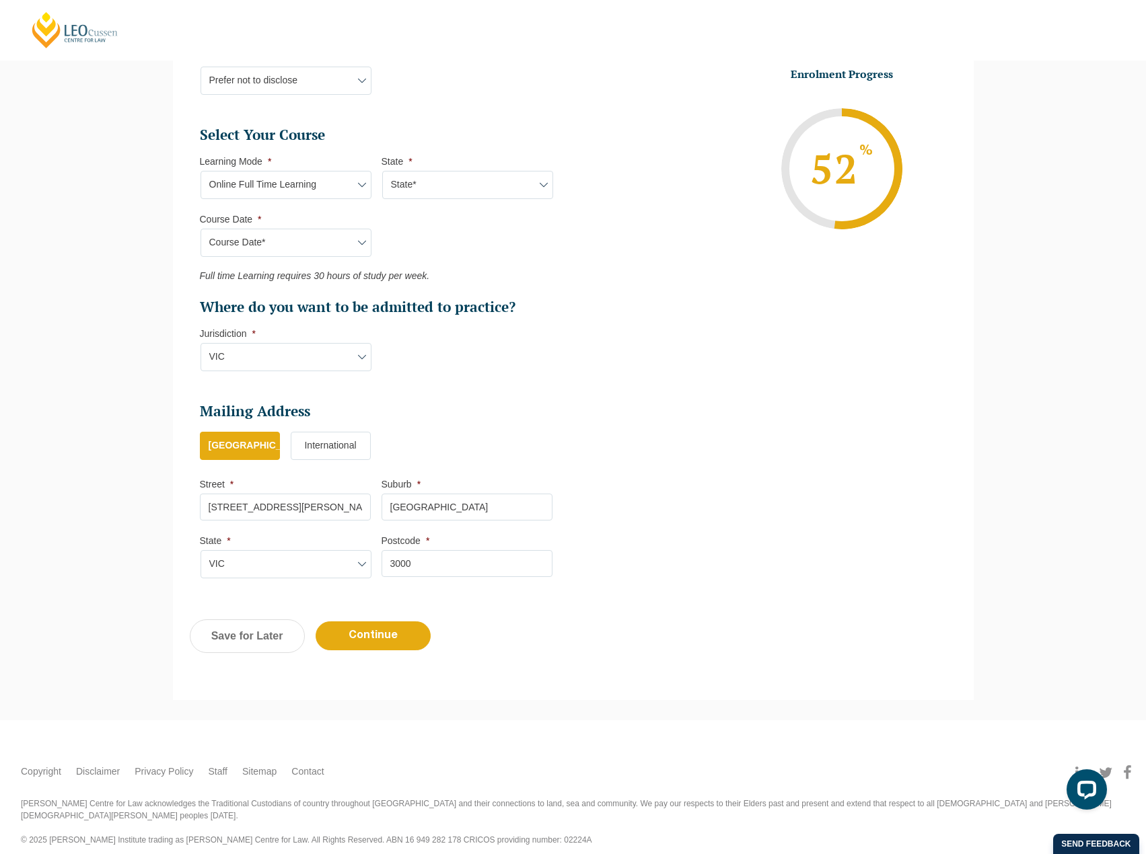
drag, startPoint x: 694, startPoint y: 462, endPoint x: 578, endPoint y: 573, distance: 160.9
click at [692, 478] on ul "Personal Information First Name * [PERSON_NAME] Last Name * [PERSON_NAME] (test…" at bounding box center [573, 130] width 767 height 926
click at [375, 626] on input "Continue" at bounding box center [373, 636] width 115 height 29
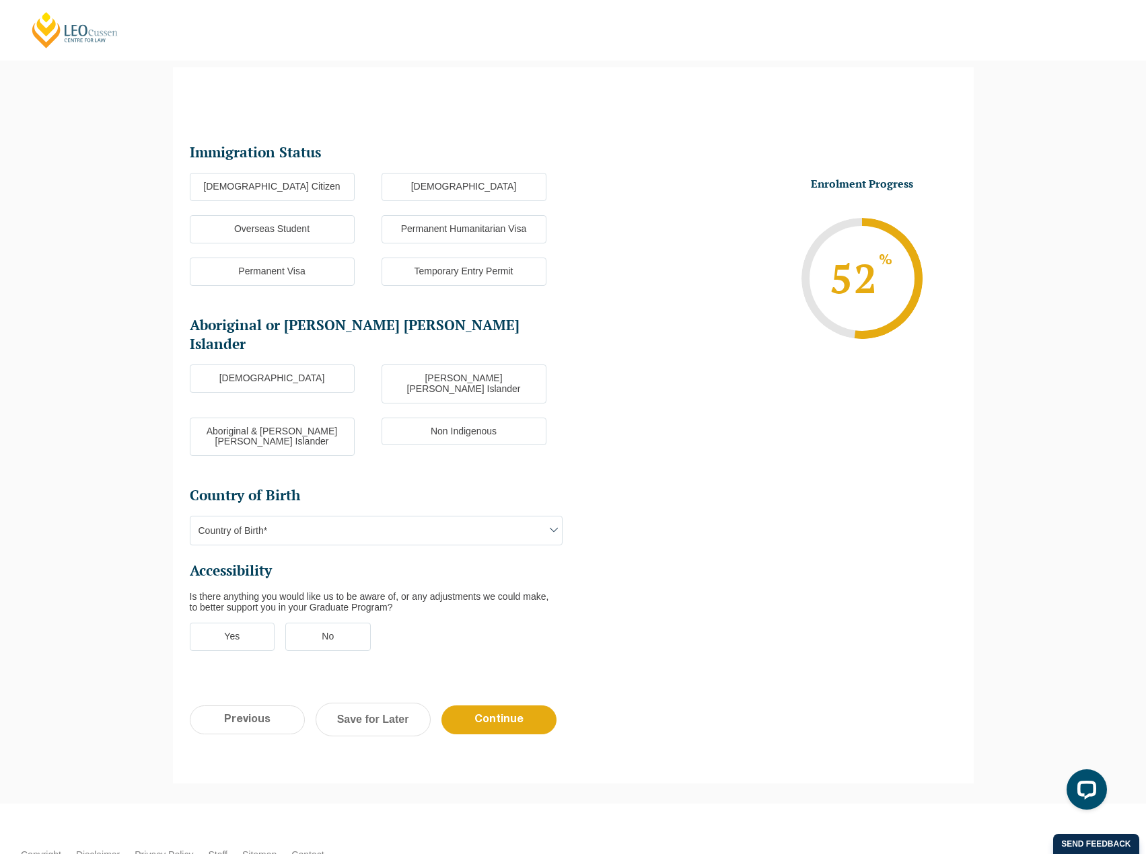
scroll to position [0, 0]
click at [688, 371] on li "Enrolment Progress 52 % Form Progress Download Course Guide [EMAIL_ADDRESS][DOM…" at bounding box center [765, 278] width 384 height 203
click at [271, 192] on label "[DEMOGRAPHIC_DATA] Citizen" at bounding box center [272, 187] width 165 height 28
click at [0, 0] on input "[DEMOGRAPHIC_DATA] Citizen" at bounding box center [0, 0] width 0 height 0
drag, startPoint x: 286, startPoint y: 363, endPoint x: 342, endPoint y: 425, distance: 83.8
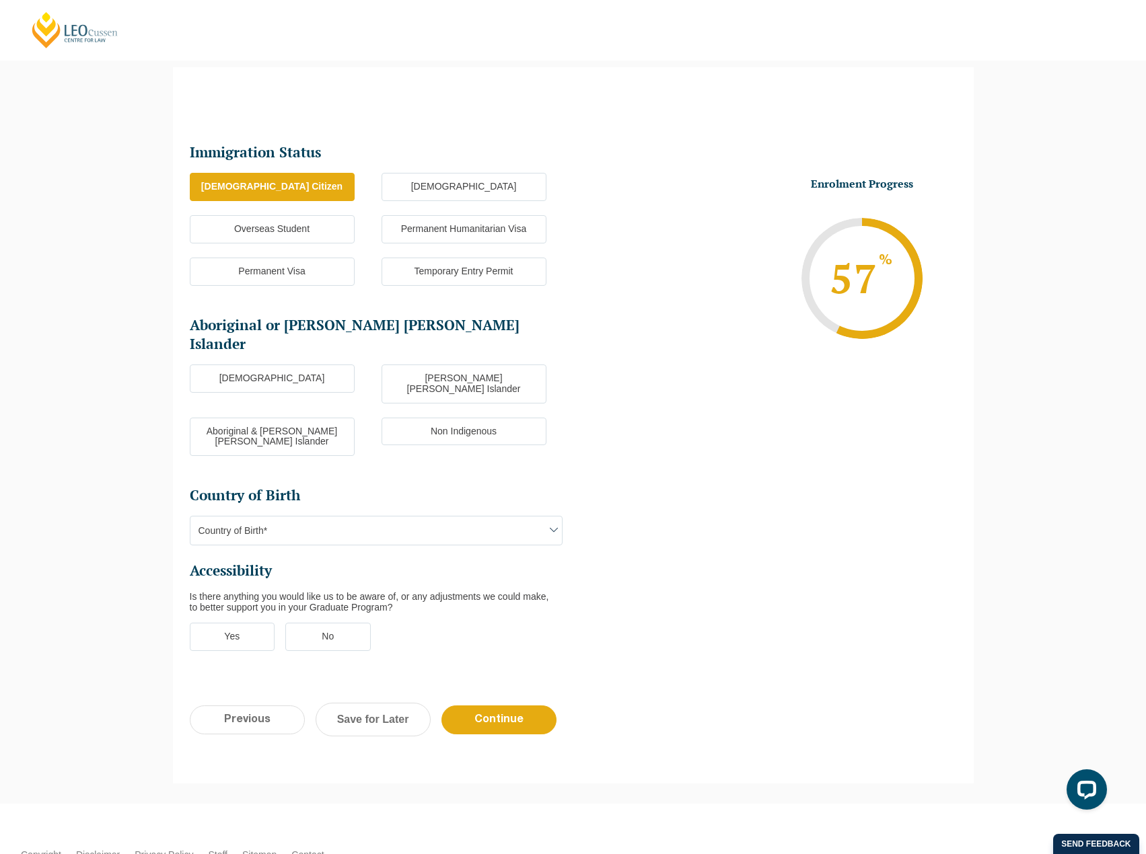
click at [287, 365] on label "[DEMOGRAPHIC_DATA]" at bounding box center [272, 379] width 165 height 28
click at [0, 0] on input "[DEMOGRAPHIC_DATA]" at bounding box center [0, 0] width 0 height 0
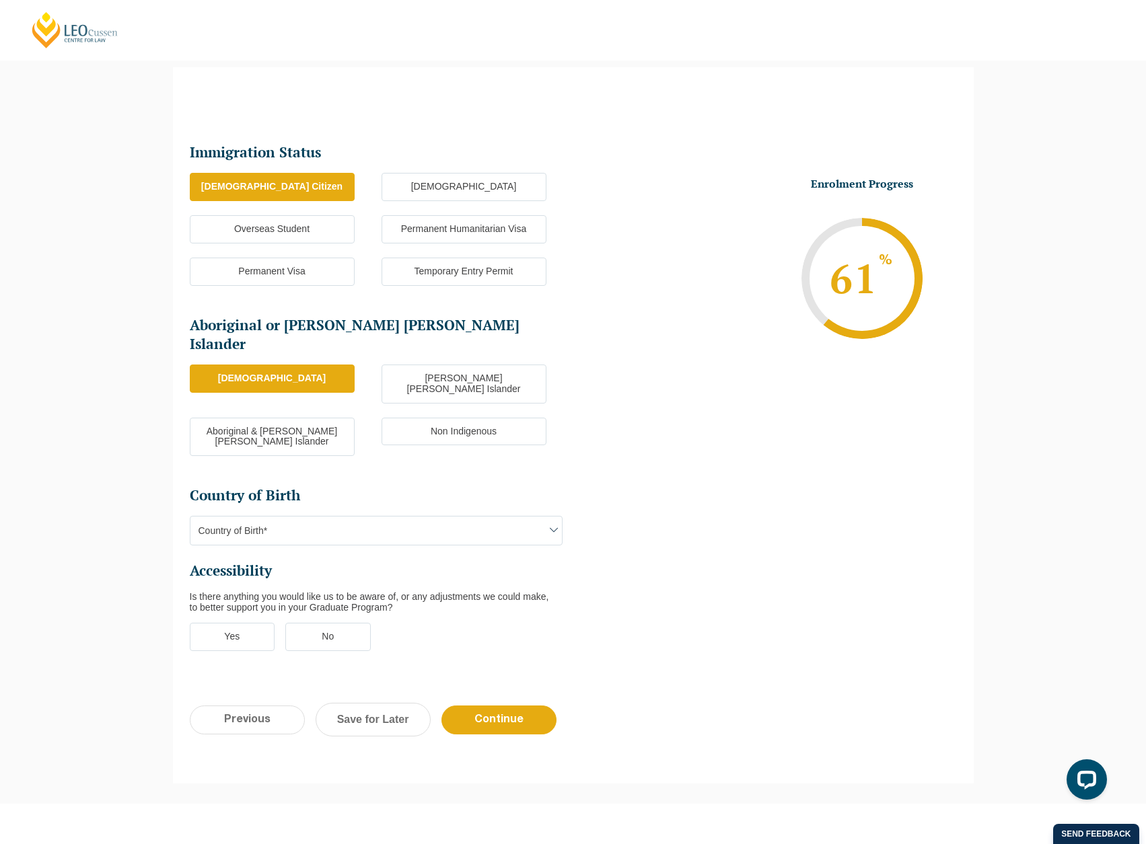
click at [355, 517] on span "Country of Birth*" at bounding box center [375, 531] width 371 height 28
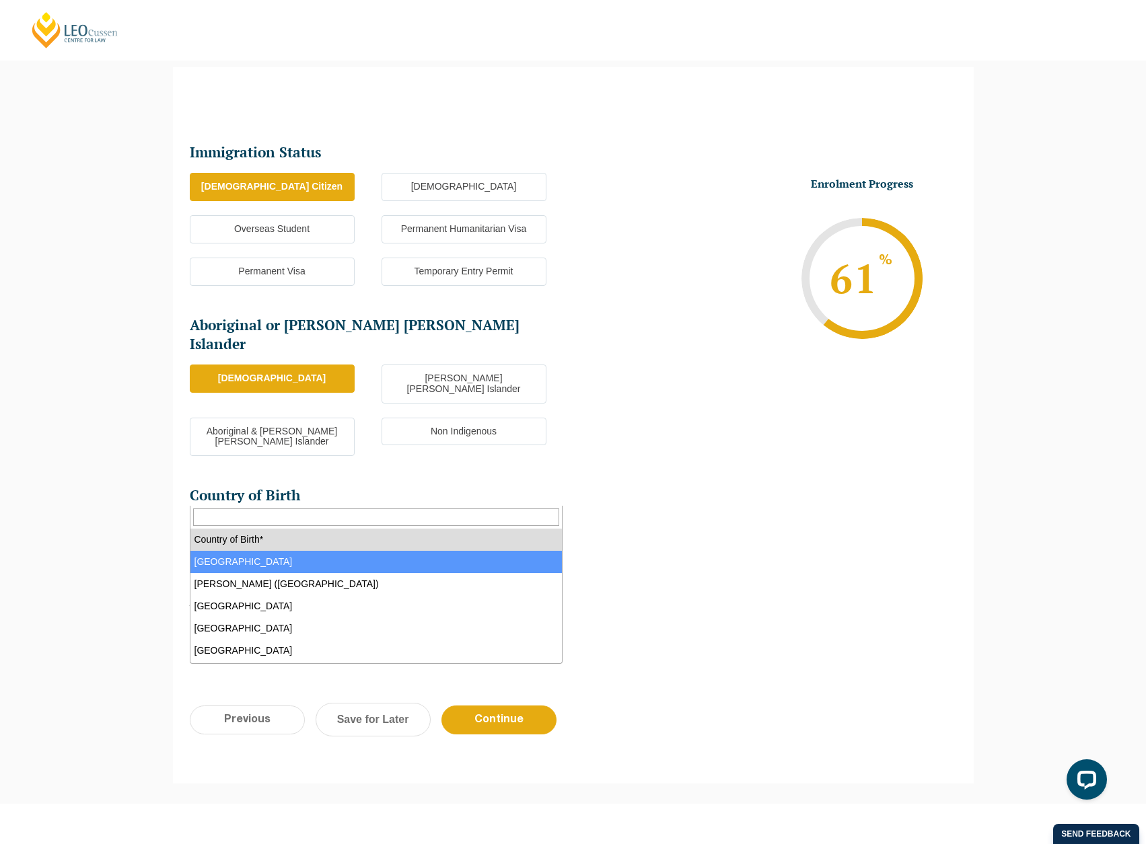
select select "Australia 1101"
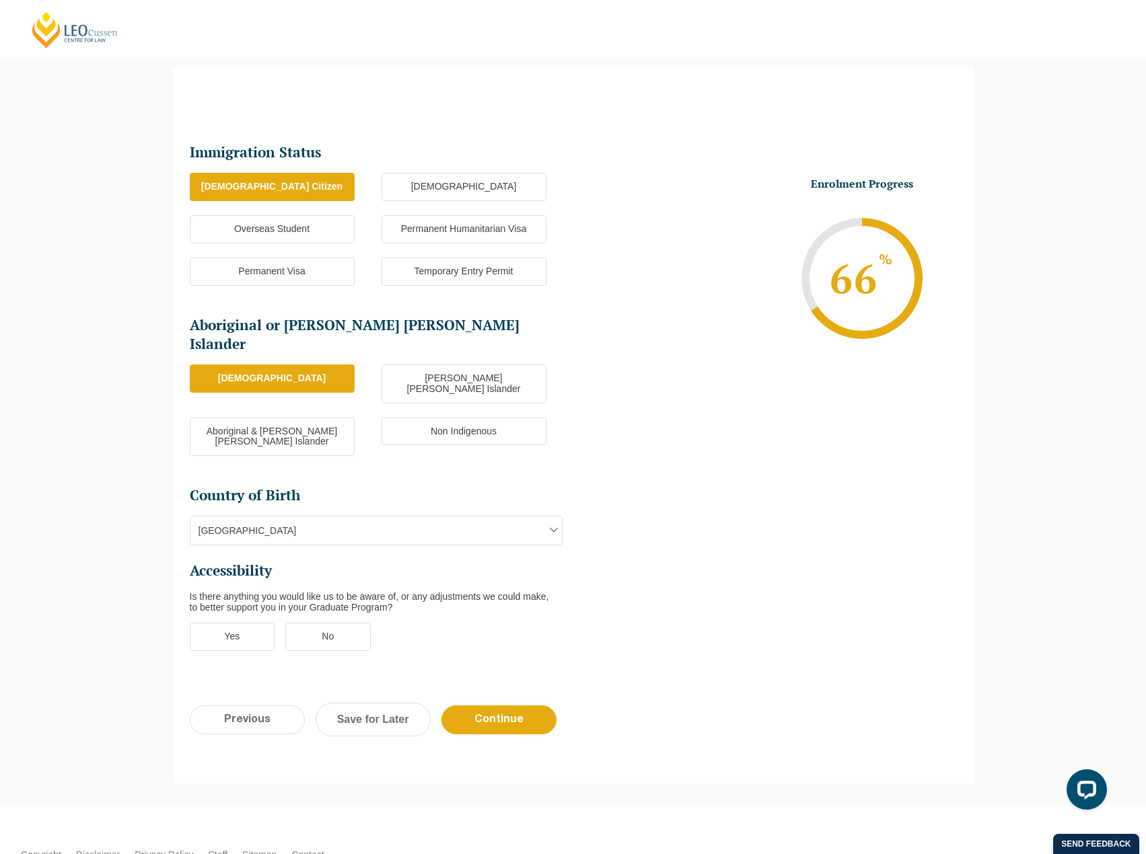
drag, startPoint x: 688, startPoint y: 560, endPoint x: 501, endPoint y: 595, distance: 190.4
click at [679, 562] on ul "Immigration Status Immigration Status * [DEMOGRAPHIC_DATA] Citizen New [DEMOGRA…" at bounding box center [573, 405] width 767 height 528
click at [349, 591] on div "Is there anything you would like us to be aware of, or any adjustments we could…" at bounding box center [376, 602] width 373 height 22
click at [340, 623] on label "No" at bounding box center [327, 637] width 85 height 28
click at [0, 0] on input "No" at bounding box center [0, 0] width 0 height 0
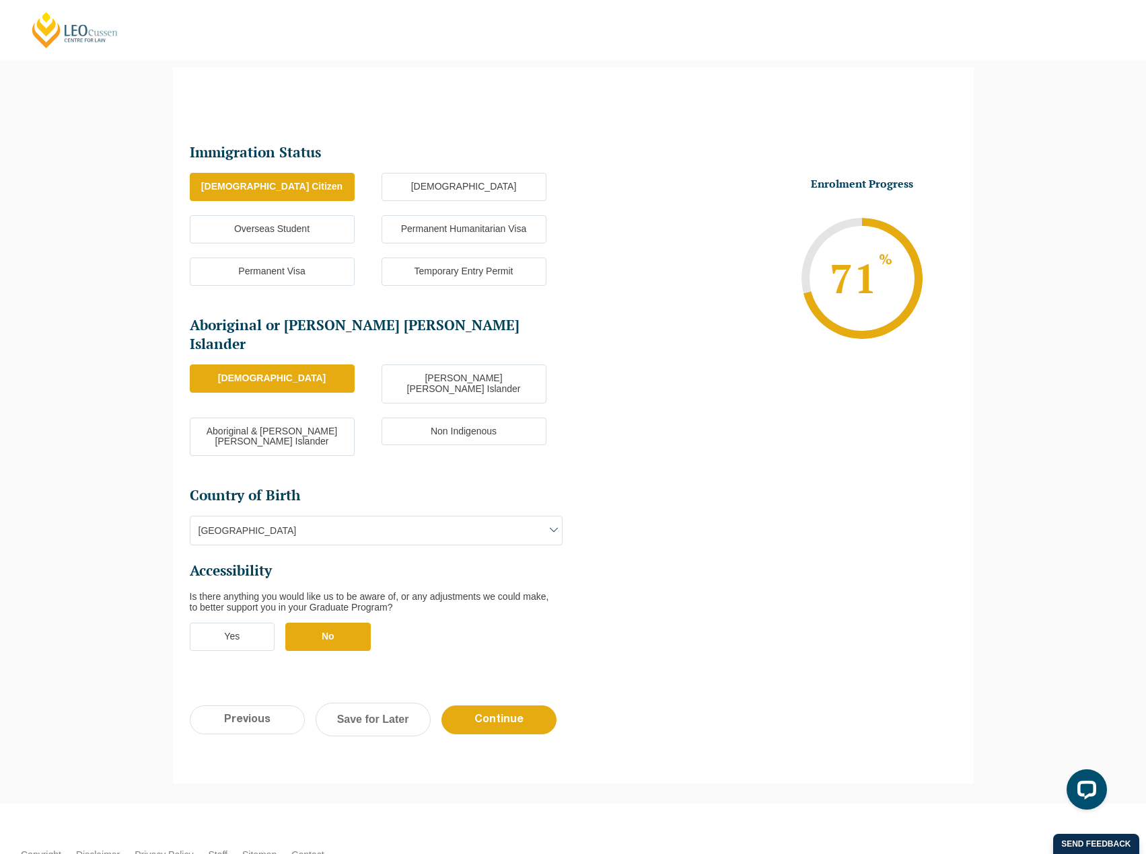
click at [479, 577] on ul "Immigration Status Immigration Status * [DEMOGRAPHIC_DATA] Citizen New [DEMOGRA…" at bounding box center [382, 404] width 384 height 522
click at [486, 706] on input "Continue" at bounding box center [498, 720] width 115 height 29
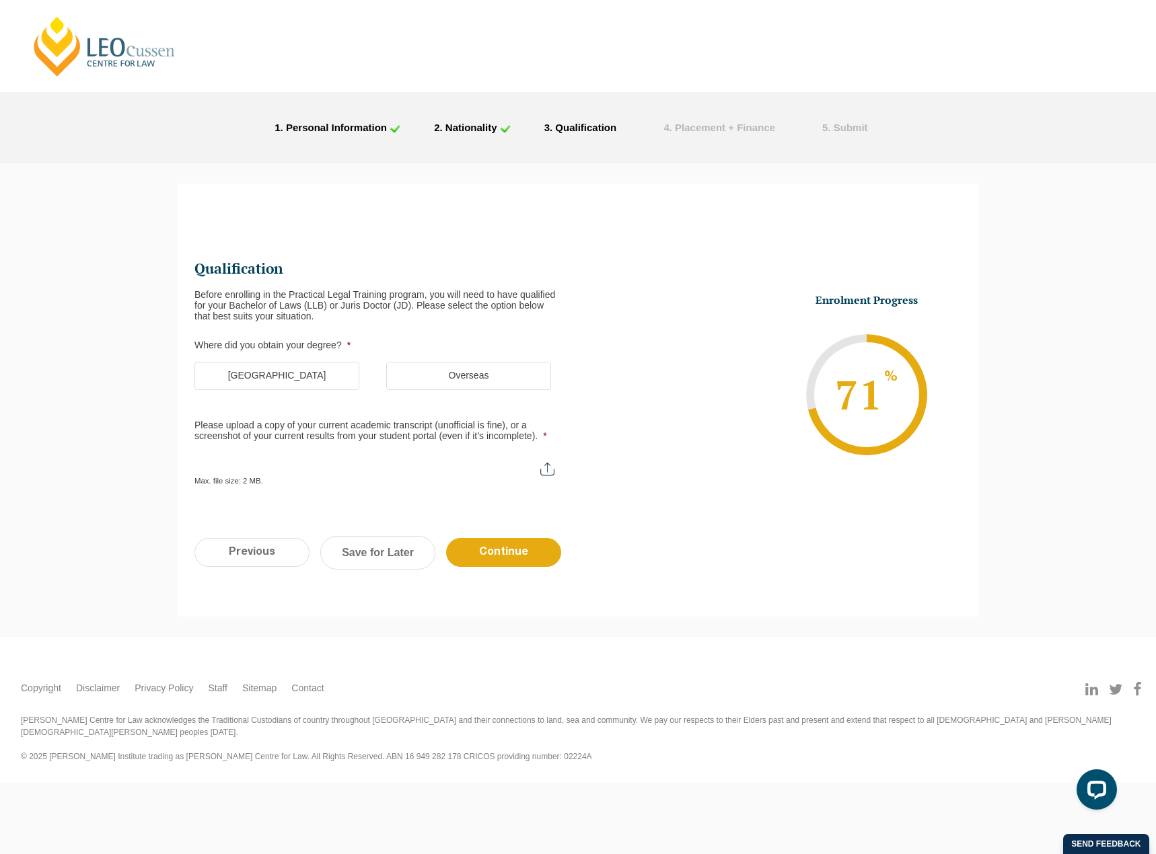
click at [735, 467] on li "Enrolment Progress 71 % Form Progress Download Course Guide [EMAIL_ADDRESS][DOM…" at bounding box center [770, 394] width 384 height 203
type input "C:\fakepath\olli-the-polite-cat.avif"
click at [548, 469] on input "Please upload a copy of your current academic transcript (unofficial is fine), …" at bounding box center [380, 464] width 373 height 23
click at [663, 372] on li "Enrolment Progress 71 % Form Progress Download Course Guide [EMAIL_ADDRESS][DOM…" at bounding box center [770, 394] width 384 height 203
click at [340, 421] on label "Please upload a copy of your current academic transcript (unofficial is fine), …" at bounding box center [380, 432] width 373 height 22
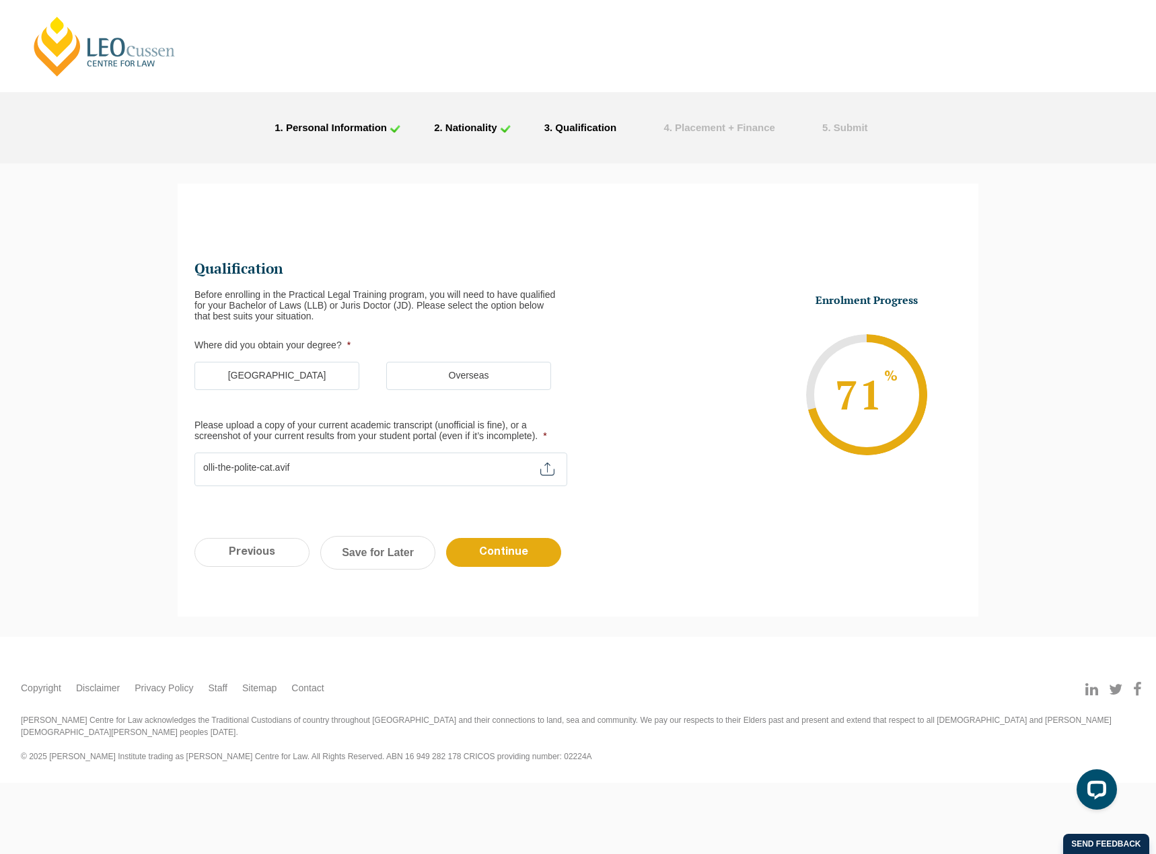
click at [340, 453] on input "Please upload a copy of your current academic transcript (unofficial is fine), …" at bounding box center [380, 464] width 373 height 23
click at [421, 291] on div "Before enrolling in the Practical Legal Training program, you will need to have…" at bounding box center [380, 305] width 373 height 32
click at [307, 293] on div "Before enrolling in the Practical Legal Training program, you will need to have…" at bounding box center [380, 305] width 373 height 32
click at [297, 361] on li "Where did you obtain your degree? * [GEOGRAPHIC_DATA] Overseas" at bounding box center [386, 372] width 384 height 64
click at [299, 366] on label "[GEOGRAPHIC_DATA]" at bounding box center [276, 376] width 165 height 28
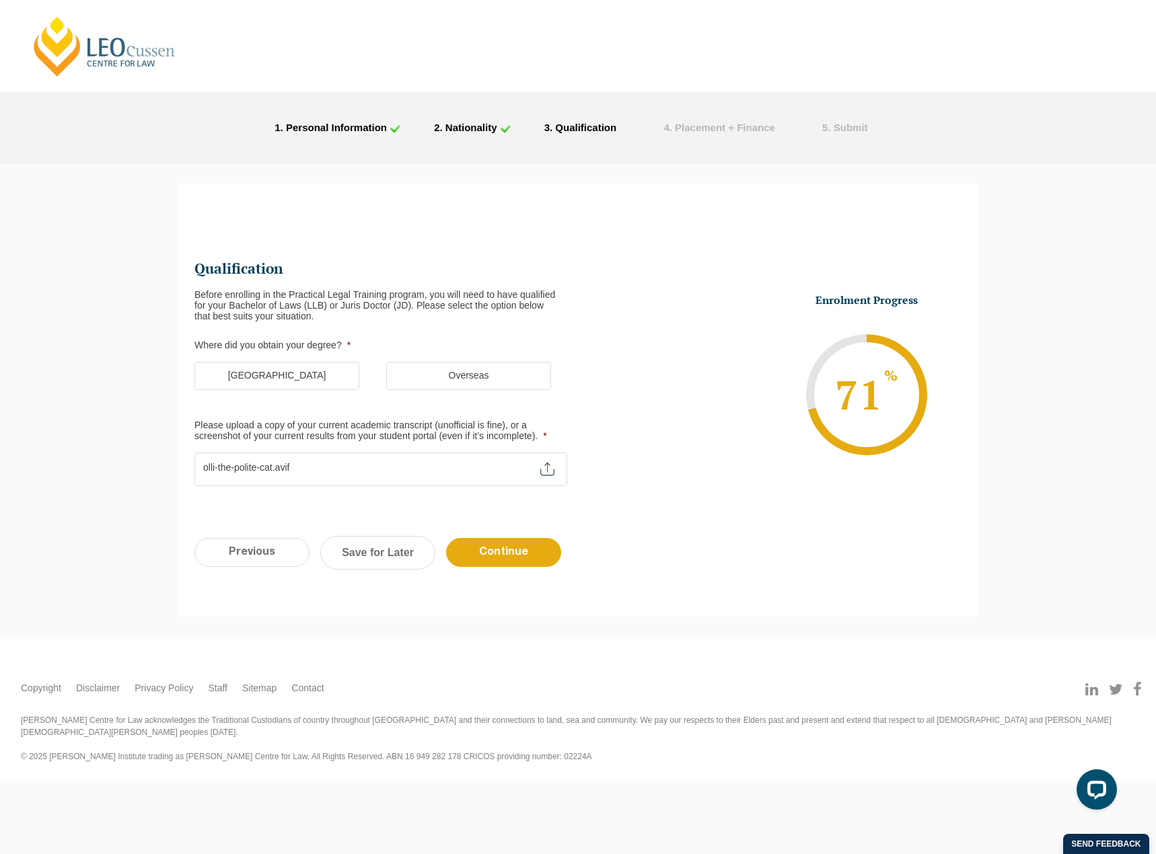
click at [0, 0] on input "[GEOGRAPHIC_DATA]" at bounding box center [0, 0] width 0 height 0
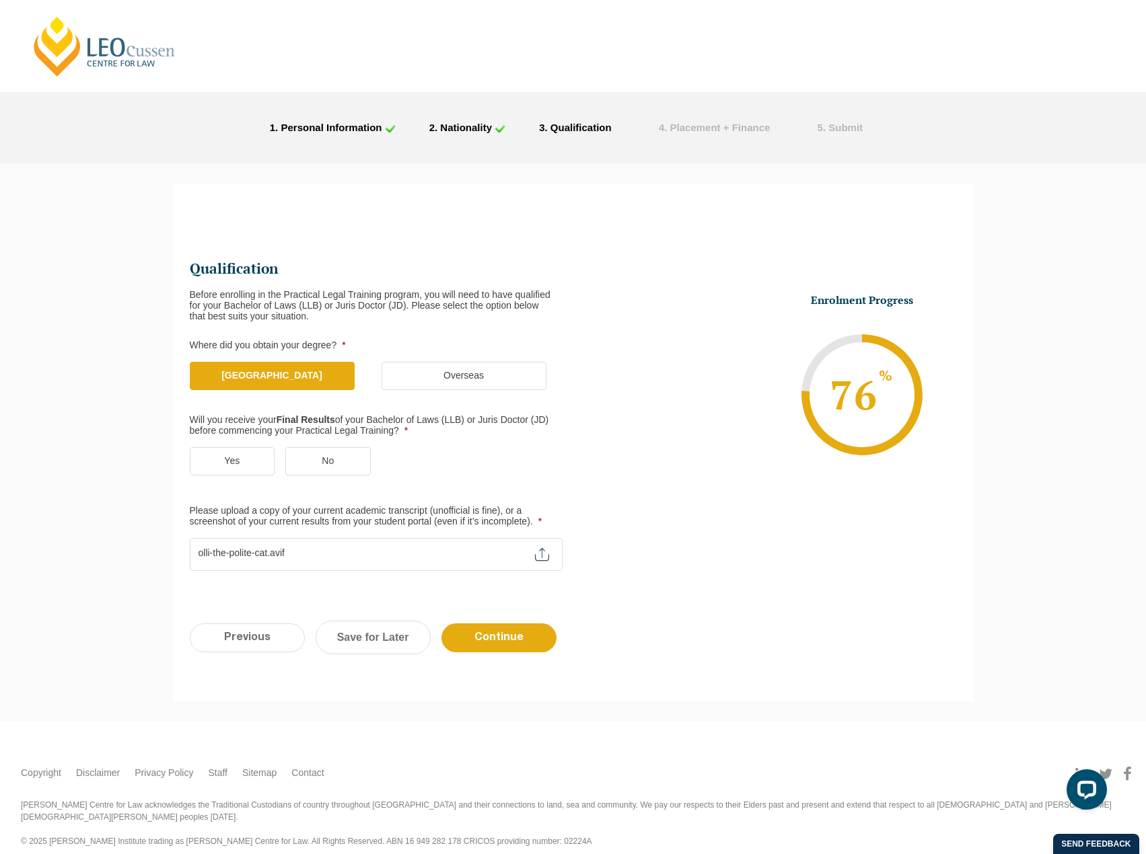
click at [456, 367] on label "Overseas" at bounding box center [463, 376] width 165 height 28
click at [0, 0] on input "Overseas" at bounding box center [0, 0] width 0 height 0
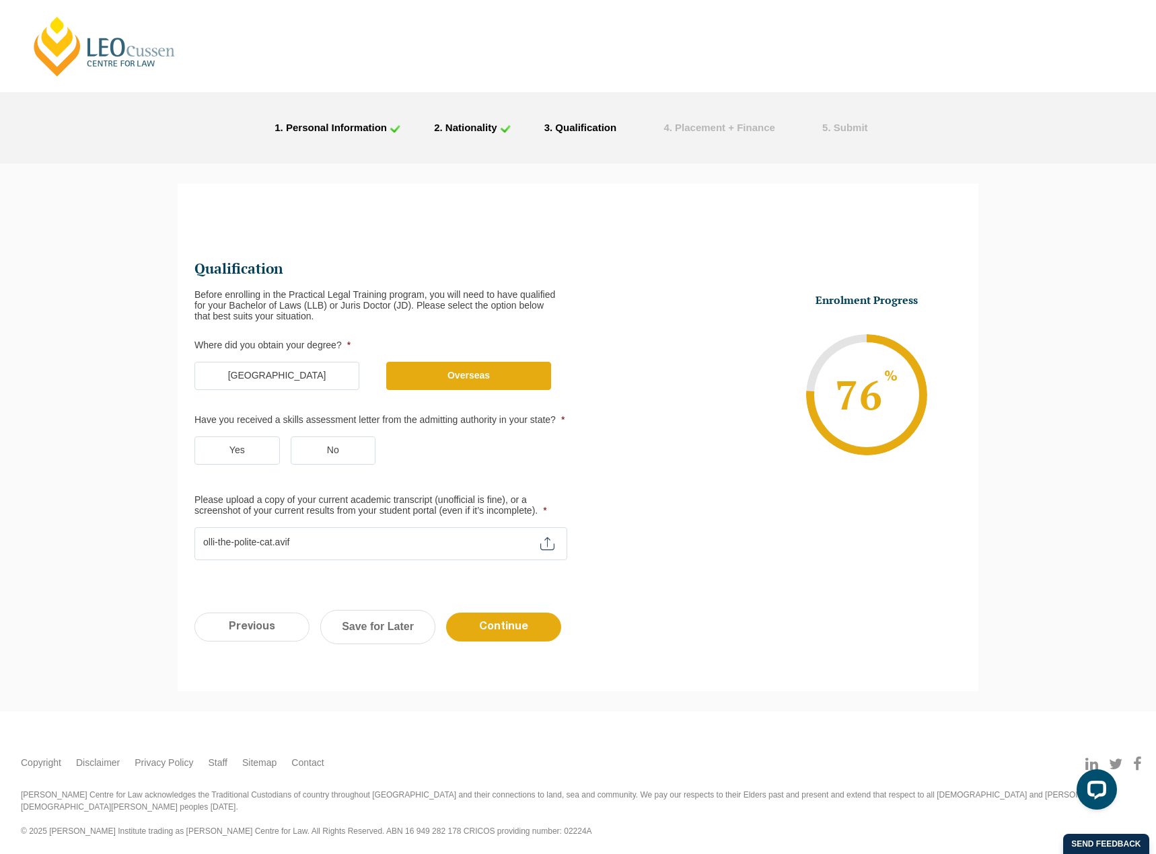
click at [281, 366] on label "[GEOGRAPHIC_DATA]" at bounding box center [276, 376] width 165 height 28
click at [0, 0] on input "[GEOGRAPHIC_DATA]" at bounding box center [0, 0] width 0 height 0
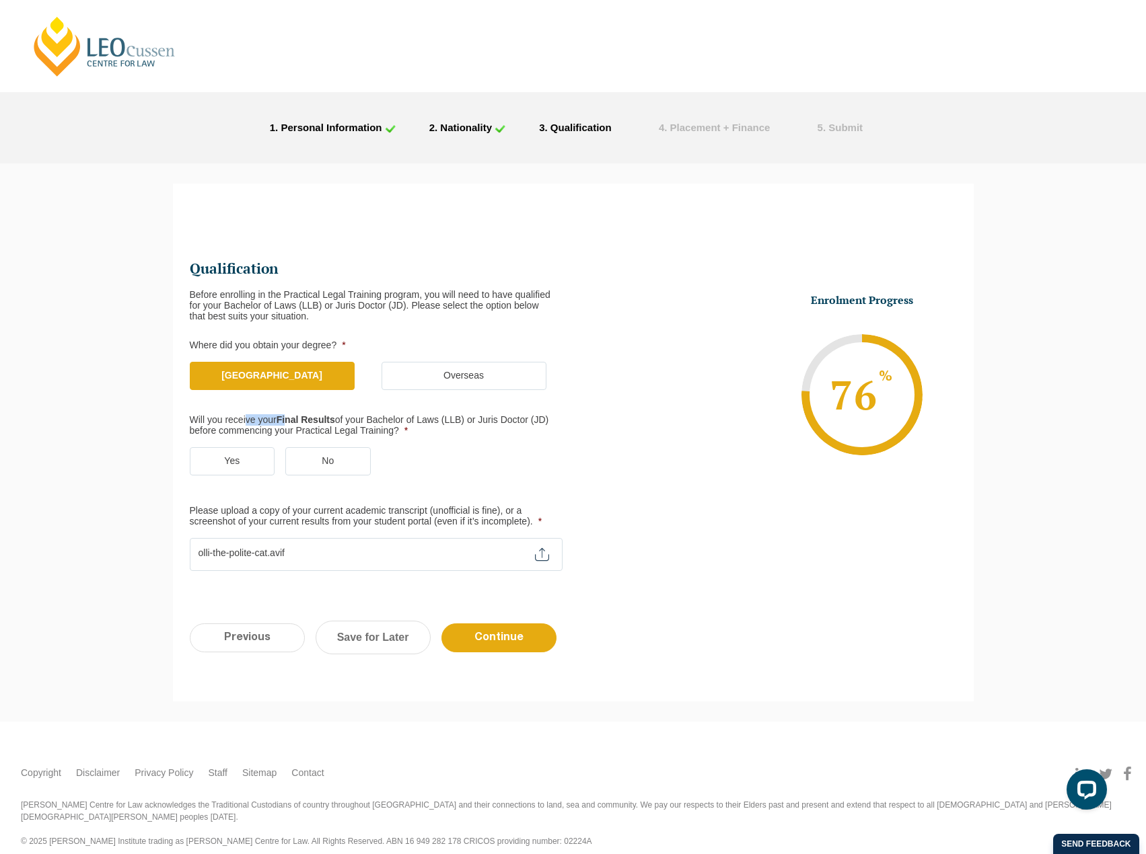
drag, startPoint x: 246, startPoint y: 414, endPoint x: 290, endPoint y: 414, distance: 44.4
click at [290, 415] on label "Will you receive your Final Results of your Bachelor of Laws (LLB) or Juris Doc…" at bounding box center [371, 426] width 362 height 22
click at [379, 418] on label "Will you receive your Final Results of your Bachelor of Laws (LLB) or Juris Doc…" at bounding box center [371, 426] width 362 height 22
drag, startPoint x: 377, startPoint y: 417, endPoint x: 420, endPoint y: 445, distance: 51.1
click at [446, 431] on label "Will you receive your Final Results of your Bachelor of Laws (LLB) or Juris Doc…" at bounding box center [371, 426] width 362 height 22
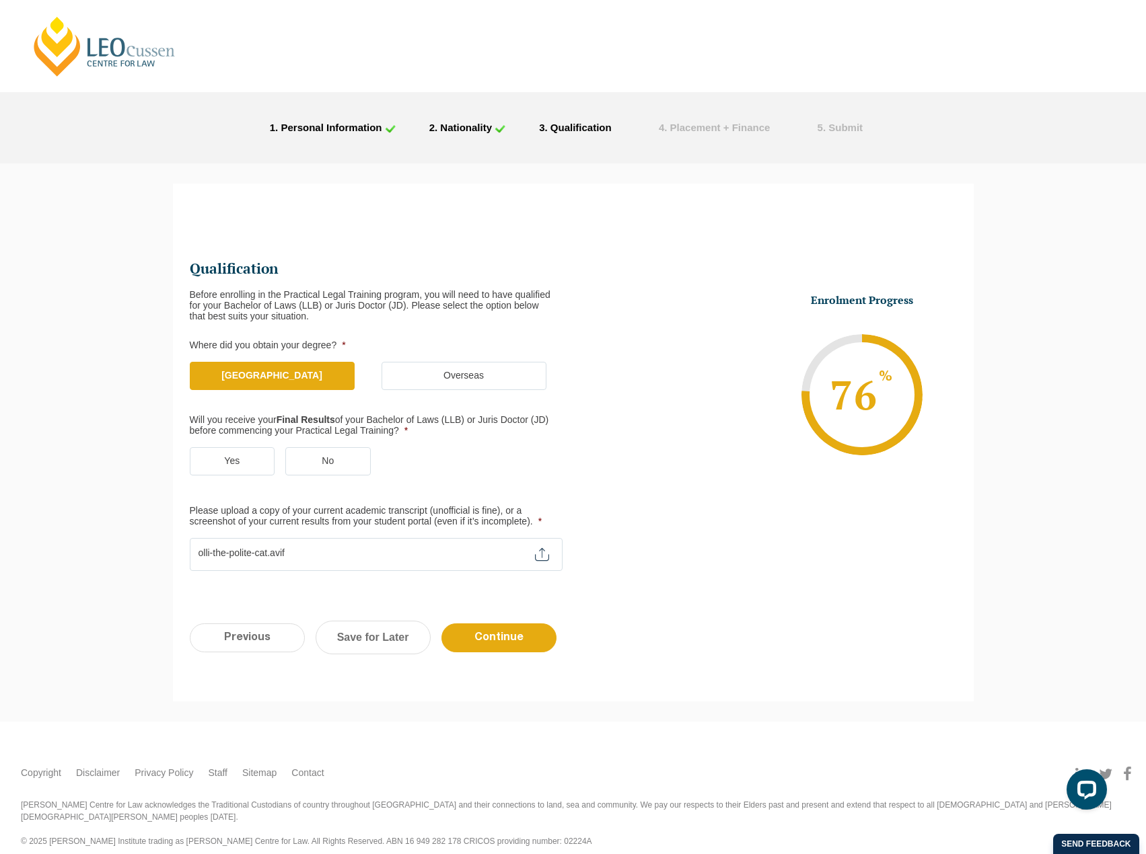
click at [342, 452] on label "No" at bounding box center [327, 461] width 85 height 28
click at [0, 0] on input "No" at bounding box center [0, 0] width 0 height 0
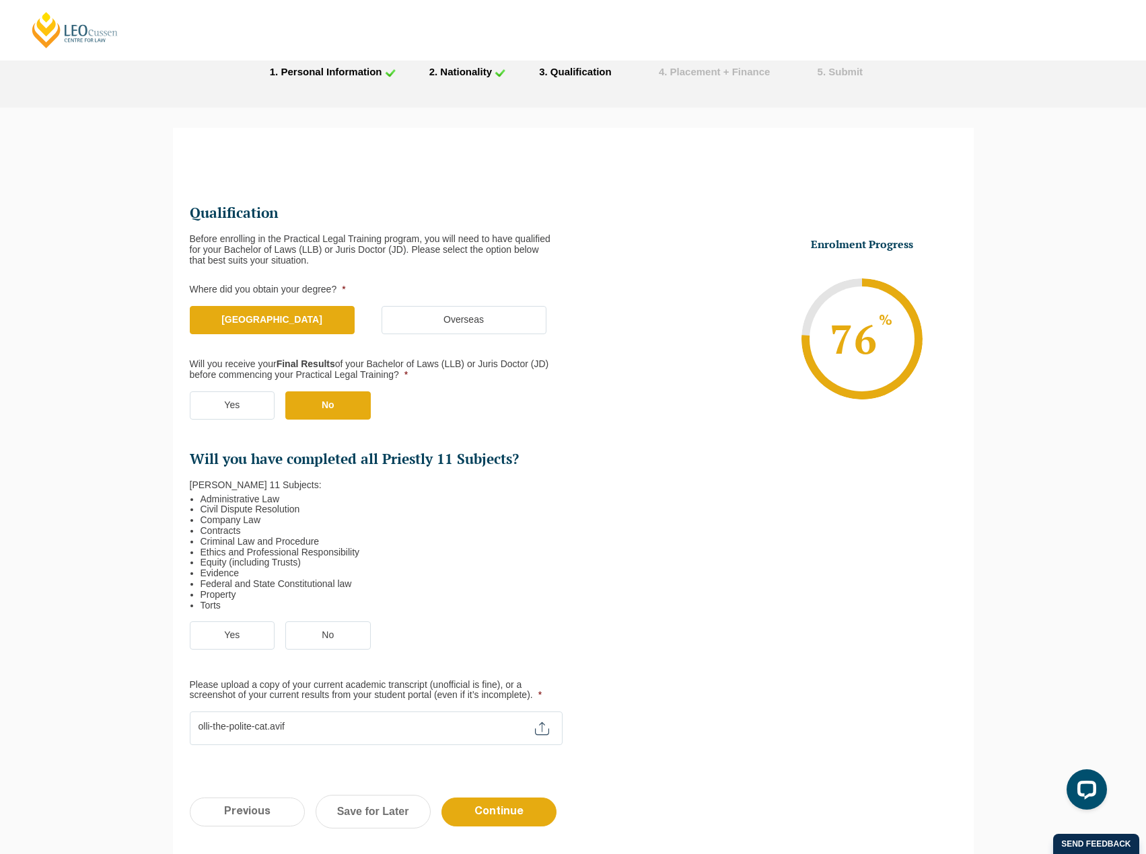
scroll to position [135, 0]
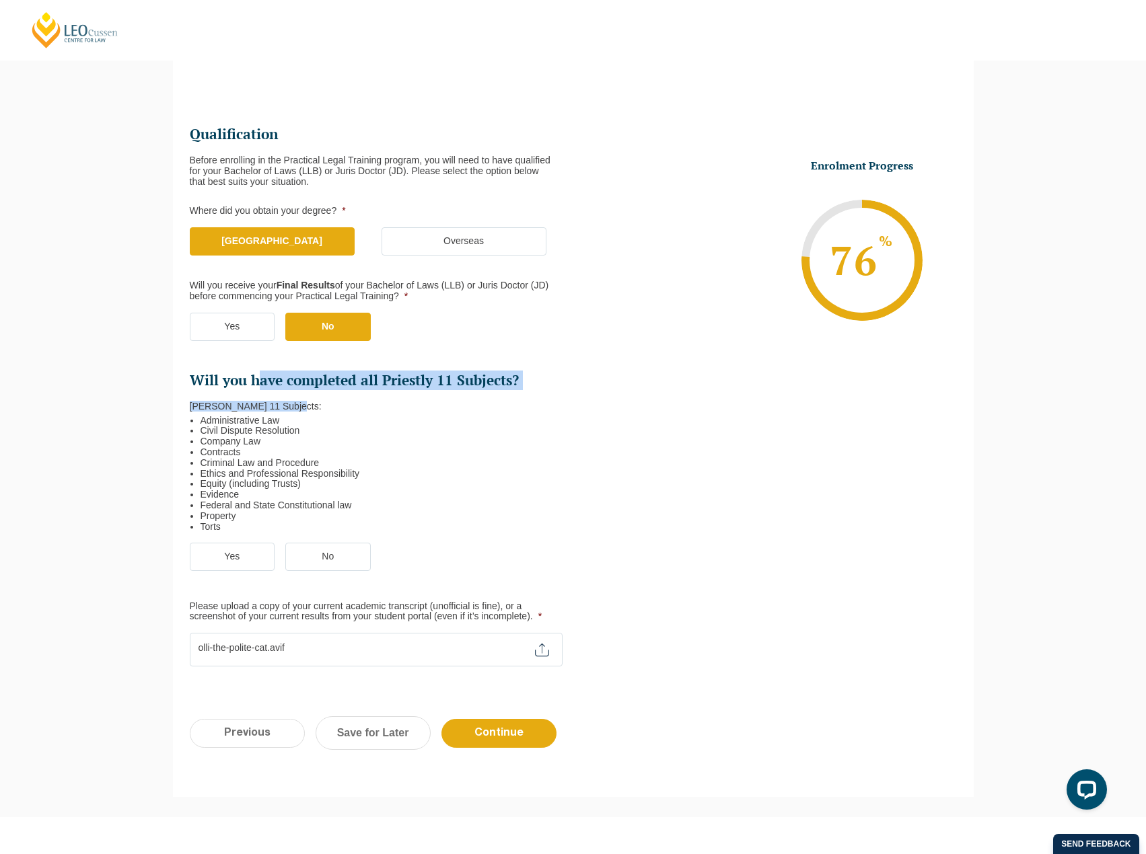
drag, startPoint x: 257, startPoint y: 383, endPoint x: 554, endPoint y: 392, distance: 297.5
click at [554, 392] on li "Will you have completed all Priestly 11 Subjects? [PERSON_NAME] 11 Subjects: Ad…" at bounding box center [382, 451] width 384 height 161
click at [492, 364] on ul "Qualification Before enrolling in the Practical Legal Training program, you wil…" at bounding box center [382, 396] width 384 height 542
click at [324, 552] on label "No" at bounding box center [327, 557] width 85 height 28
click at [0, 0] on input "No" at bounding box center [0, 0] width 0 height 0
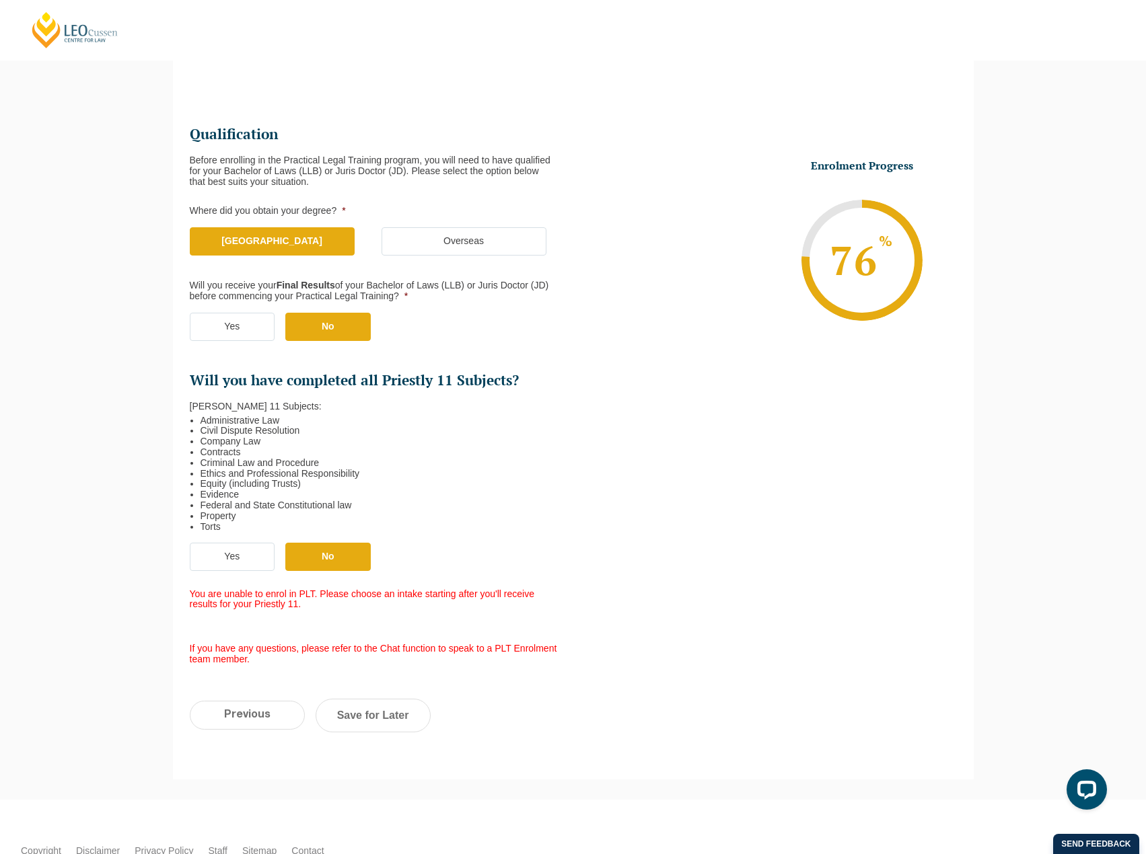
click at [227, 559] on label "Yes" at bounding box center [232, 557] width 85 height 28
click at [0, 0] on input "Yes" at bounding box center [0, 0] width 0 height 0
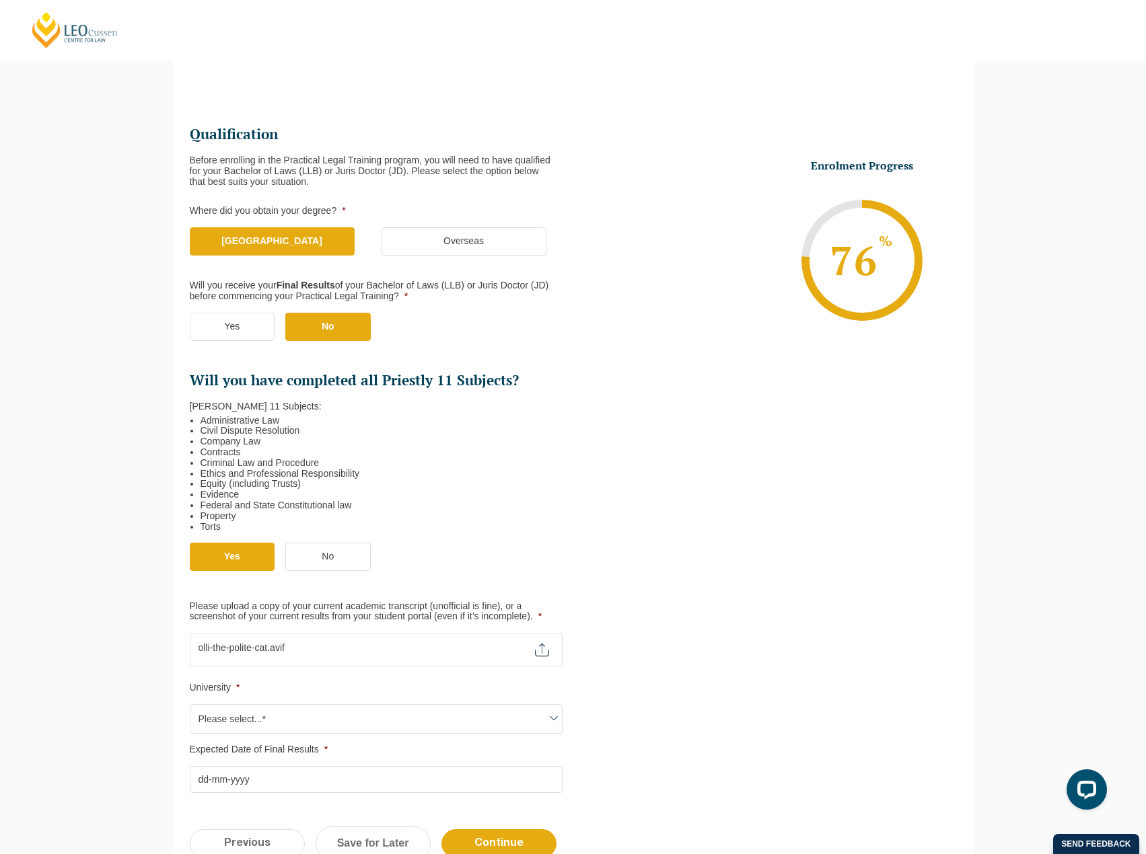
click at [510, 482] on li "Equity (including Trusts)" at bounding box center [376, 484] width 351 height 11
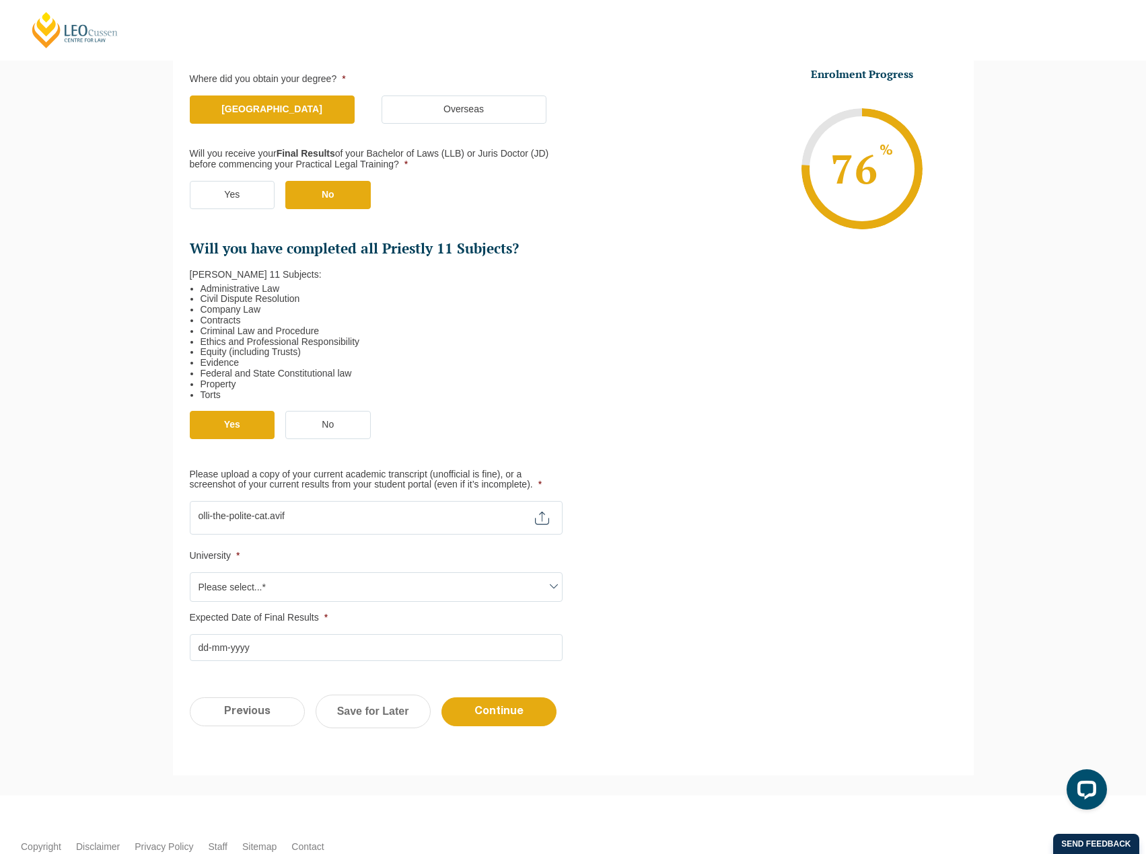
scroll to position [269, 0]
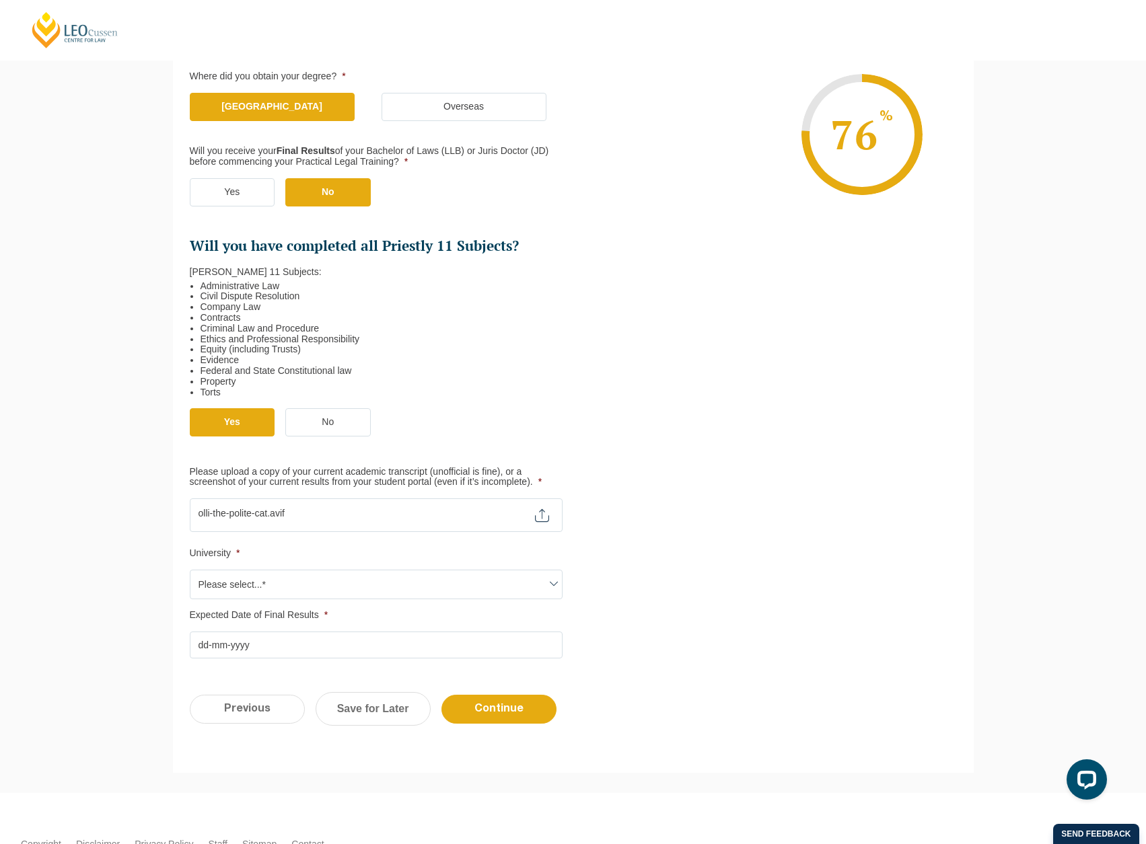
click at [289, 579] on span "Please select...*" at bounding box center [375, 585] width 371 height 28
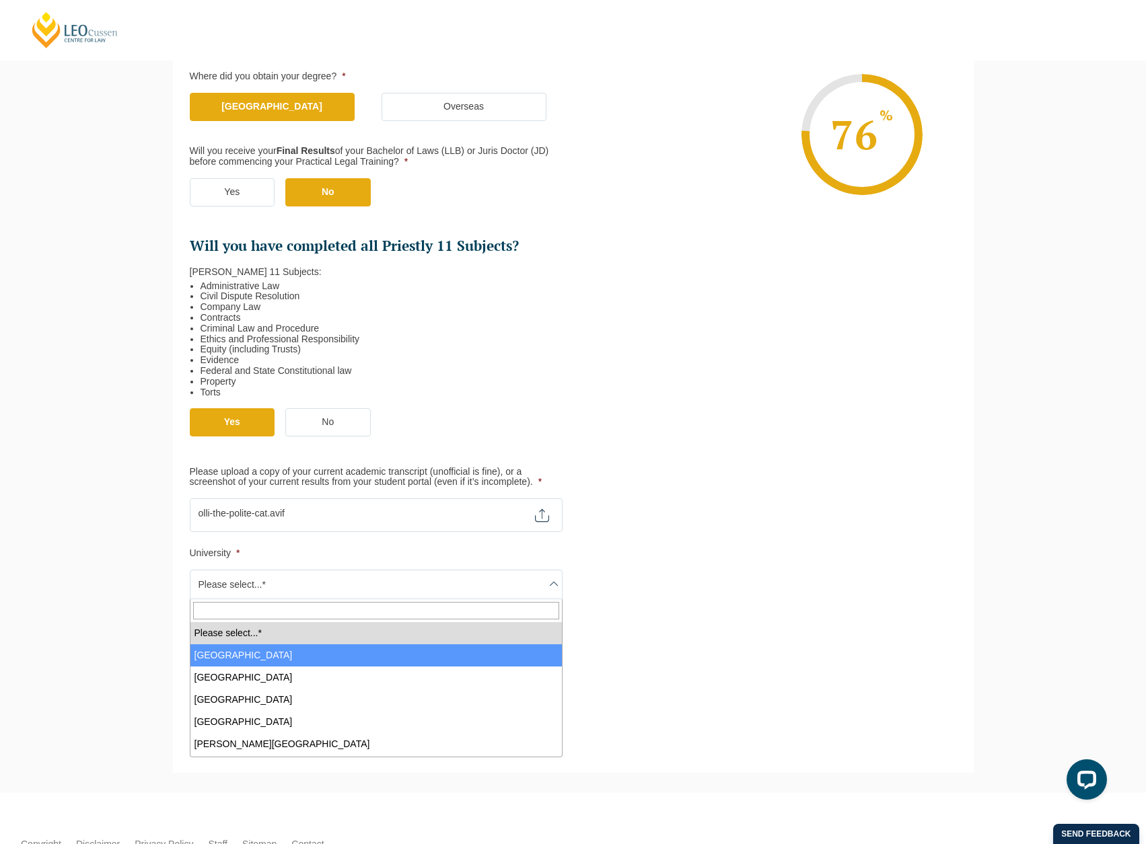
select select "[GEOGRAPHIC_DATA]"
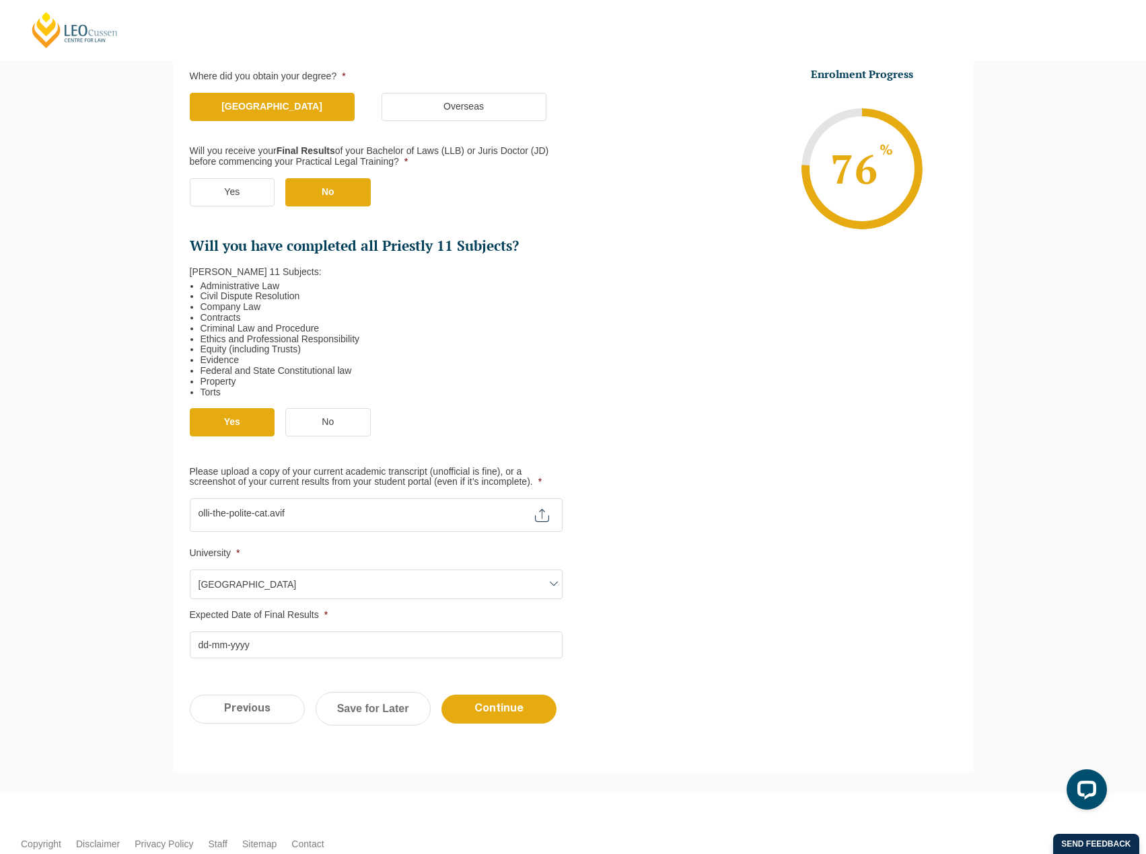
click at [762, 467] on ul "Qualification Before enrolling in the Practical Legal Training program, you wil…" at bounding box center [573, 324] width 767 height 670
click at [275, 643] on input "Expected Date of Final Results *" at bounding box center [376, 645] width 373 height 27
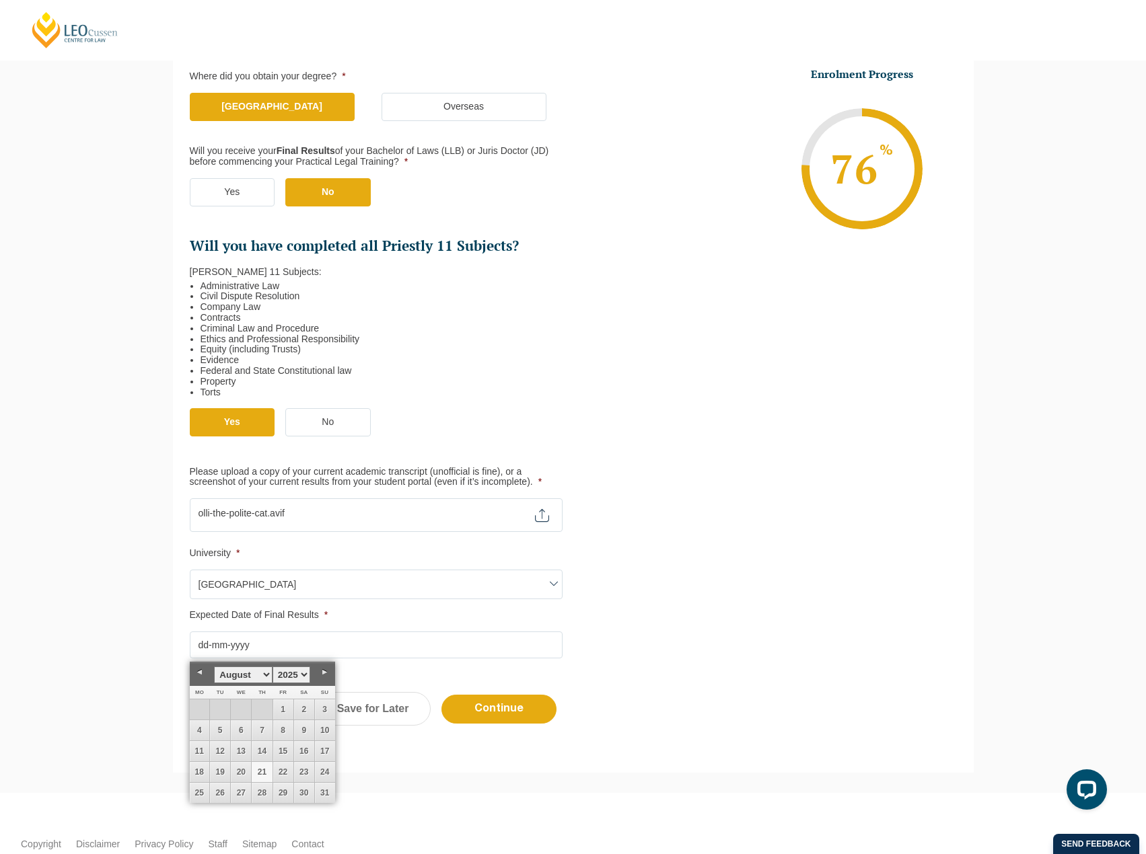
click at [264, 673] on select "January February March April May June July August September October November De…" at bounding box center [243, 675] width 58 height 17
click at [281, 726] on link "10" at bounding box center [283, 731] width 20 height 20
type input "[DATE]"
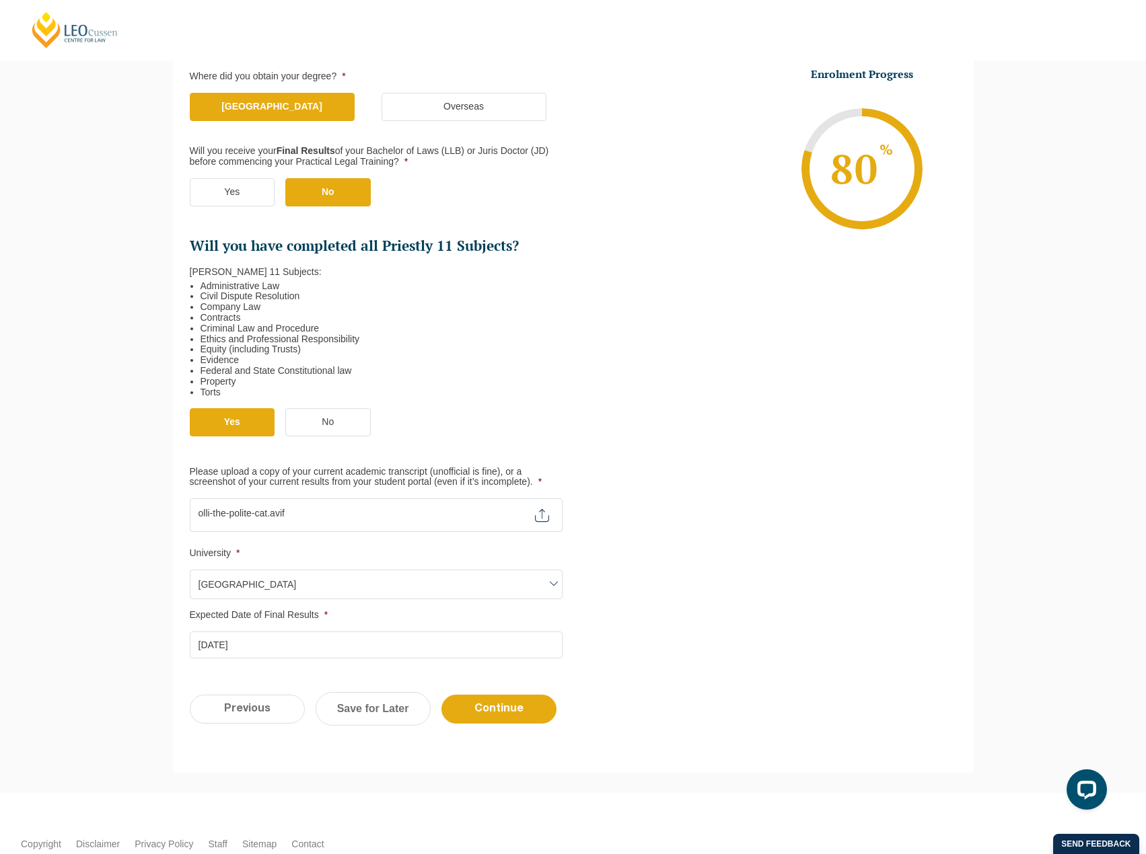
click at [690, 660] on div "Qualification Before enrolling in the Practical Legal Training program, you wil…" at bounding box center [573, 307] width 801 height 744
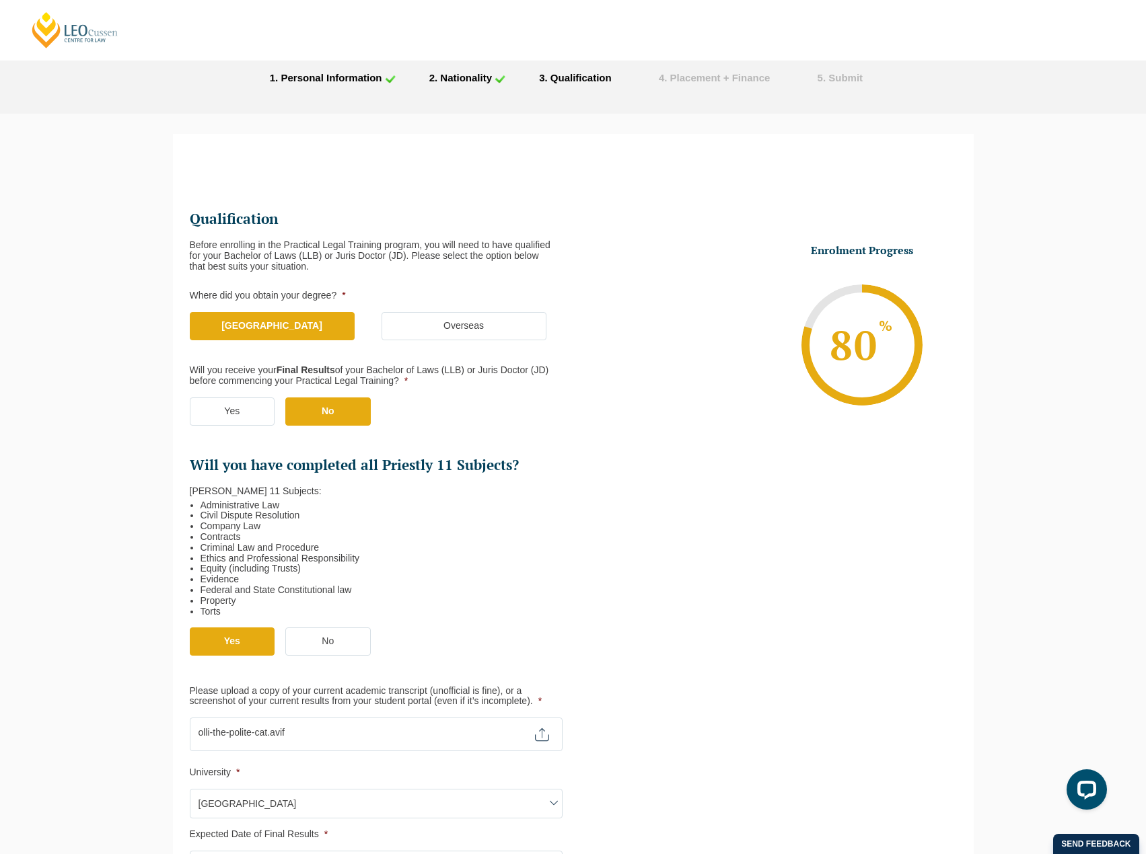
scroll to position [342, 0]
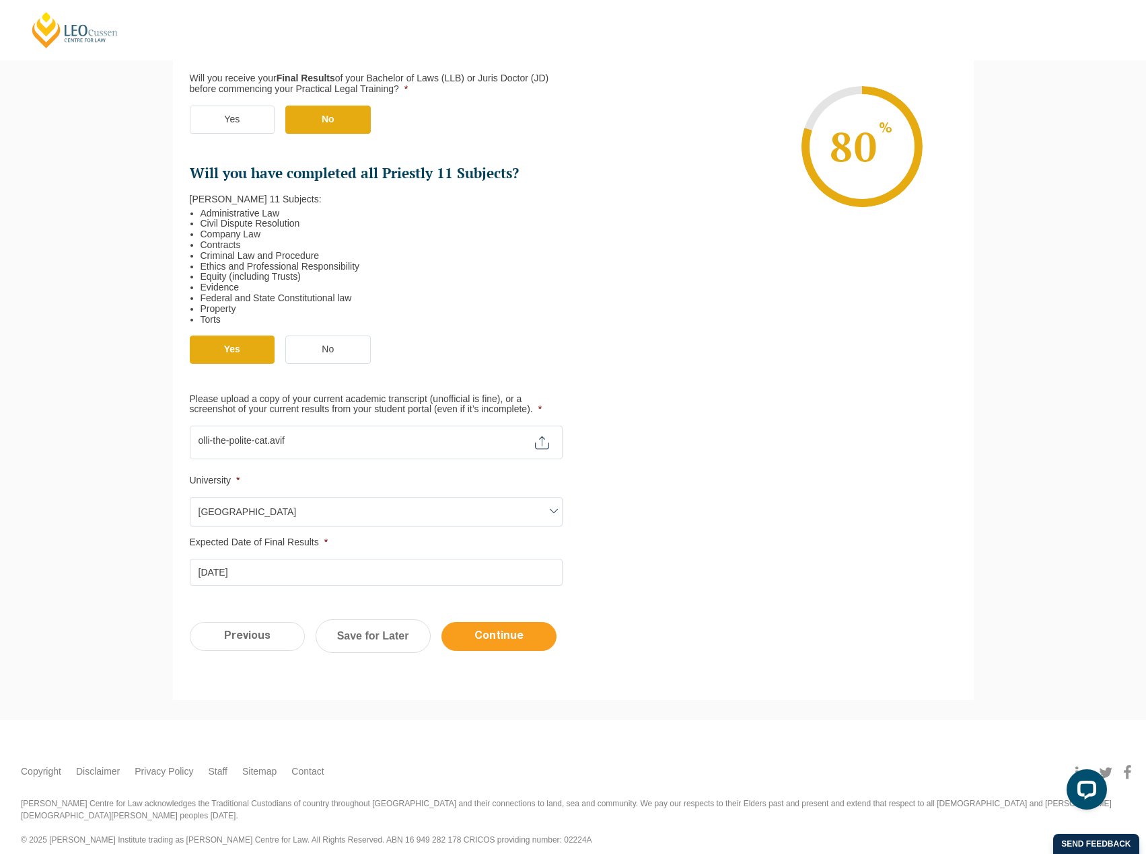
click at [525, 642] on input "Continue" at bounding box center [498, 636] width 115 height 29
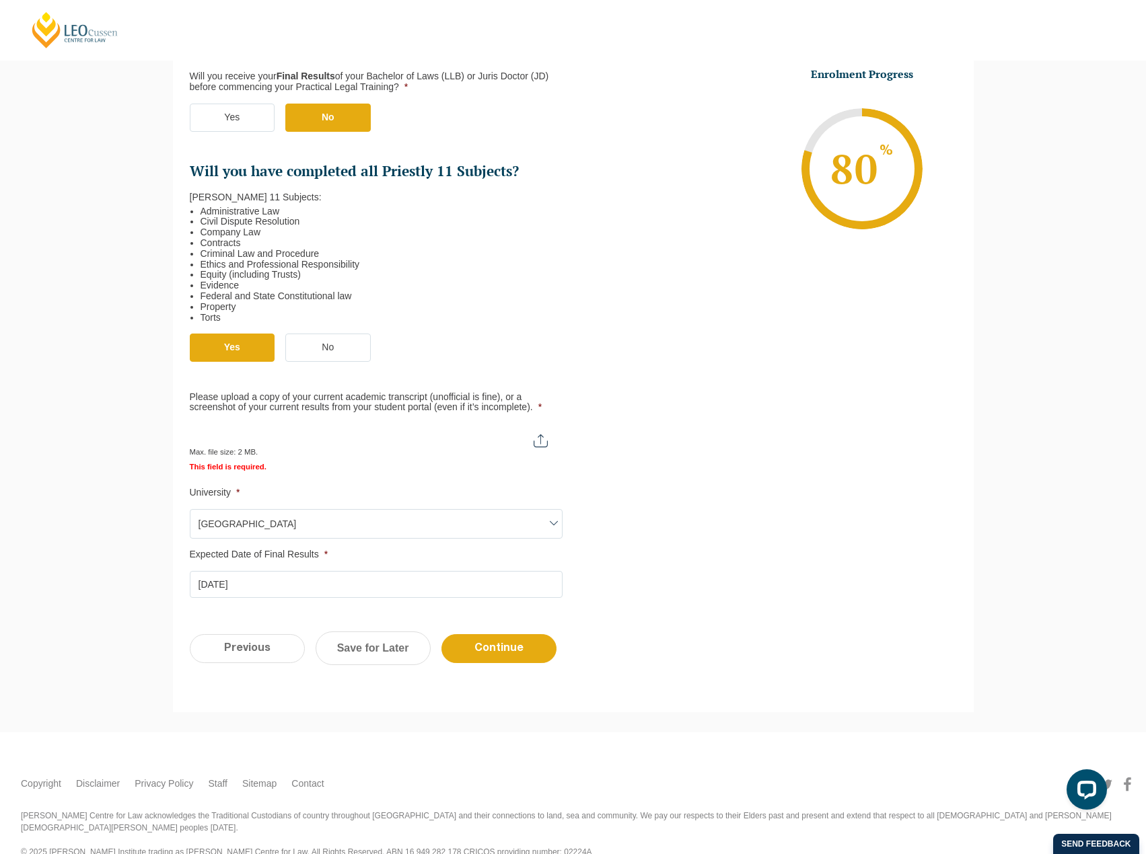
scroll to position [418, 0]
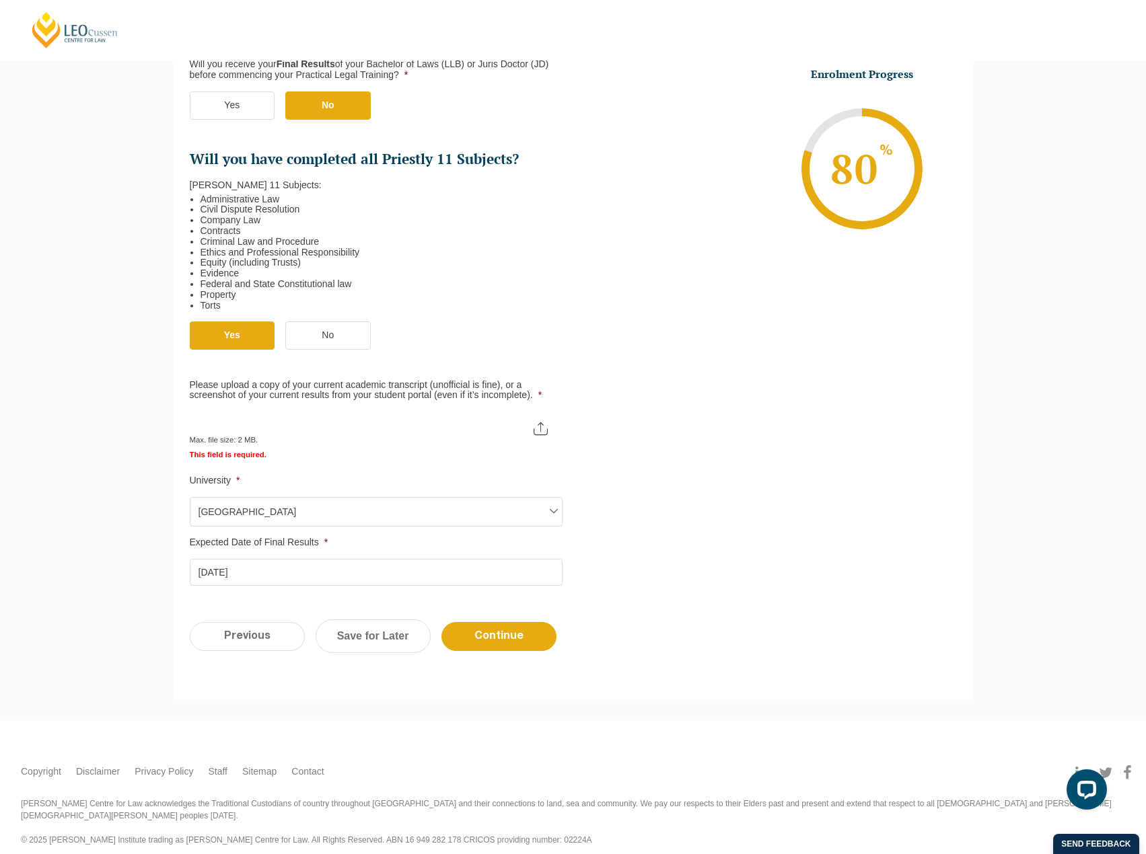
click at [248, 426] on input "Please upload a copy of your current academic transcript (unofficial is fine), …" at bounding box center [375, 423] width 371 height 23
type input "C:\fakepath\olli-the-polite-cat - Copy.avif"
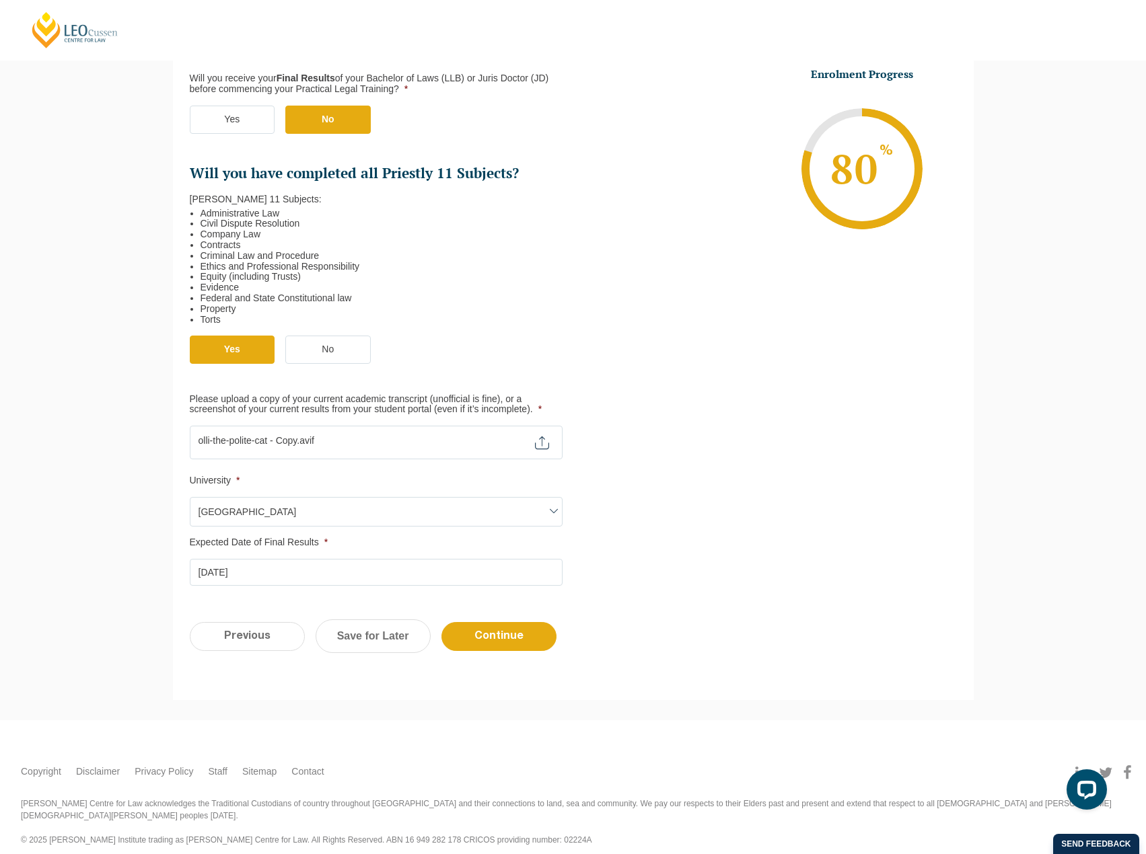
click at [780, 317] on ul "Qualification Before enrolling in the Practical Legal Training program, you wil…" at bounding box center [573, 251] width 767 height 670
click at [529, 636] on input "Continue" at bounding box center [498, 636] width 115 height 29
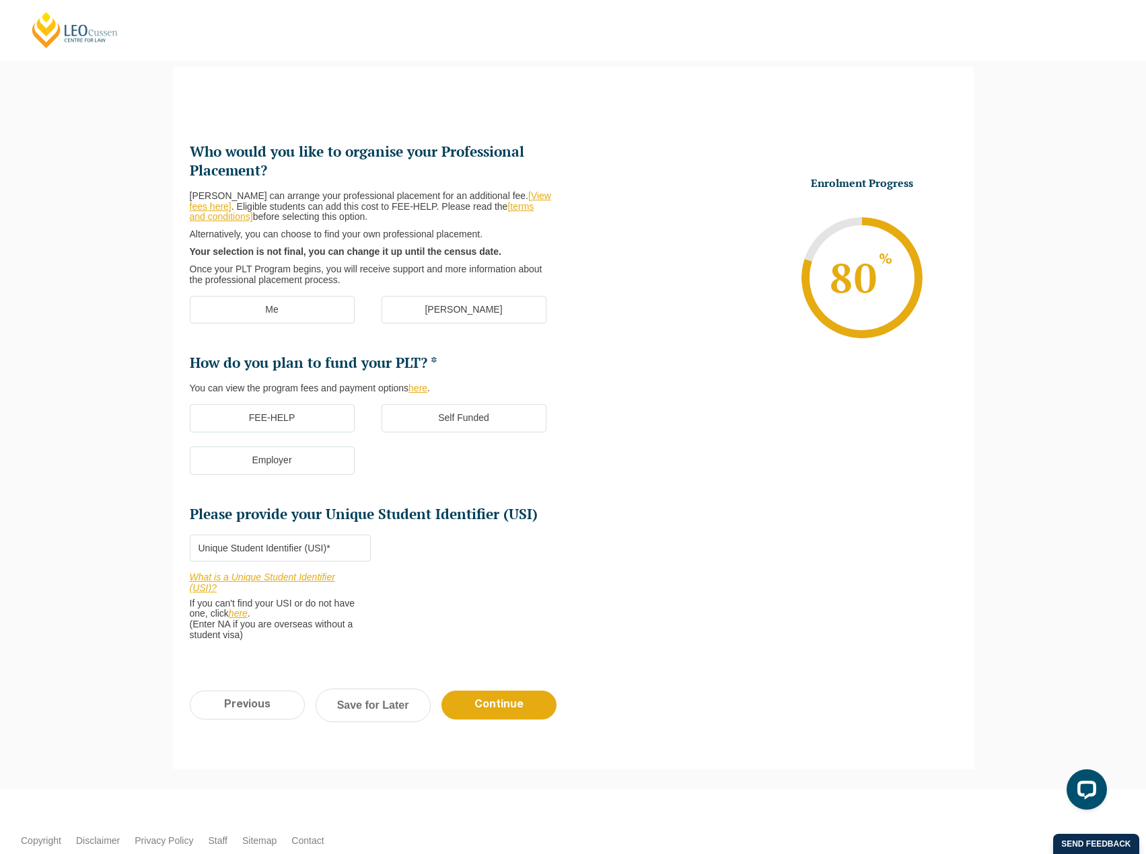
scroll to position [116, 0]
click at [484, 320] on label "[PERSON_NAME]" at bounding box center [463, 311] width 165 height 28
click at [0, 0] on input "[PERSON_NAME]" at bounding box center [0, 0] width 0 height 0
click at [322, 318] on label "Me" at bounding box center [272, 311] width 165 height 28
click at [0, 0] on input "Me" at bounding box center [0, 0] width 0 height 0
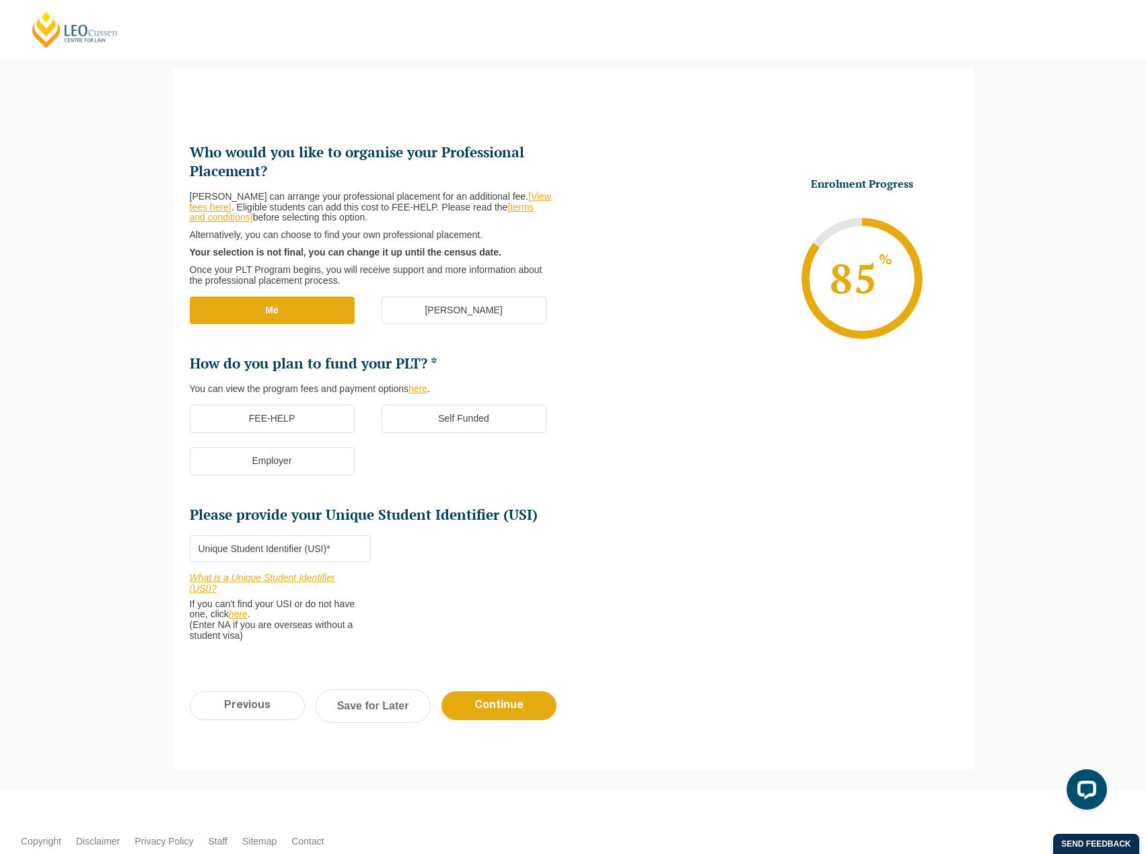
click at [280, 410] on label "FEE-HELP" at bounding box center [272, 419] width 165 height 28
click at [0, 0] on input "FEE-HELP" at bounding box center [0, 0] width 0 height 0
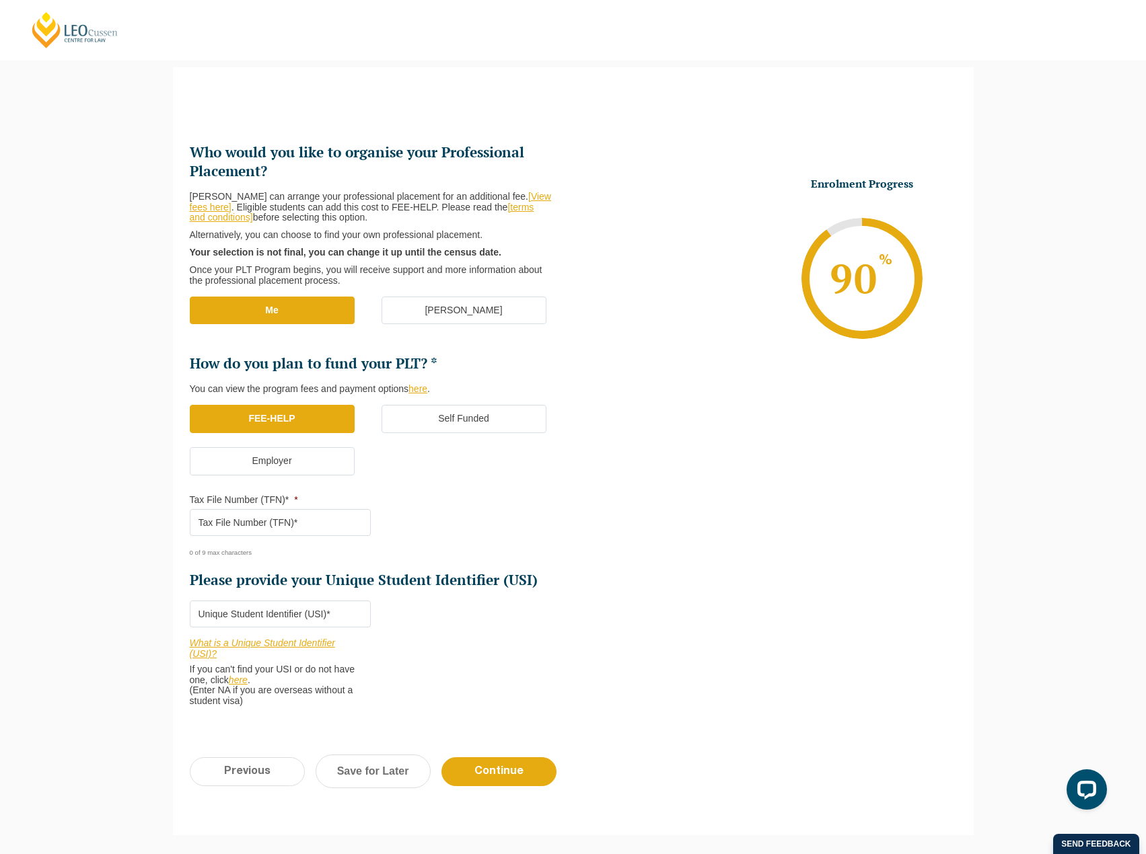
click at [456, 414] on label "Self Funded" at bounding box center [463, 419] width 165 height 28
click at [0, 0] on input "Self Funded" at bounding box center [0, 0] width 0 height 0
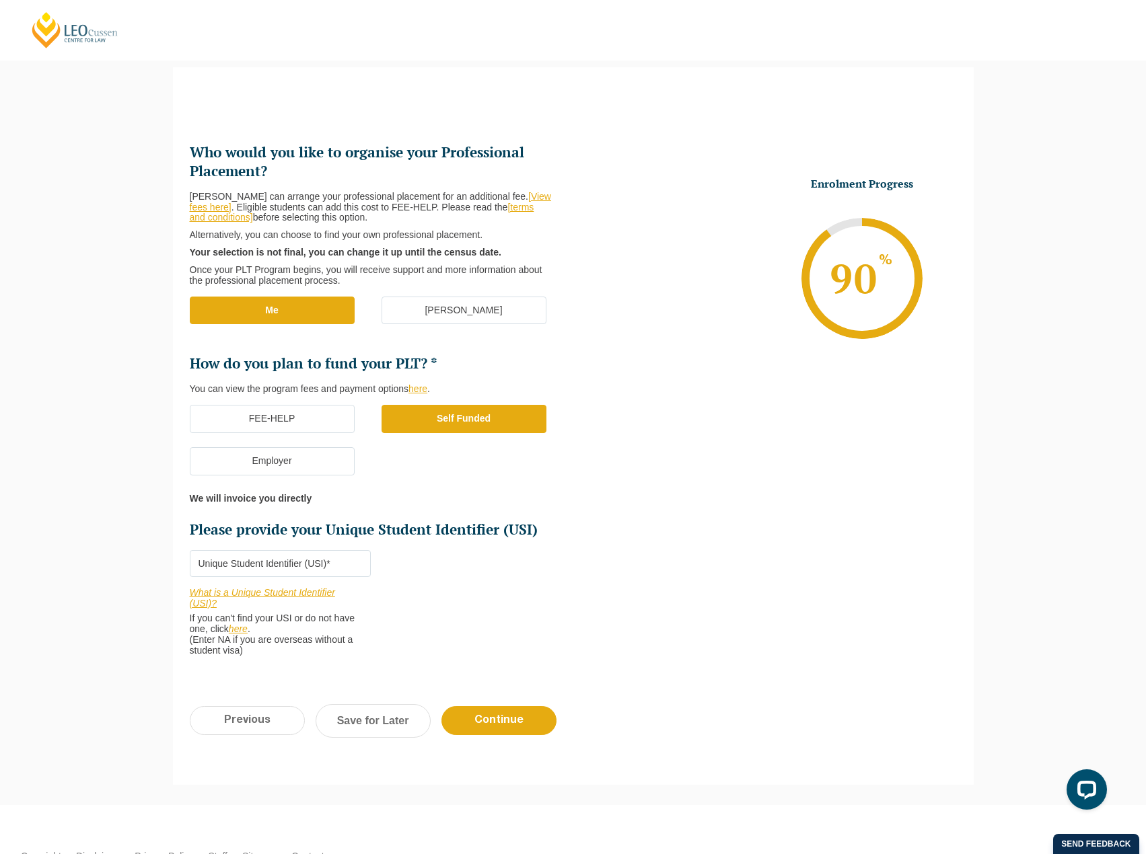
click at [297, 462] on label "Employer" at bounding box center [272, 461] width 165 height 28
click at [0, 0] on input "Employer" at bounding box center [0, 0] width 0 height 0
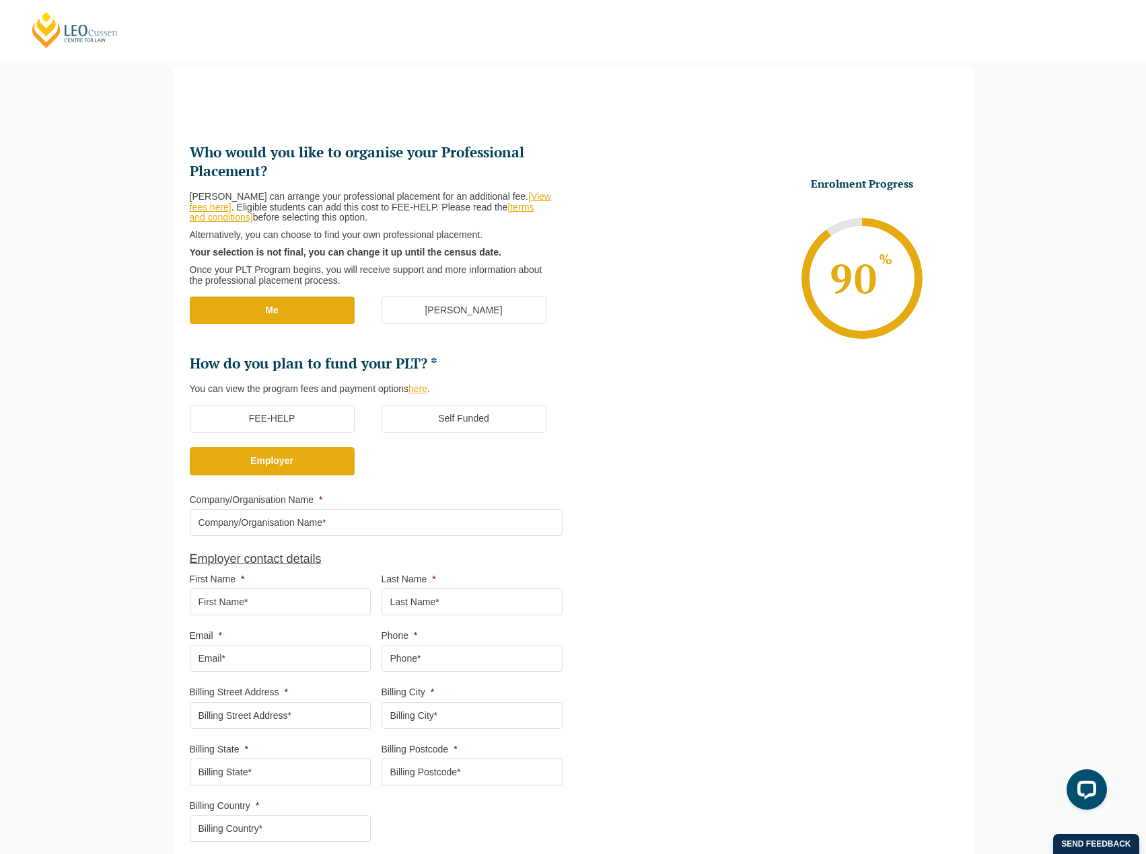
click at [321, 416] on label "FEE-HELP" at bounding box center [272, 419] width 165 height 28
click at [0, 0] on input "FEE-HELP" at bounding box center [0, 0] width 0 height 0
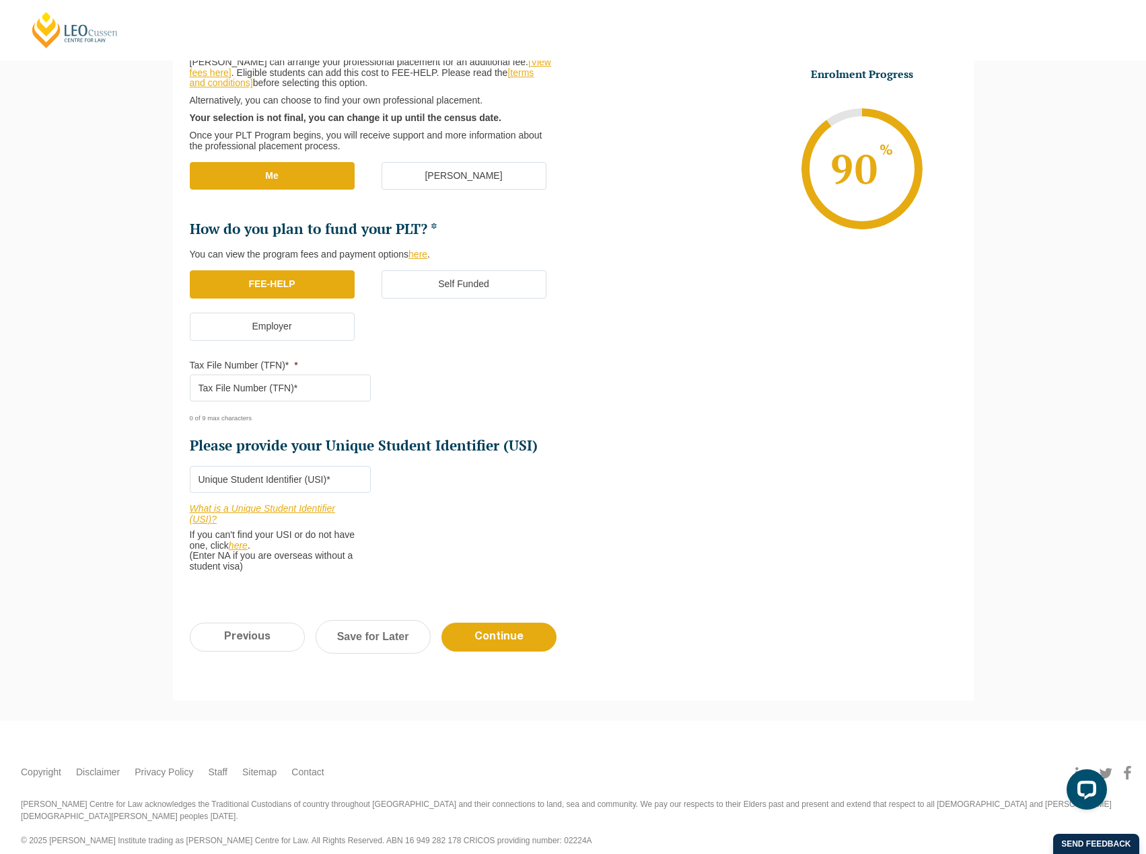
scroll to position [252, 0]
click at [777, 460] on ul "Who would you like to organise your Professional Placement? [PERSON_NAME] can a…" at bounding box center [573, 296] width 767 height 580
click at [340, 390] on input "Tax File Number (TFN)* *" at bounding box center [280, 387] width 181 height 27
type input "123123123"
drag, startPoint x: 486, startPoint y: 367, endPoint x: 421, endPoint y: 421, distance: 85.5
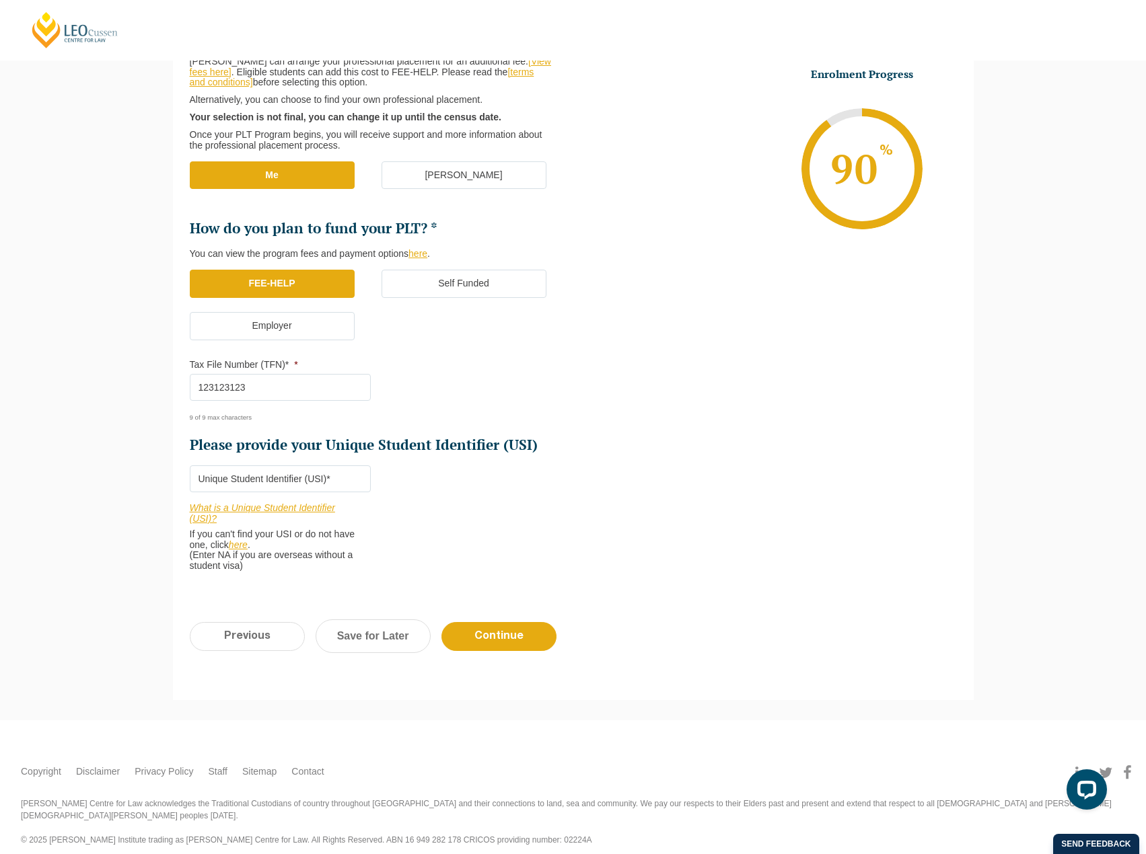
click at [487, 366] on ul "Who would you like to organise your Professional Placement? [PERSON_NAME] can a…" at bounding box center [382, 231] width 384 height 447
click at [293, 484] on input "Please provide your Unique Student Identifier (USI) *" at bounding box center [280, 479] width 181 height 27
type input "123123123"
click at [824, 391] on ul "Who would you like to organise your Professional Placement? [PERSON_NAME] can a…" at bounding box center [573, 296] width 767 height 580
click at [509, 634] on input "Continue" at bounding box center [498, 636] width 115 height 29
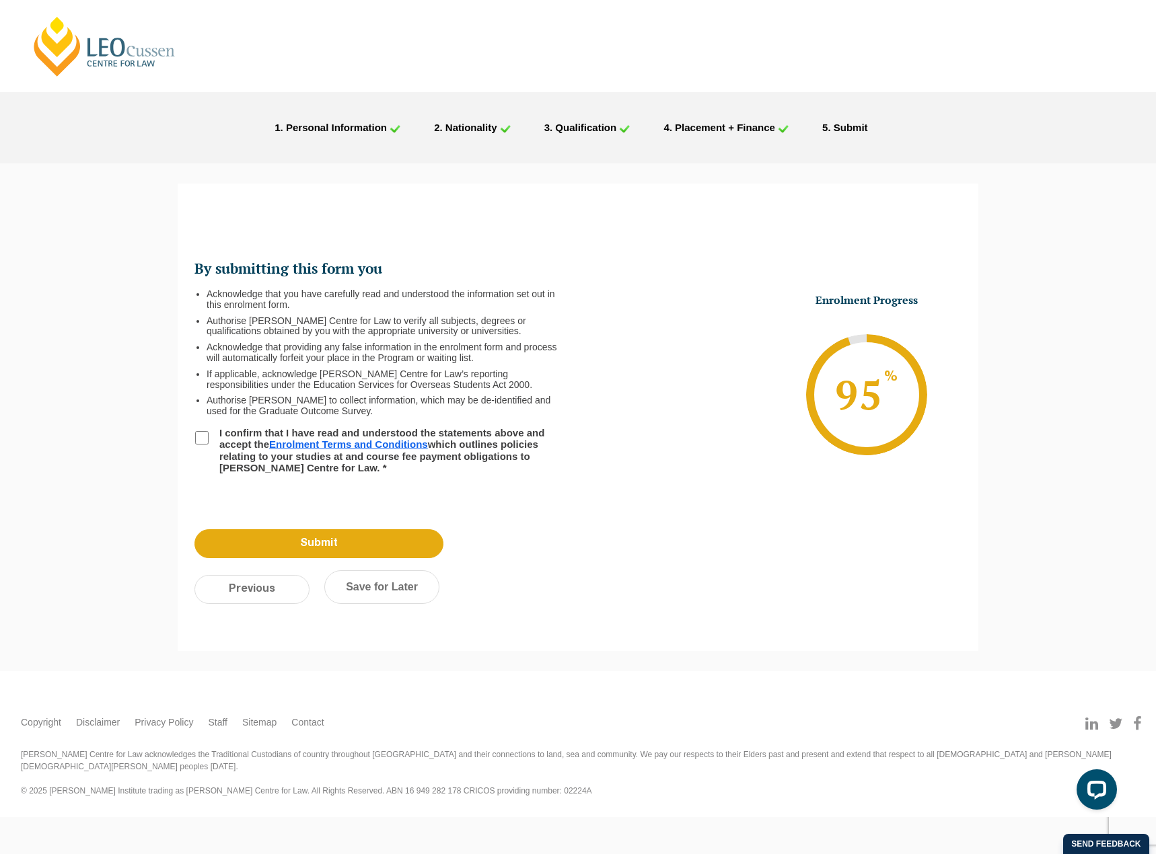
scroll to position [0, 0]
click at [209, 435] on li "I confirm that I have read and understood the statements above and accept the E…" at bounding box center [386, 450] width 384 height 46
click at [206, 435] on input "I confirm that I have read and understood the statements above and accept the E…" at bounding box center [201, 437] width 13 height 13
checkbox input "true"
click at [255, 343] on li "Acknowledge that providing any false information in the enrolment form and proc…" at bounding box center [387, 353] width 361 height 22
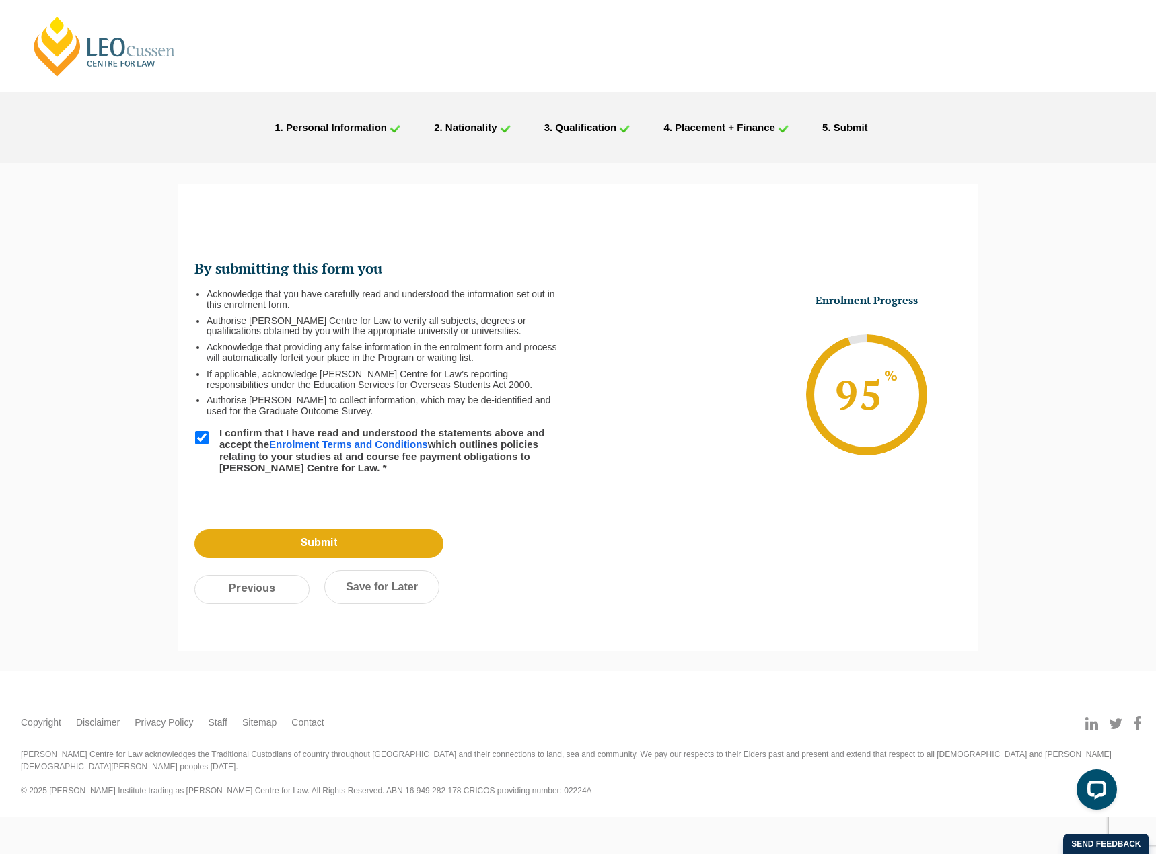
click at [567, 375] on li "If applicable, acknowledge [PERSON_NAME] Centre for Law’s reporting responsibil…" at bounding box center [387, 380] width 361 height 22
click at [400, 593] on link "Save for Later" at bounding box center [381, 588] width 115 height 34
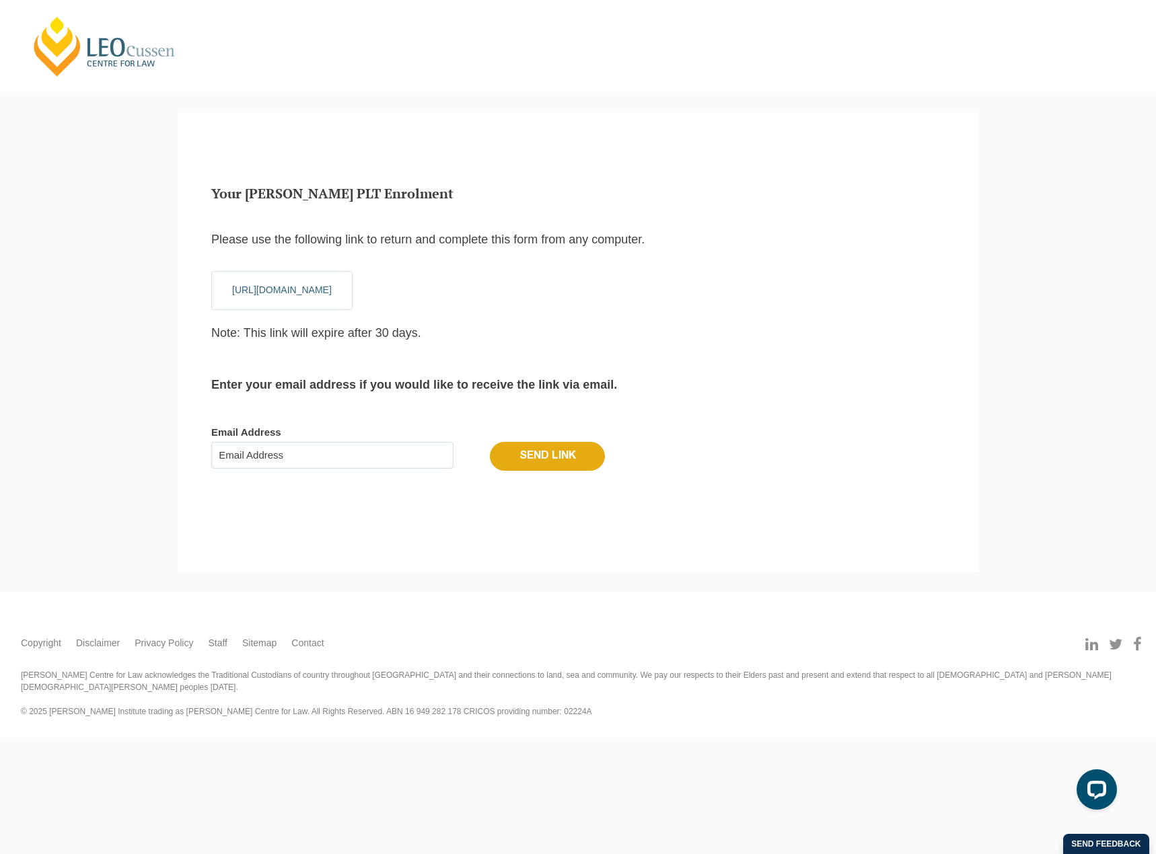
scroll to position [15, 5]
click at [826, 245] on p "Please use the following link to return and complete this form from any compute…" at bounding box center [577, 239] width 733 height 13
